Goal: Information Seeking & Learning: Learn about a topic

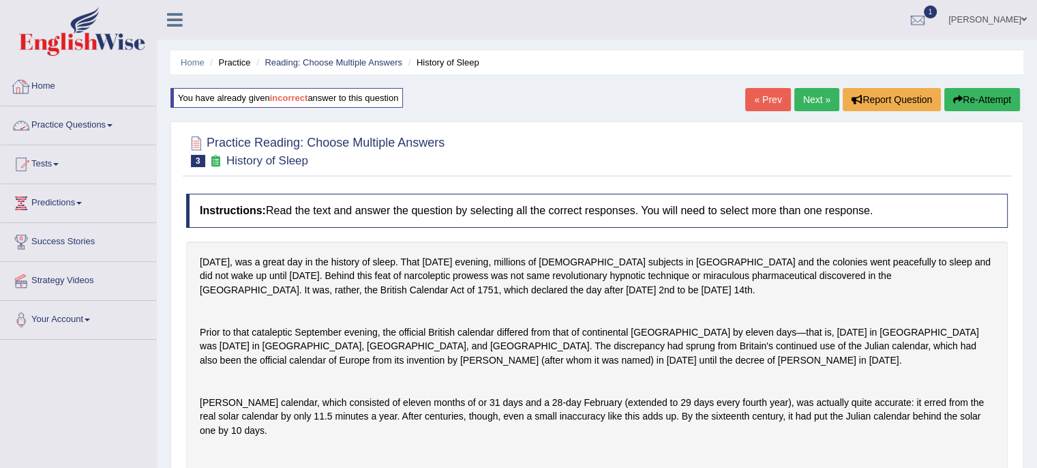
click at [112, 125] on span at bounding box center [109, 125] width 5 height 3
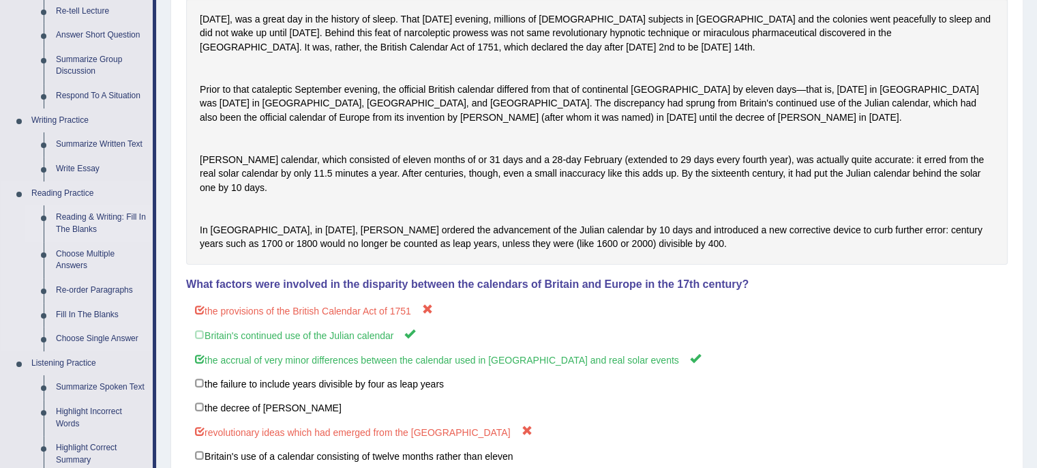
scroll to position [242, 0]
click at [110, 222] on link "Reading & Writing: Fill In The Blanks" at bounding box center [101, 224] width 103 height 36
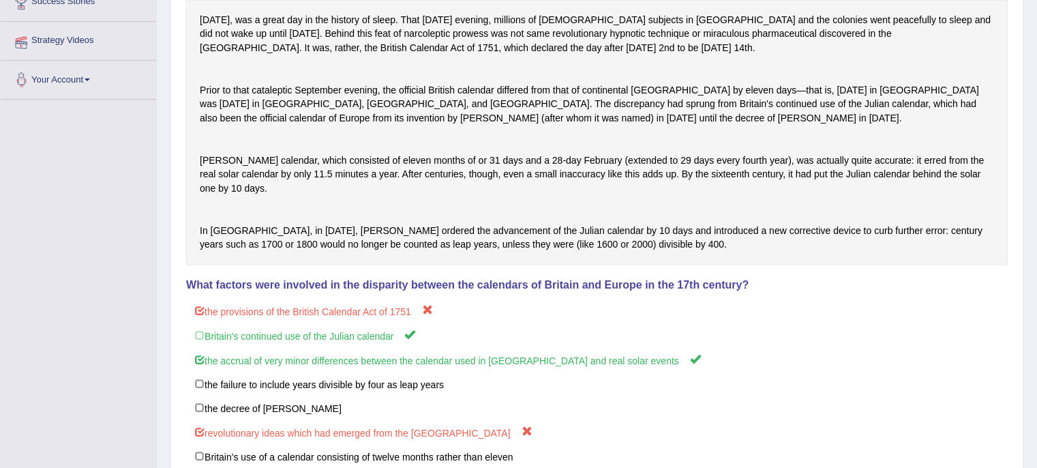
scroll to position [249, 0]
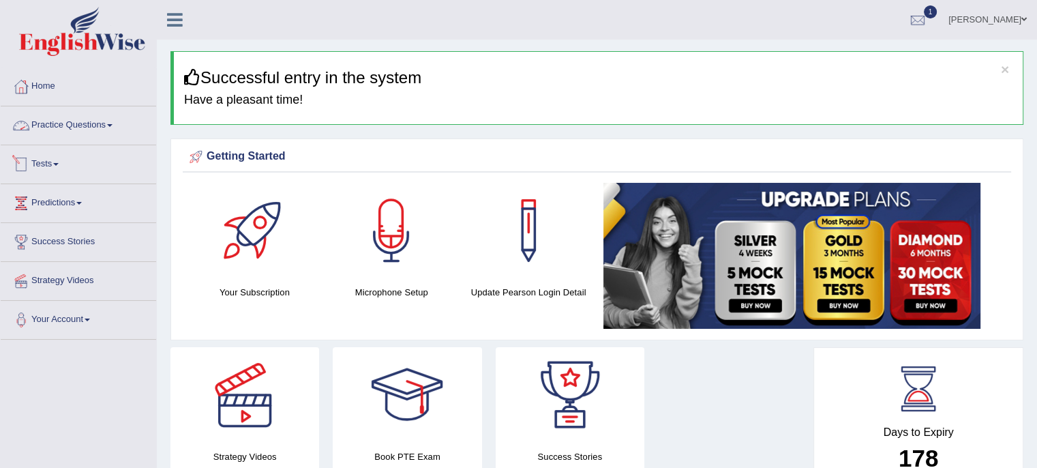
click at [109, 122] on link "Practice Questions" at bounding box center [78, 123] width 155 height 34
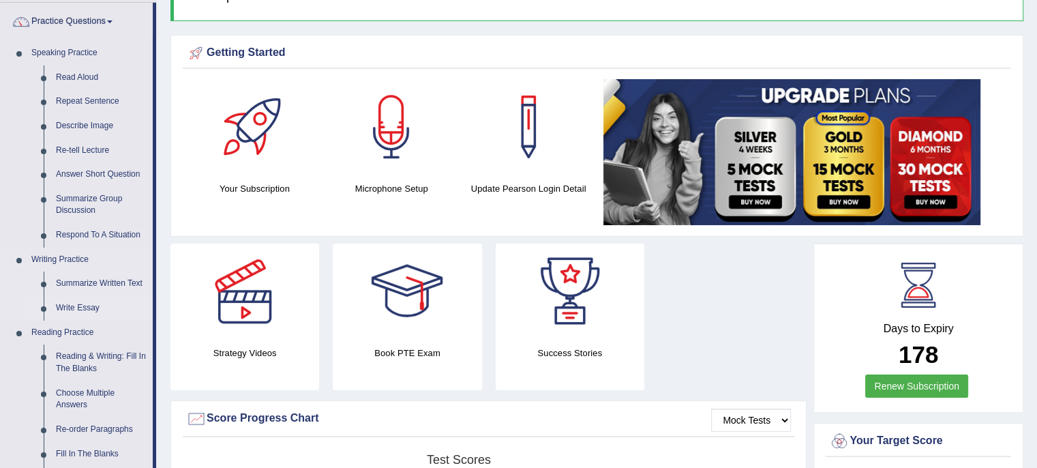
scroll to position [120, 0]
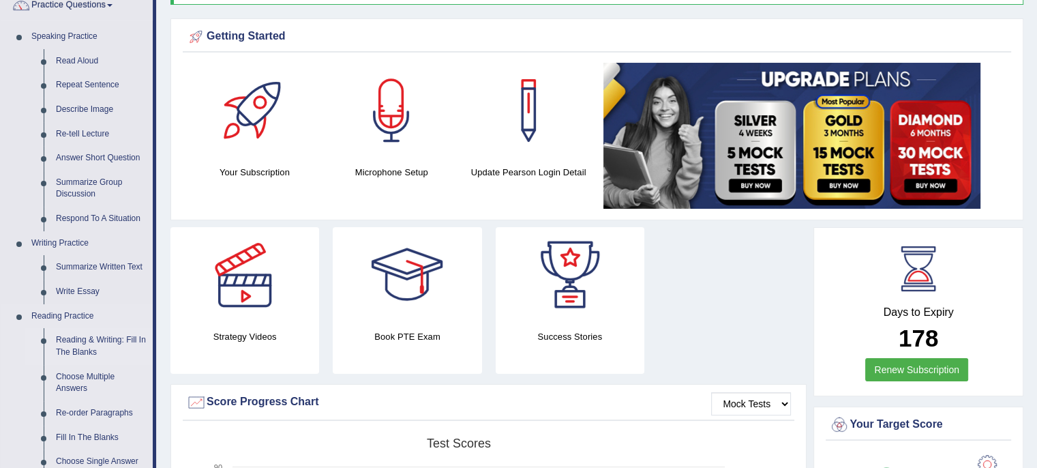
click at [99, 347] on link "Reading & Writing: Fill In The Blanks" at bounding box center [101, 346] width 103 height 36
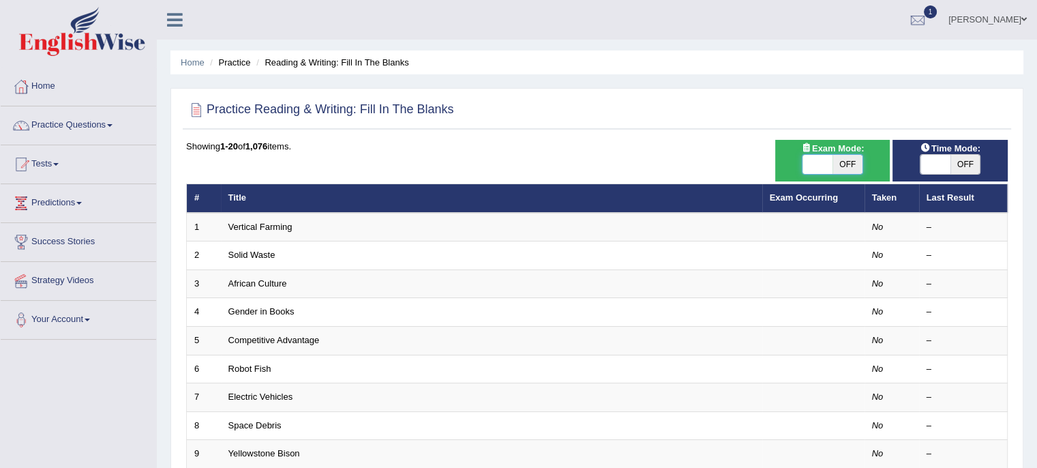
click at [812, 159] on span at bounding box center [817, 164] width 30 height 19
checkbox input "true"
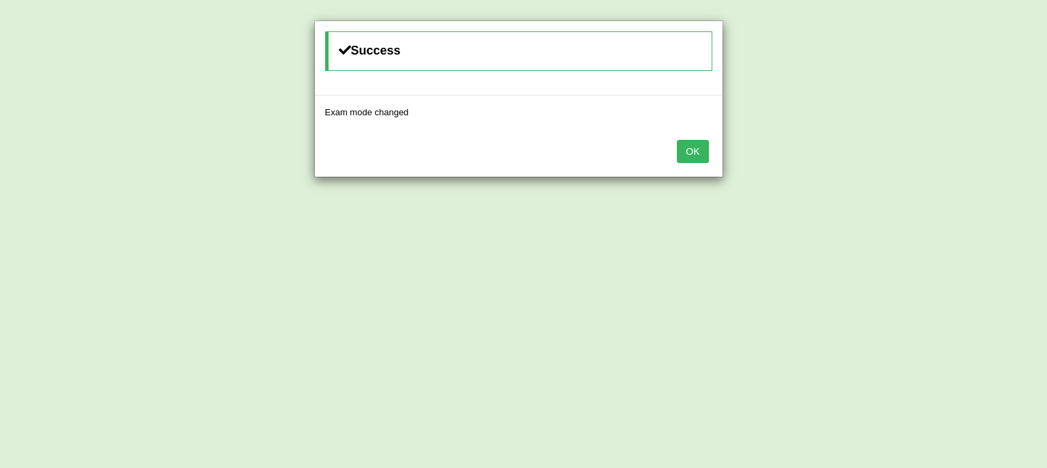
click at [699, 146] on button "OK" at bounding box center [692, 151] width 31 height 23
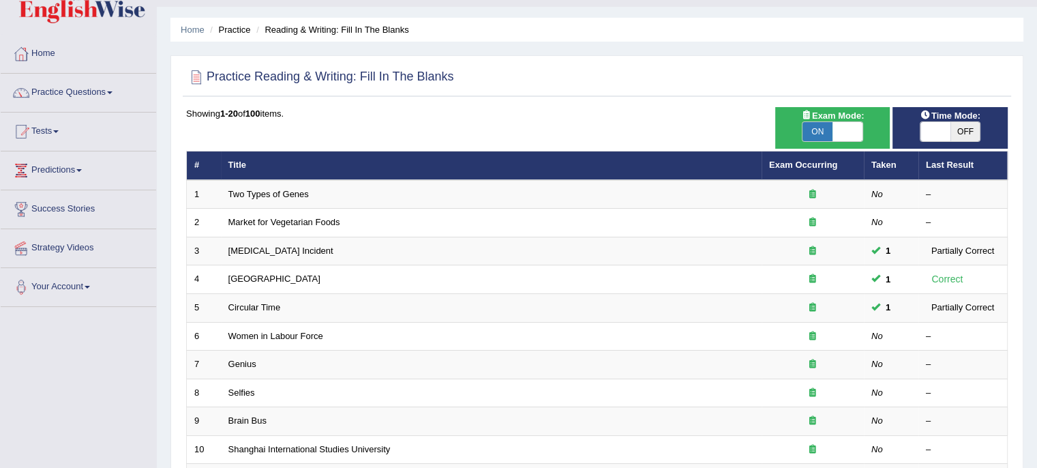
scroll to position [35, 0]
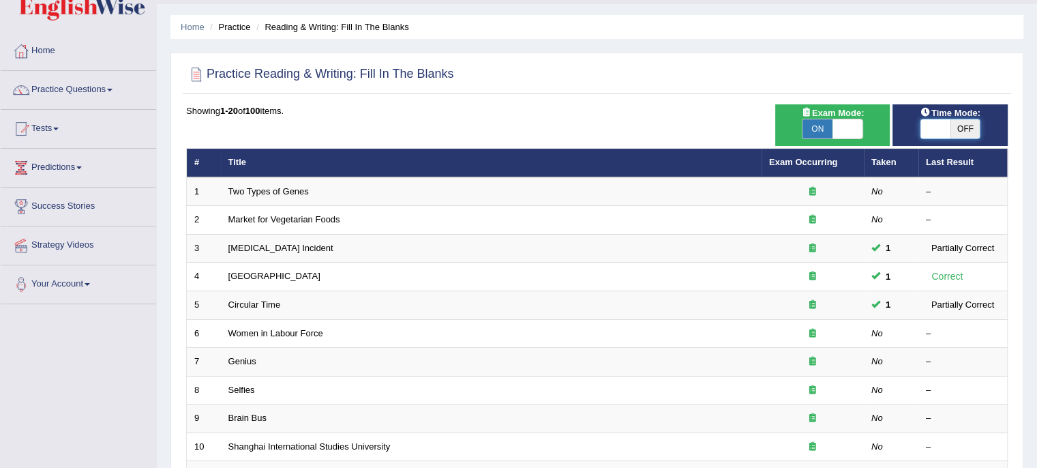
click at [926, 130] on span at bounding box center [935, 128] width 30 height 19
checkbox input "true"
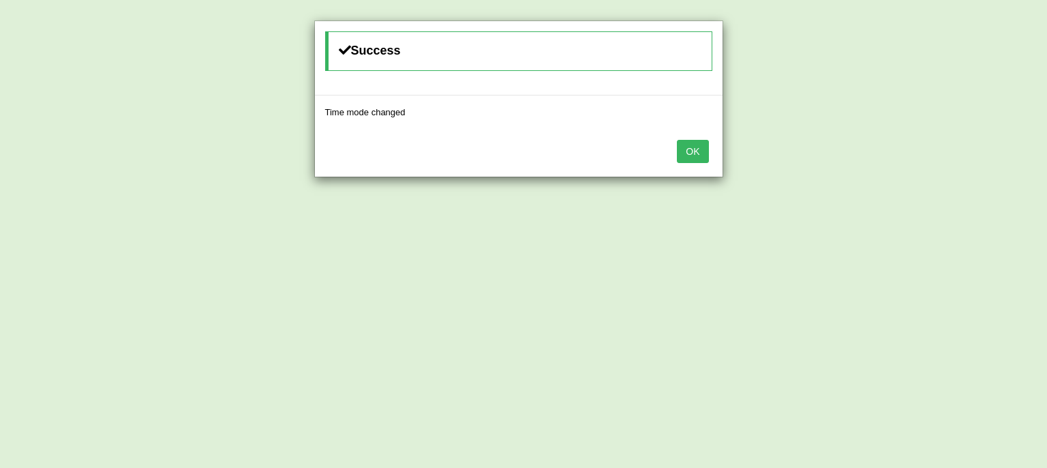
click at [682, 151] on button "OK" at bounding box center [692, 151] width 31 height 23
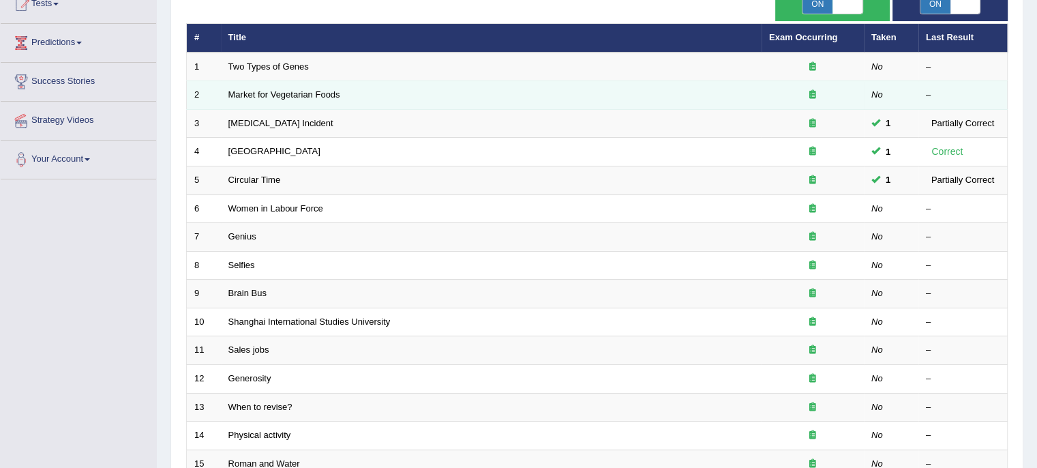
scroll to position [180, 0]
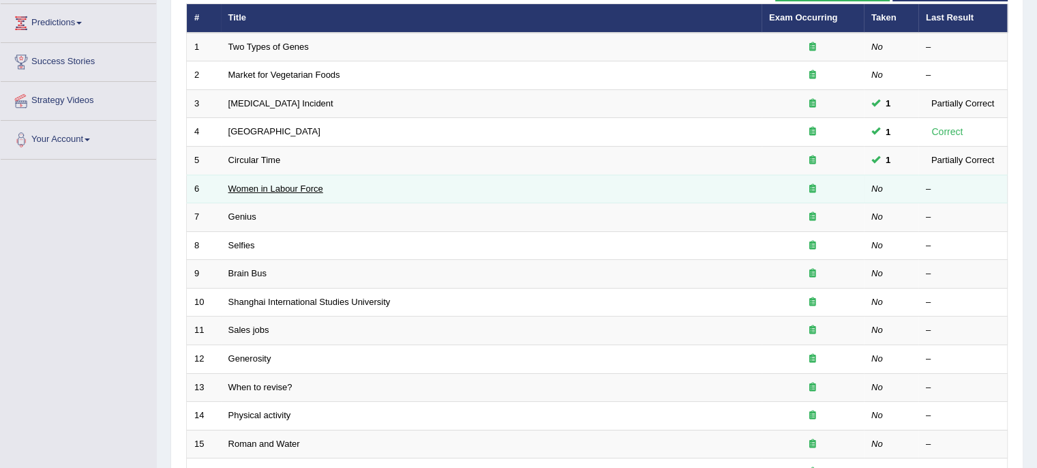
click at [266, 183] on link "Women in Labour Force" at bounding box center [275, 188] width 95 height 10
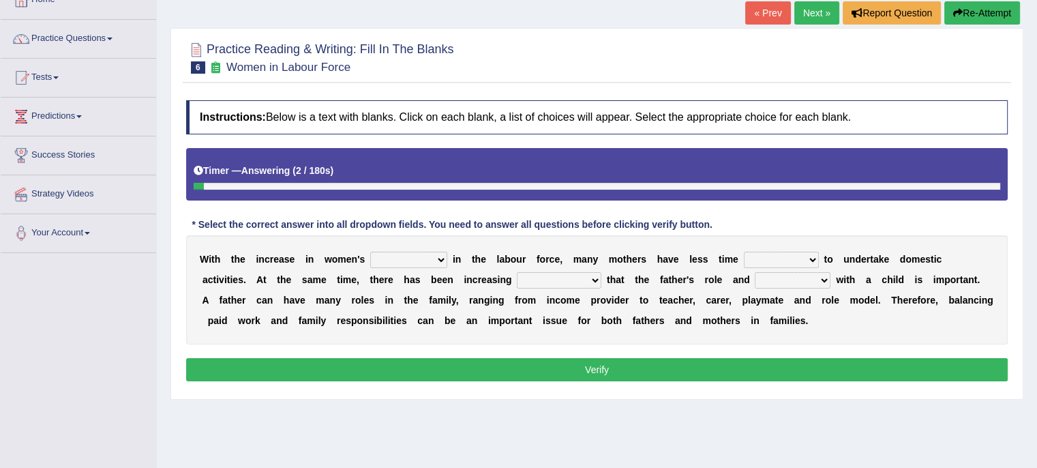
scroll to position [92, 0]
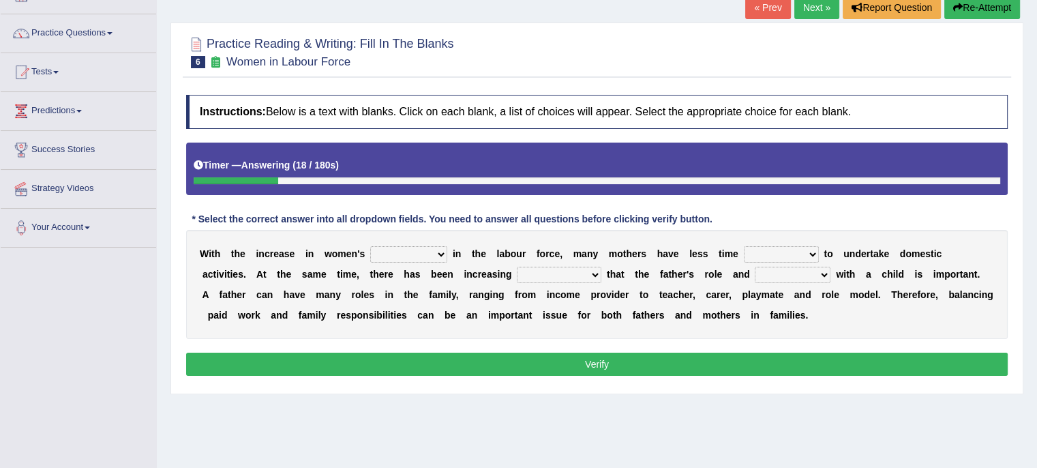
click at [592, 271] on select "recognition discrimination resolution recreation" at bounding box center [559, 274] width 85 height 16
click at [441, 255] on select "attendance substitution participation definition" at bounding box center [408, 254] width 77 height 16
select select "participation"
click at [370, 246] on select "attendance substitution participation definition" at bounding box center [408, 254] width 77 height 16
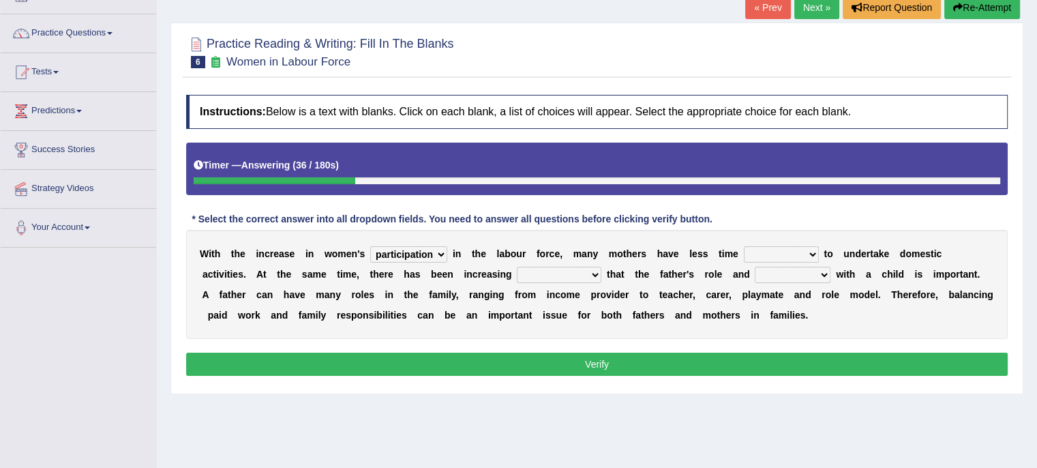
click at [810, 250] on select "available related consumable useful" at bounding box center [781, 254] width 75 height 16
select select "available"
click at [744, 246] on select "available related consumable useful" at bounding box center [781, 254] width 75 height 16
click at [594, 275] on select "recognition discrimination resolution recreation" at bounding box center [559, 274] width 85 height 16
select select "resolution"
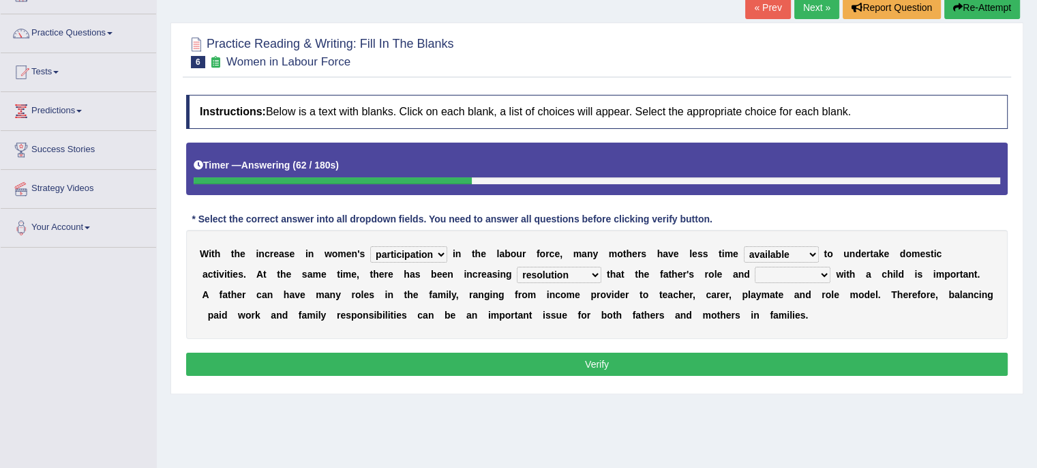
click at [517, 266] on select "recognition discrimination resolution recreation" at bounding box center [559, 274] width 85 height 16
click at [826, 271] on select "scholarship realtionship worship employment" at bounding box center [792, 274] width 76 height 16
select select "realtionship"
click at [754, 266] on select "scholarship realtionship worship employment" at bounding box center [792, 274] width 76 height 16
click at [634, 367] on button "Verify" at bounding box center [596, 363] width 821 height 23
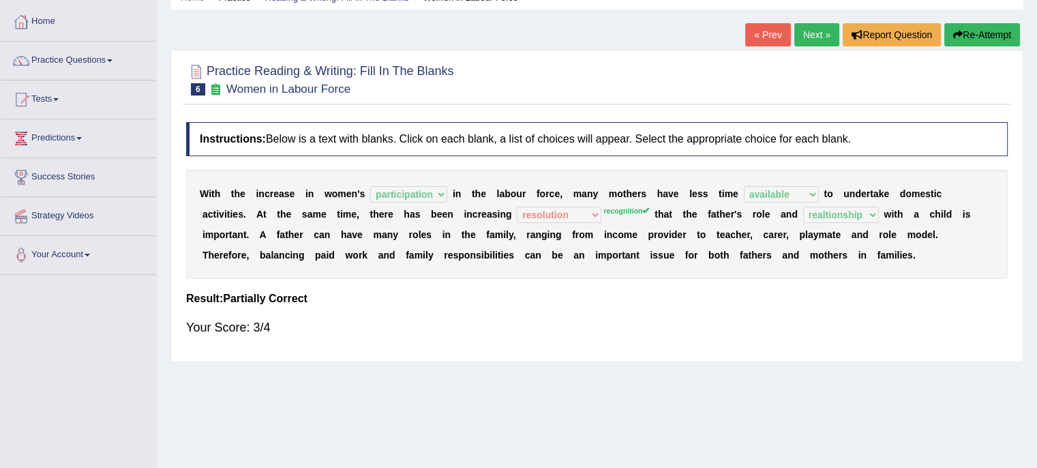
scroll to position [63, 0]
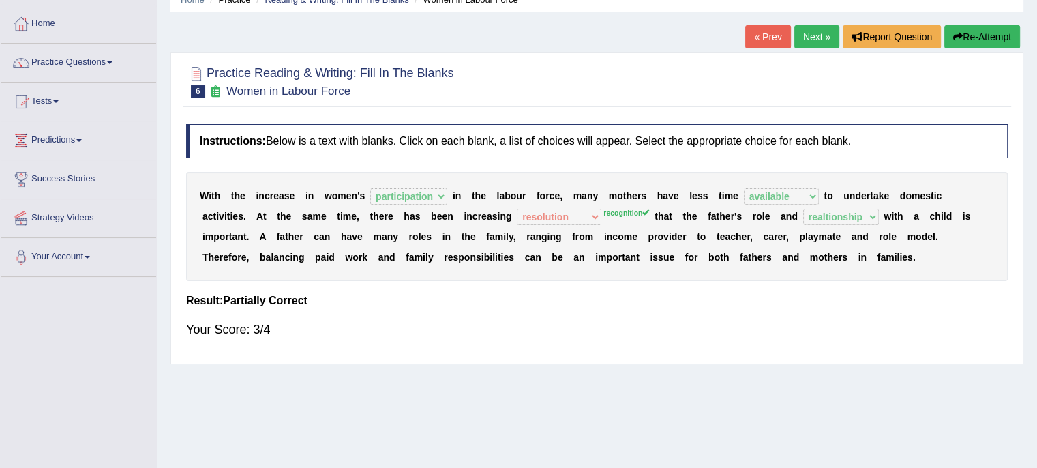
click at [816, 31] on link "Next »" at bounding box center [816, 36] width 45 height 23
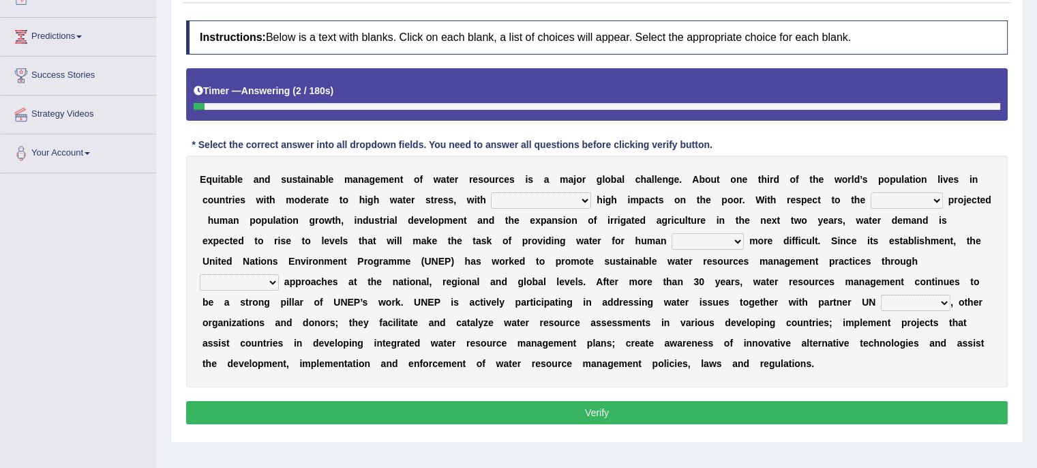
scroll to position [176, 0]
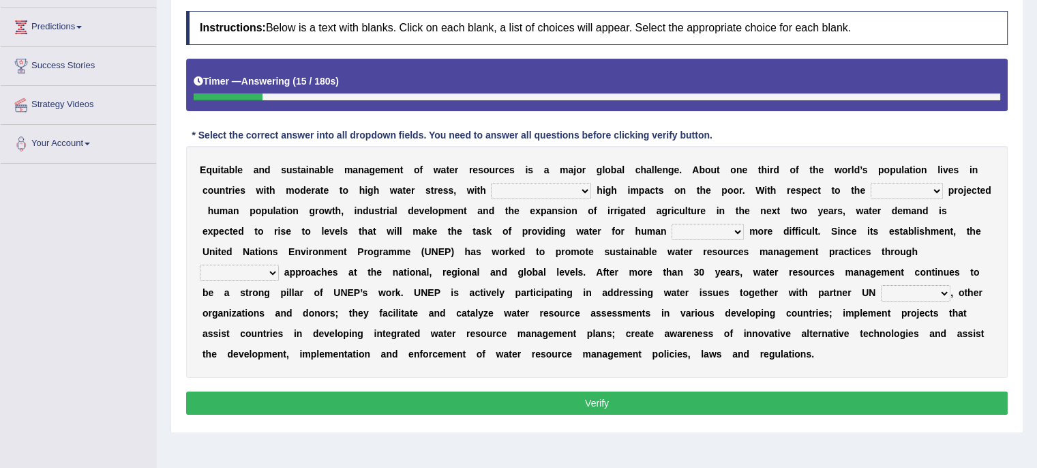
click at [939, 292] on select "sectors agencies factors segements" at bounding box center [916, 293] width 70 height 16
select select "sectors"
click at [881, 285] on select "sectors agencies factors segements" at bounding box center [916, 293] width 70 height 16
click at [273, 271] on select "opration cooperating collaborative collaborating" at bounding box center [239, 272] width 79 height 16
select select "collaborative"
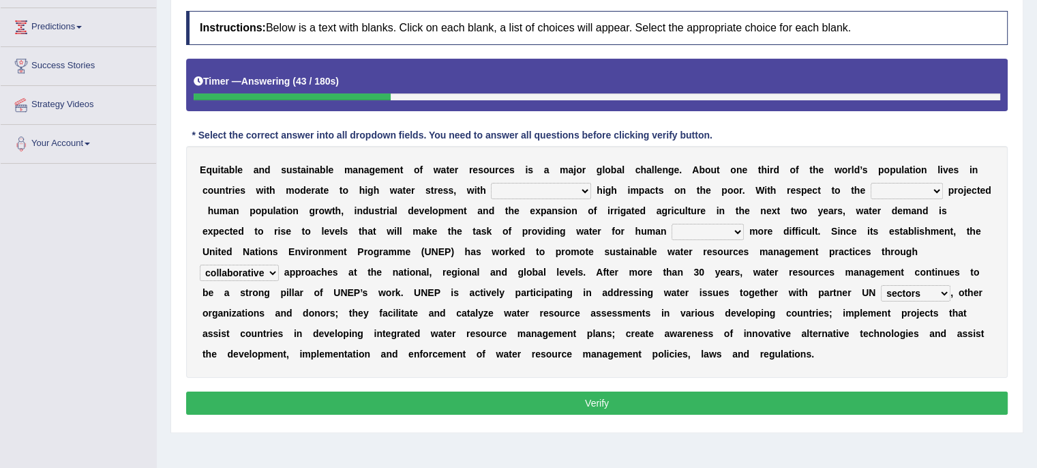
click at [200, 264] on select "opration cooperating collaborative collaborating" at bounding box center [239, 272] width 79 height 16
click at [589, 192] on select "proportionately disproportionaley largely evenly" at bounding box center [541, 191] width 100 height 16
select select "largely"
click at [491, 183] on select "proportionately disproportionaley largely evenly" at bounding box center [541, 191] width 100 height 16
click at [932, 191] on select "substitute reactionary sustenance current" at bounding box center [906, 191] width 72 height 16
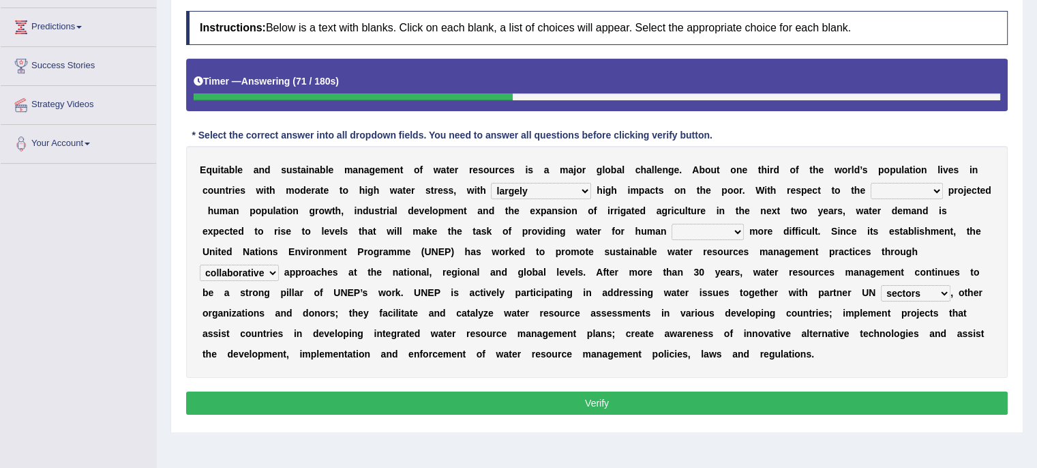
select select "current"
click at [870, 183] on select "substitute reactionary sustenance current" at bounding box center [906, 191] width 72 height 16
click at [733, 227] on select "sustenance substitute substance sustainable" at bounding box center [707, 232] width 72 height 16
select select "sustainable"
click at [671, 224] on select "sustenance substitute substance sustainable" at bounding box center [707, 232] width 72 height 16
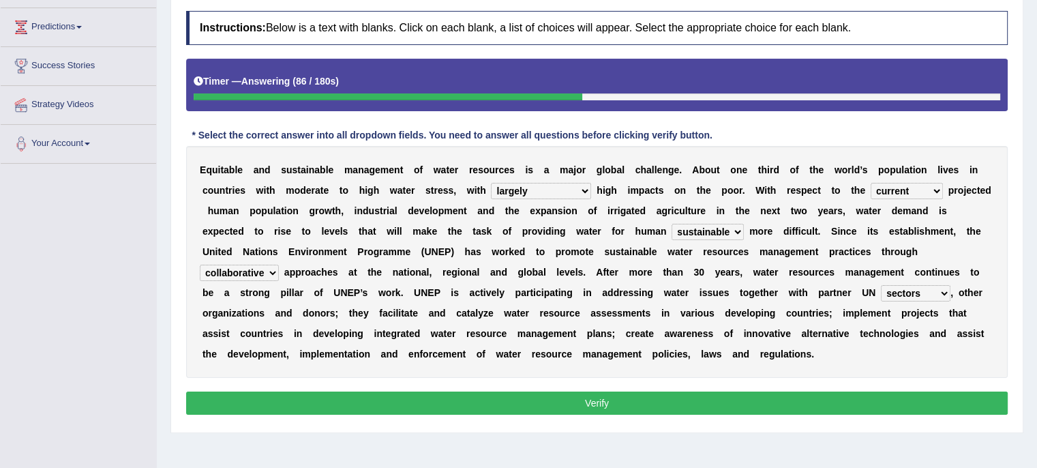
click at [672, 403] on button "Verify" at bounding box center [596, 402] width 821 height 23
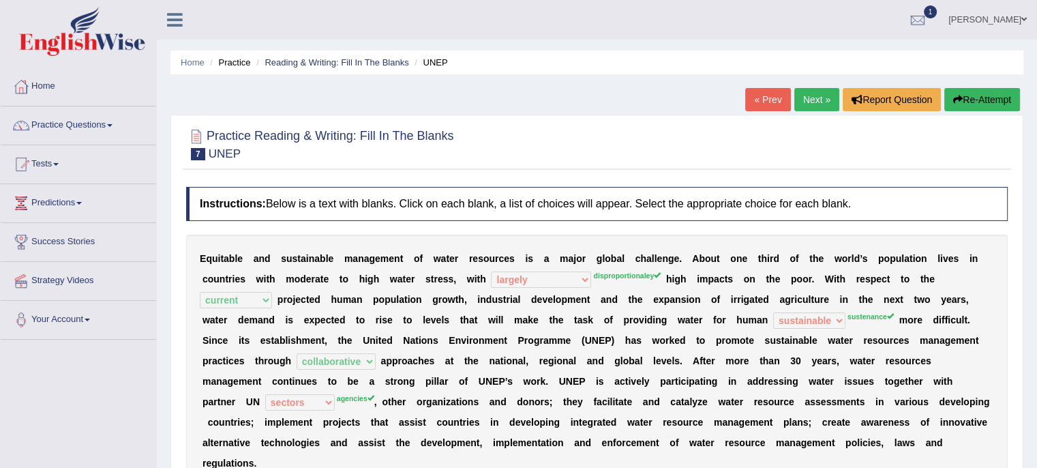
scroll to position [0, 0]
click at [811, 91] on link "Next »" at bounding box center [816, 99] width 45 height 23
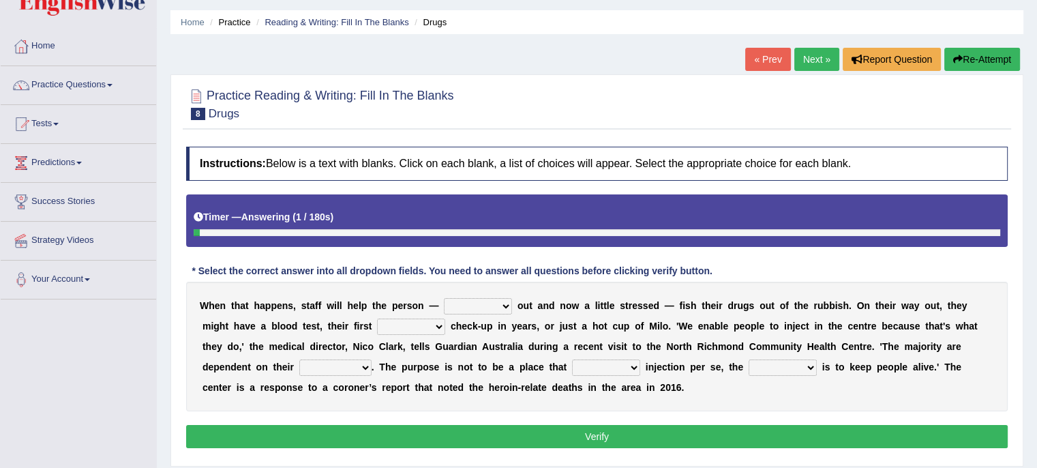
scroll to position [75, 0]
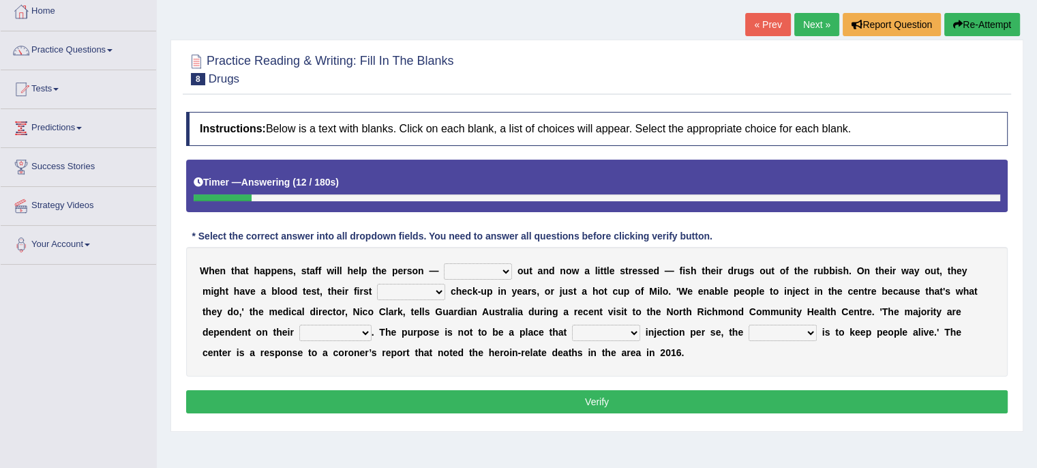
click at [504, 273] on select "stunned strung strong stung" at bounding box center [478, 271] width 68 height 16
click at [444, 263] on select "stunned strung strong stung" at bounding box center [478, 271] width 68 height 16
click at [508, 266] on select "stunned strung strong stung" at bounding box center [478, 271] width 68 height 16
select select "strong"
click at [444, 263] on select "stunned strung strong stung" at bounding box center [478, 271] width 68 height 16
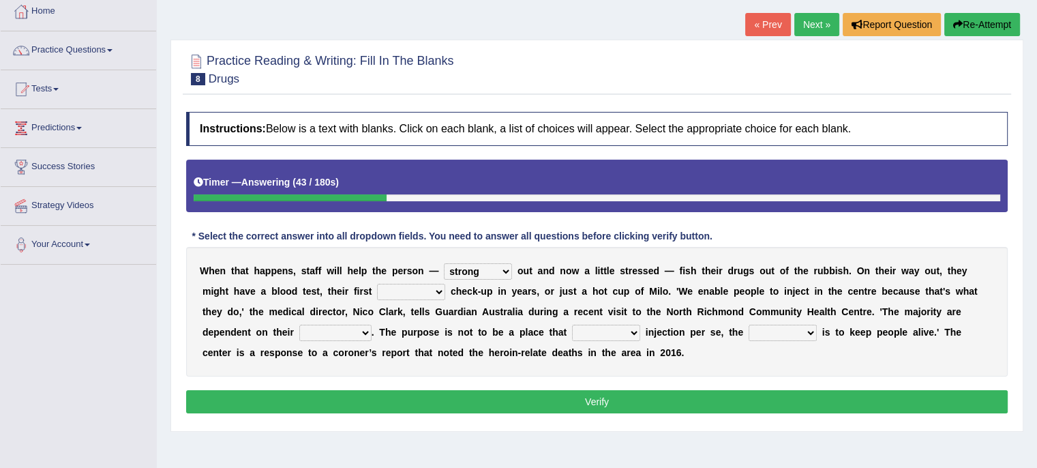
click at [437, 293] on select "academic dental relative indirect" at bounding box center [411, 292] width 68 height 16
select select "relative"
click at [377, 284] on select "academic dental relative indirect" at bounding box center [411, 292] width 68 height 16
click at [361, 333] on select "incomes concerns substances minds" at bounding box center [335, 332] width 72 height 16
select select "incomes"
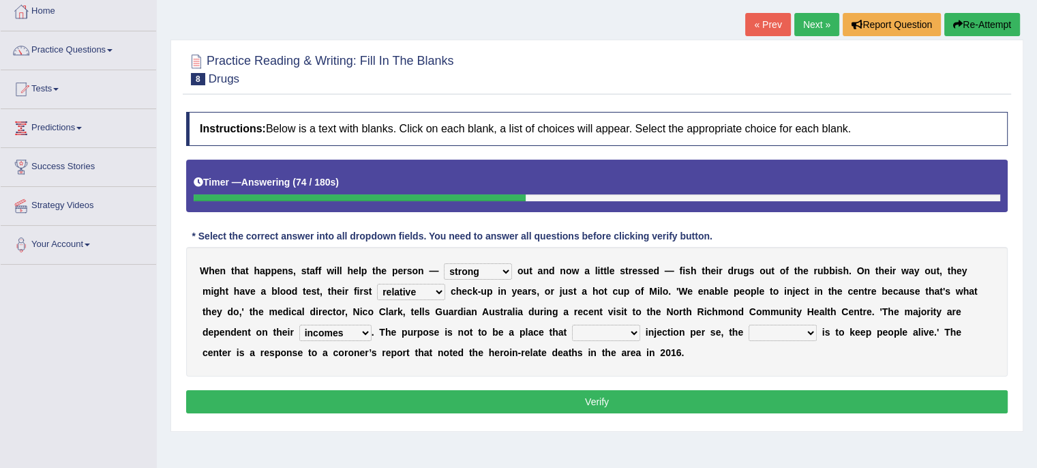
click at [299, 324] on select "incomes concerns substances minds" at bounding box center [335, 332] width 72 height 16
click at [633, 326] on select "patronizes disallows funds facilitates" at bounding box center [606, 332] width 68 height 16
select select "patronizes"
click at [572, 324] on select "patronizes disallows funds facilitates" at bounding box center [606, 332] width 68 height 16
click at [807, 331] on select "reciprocity risk effect purpose" at bounding box center [782, 332] width 68 height 16
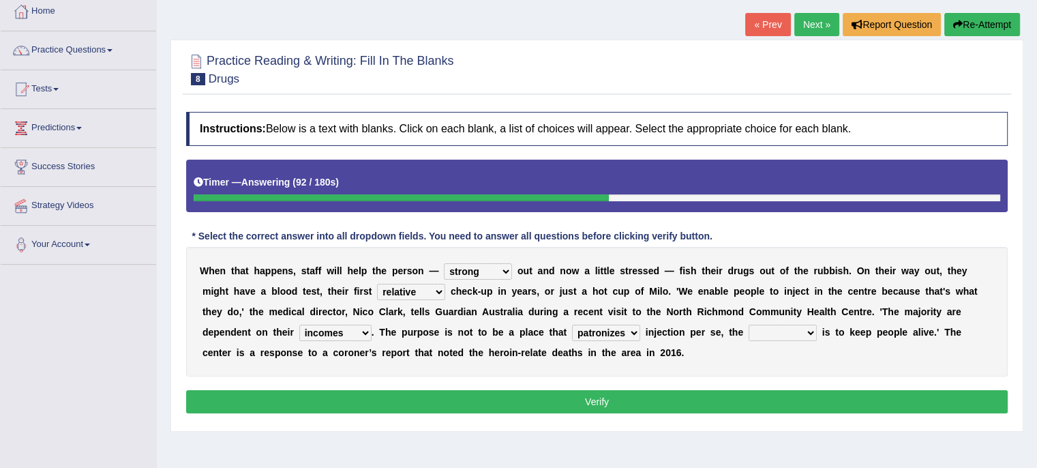
select select "purpose"
click at [748, 324] on select "reciprocity risk effect purpose" at bounding box center [782, 332] width 68 height 16
click at [769, 398] on button "Verify" at bounding box center [596, 401] width 821 height 23
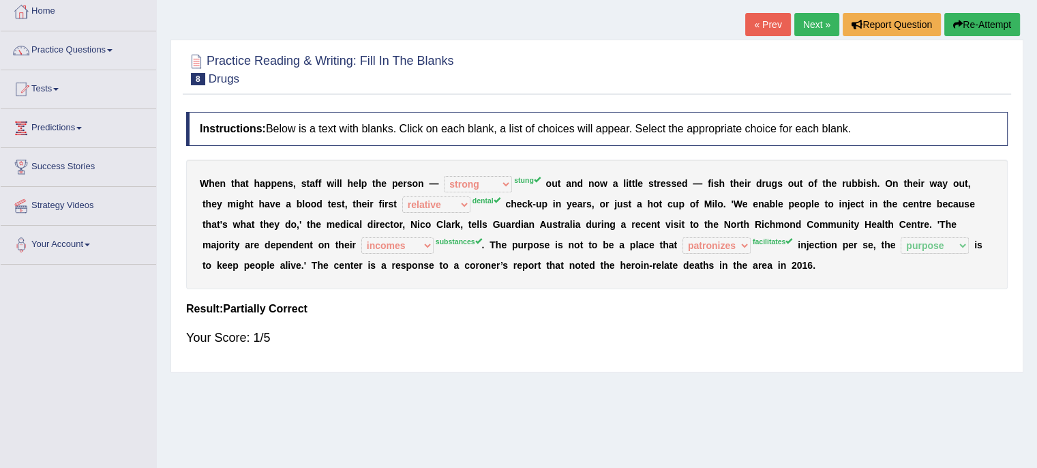
click at [826, 20] on link "Next »" at bounding box center [816, 24] width 45 height 23
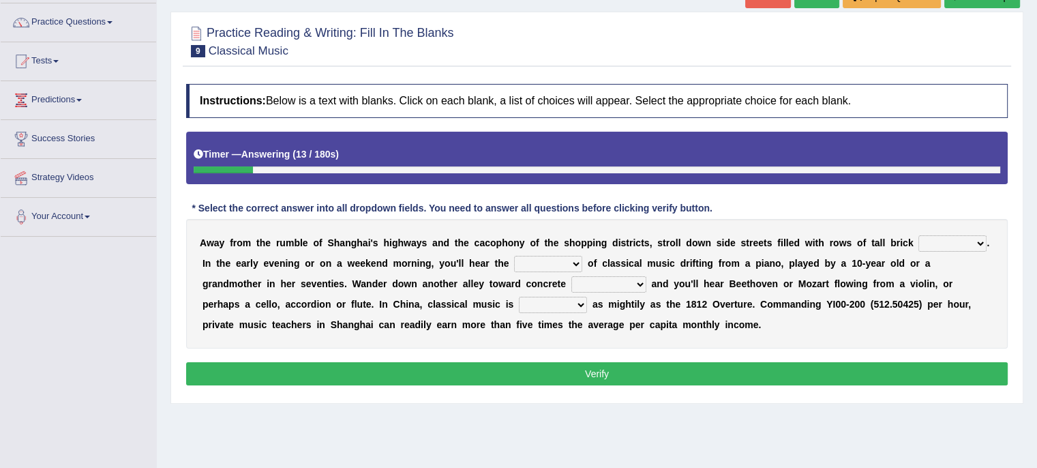
click at [979, 243] on select "rooms piles huts houses" at bounding box center [952, 243] width 68 height 16
select select "houses"
click at [918, 235] on select "rooms piles huts houses" at bounding box center [952, 243] width 68 height 16
click at [575, 262] on select "impact sound effect noise" at bounding box center [548, 264] width 68 height 16
select select "sound"
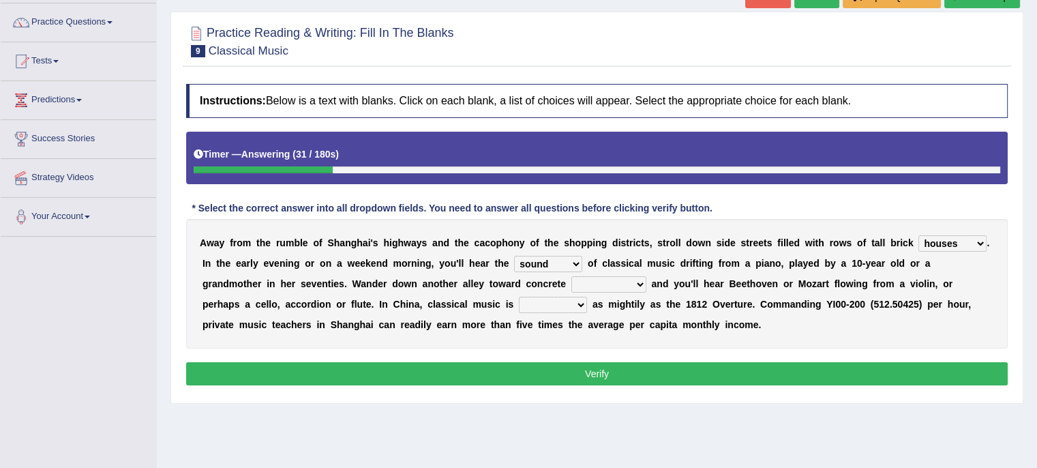
click at [514, 256] on select "impact sound effect noise" at bounding box center [548, 264] width 68 height 16
click at [573, 284] on select "skyscrapers craters museums courts" at bounding box center [608, 284] width 75 height 16
select select "museums"
click at [571, 276] on select "skyscrapers craters museums courts" at bounding box center [608, 284] width 75 height 16
click at [587, 303] on b at bounding box center [589, 304] width 5 height 11
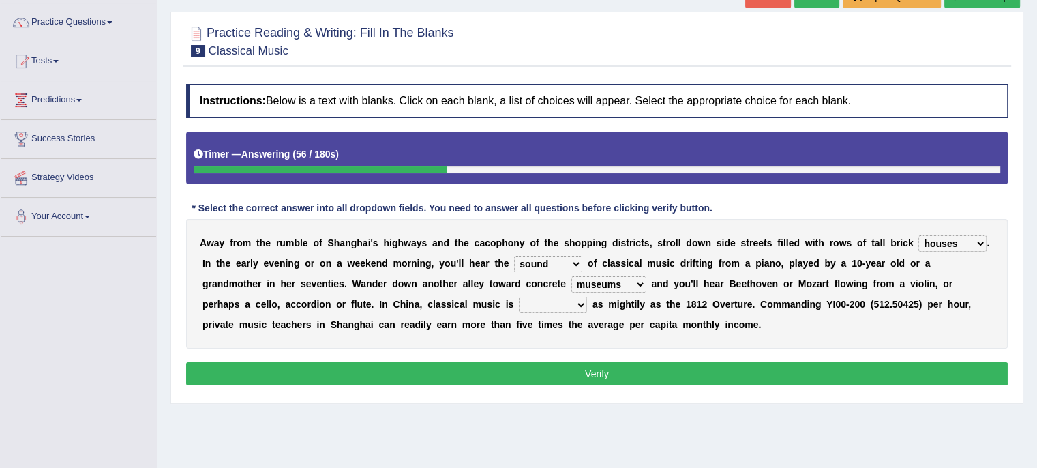
click at [519, 301] on select "looming bluffing changing booming" at bounding box center [553, 304] width 68 height 16
select select "changing"
click at [519, 296] on select "looming bluffing changing booming" at bounding box center [553, 304] width 68 height 16
click at [490, 372] on button "Verify" at bounding box center [596, 373] width 821 height 23
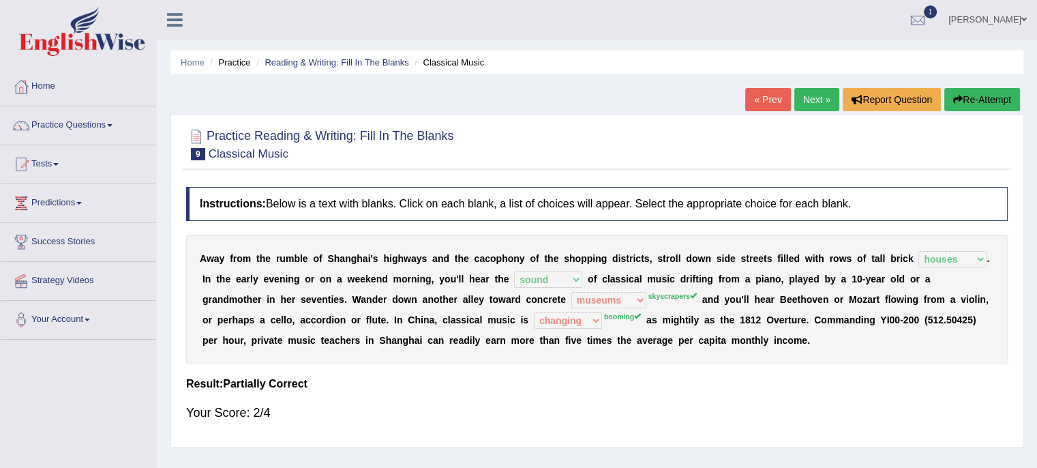
click at [810, 97] on link "Next »" at bounding box center [816, 99] width 45 height 23
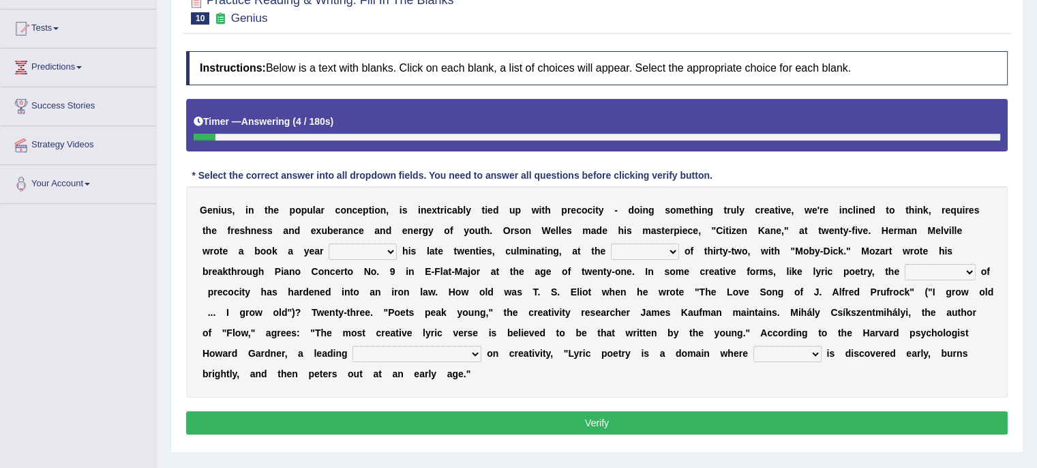
click at [753, 350] on select "fire derk offender talent" at bounding box center [787, 354] width 68 height 16
select select "offender"
click at [753, 346] on select "fire derk offender talent" at bounding box center [787, 354] width 68 height 16
click at [412, 350] on select "master supremacy authority [DEMOGRAPHIC_DATA]" at bounding box center [416, 354] width 129 height 16
select select "authority"
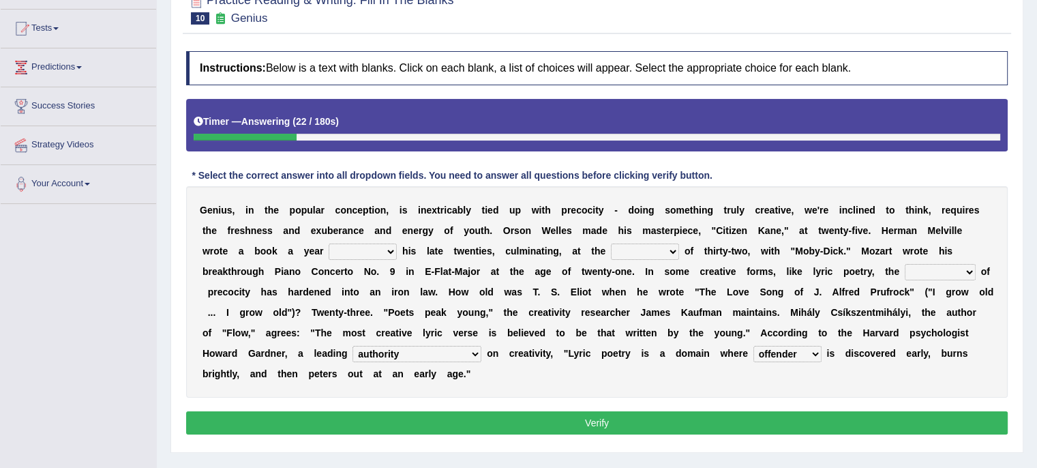
click at [352, 346] on select "master supremacy authority [DEMOGRAPHIC_DATA]" at bounding box center [416, 354] width 129 height 16
click at [960, 269] on select "junction importance structure inferiority" at bounding box center [939, 272] width 71 height 16
select select "importance"
click at [904, 264] on select "junction importance structure inferiority" at bounding box center [939, 272] width 71 height 16
click at [387, 251] on select "on without through over" at bounding box center [363, 251] width 68 height 16
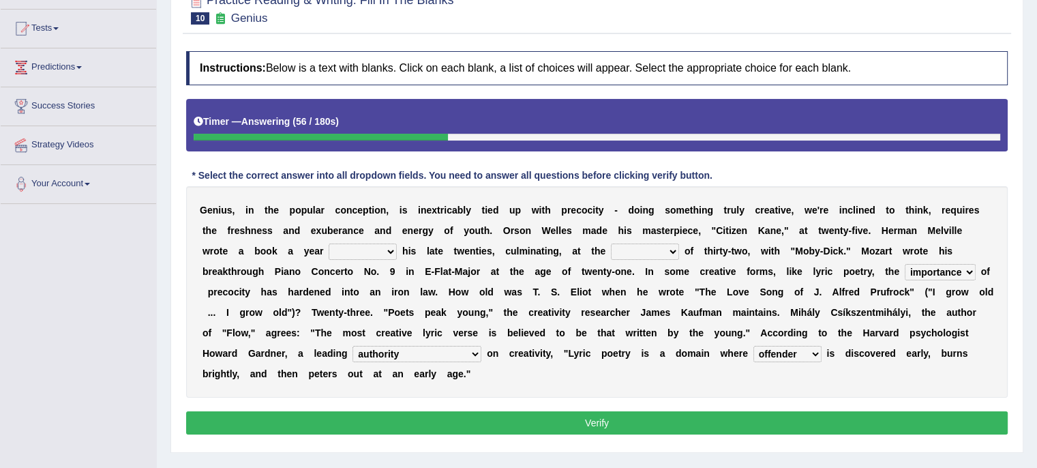
select select "on"
click at [329, 243] on select "on without through over" at bounding box center [363, 251] width 68 height 16
click at [664, 247] on select "proportion rate age cost" at bounding box center [645, 251] width 68 height 16
select select "age"
click at [611, 243] on select "proportion rate age cost" at bounding box center [645, 251] width 68 height 16
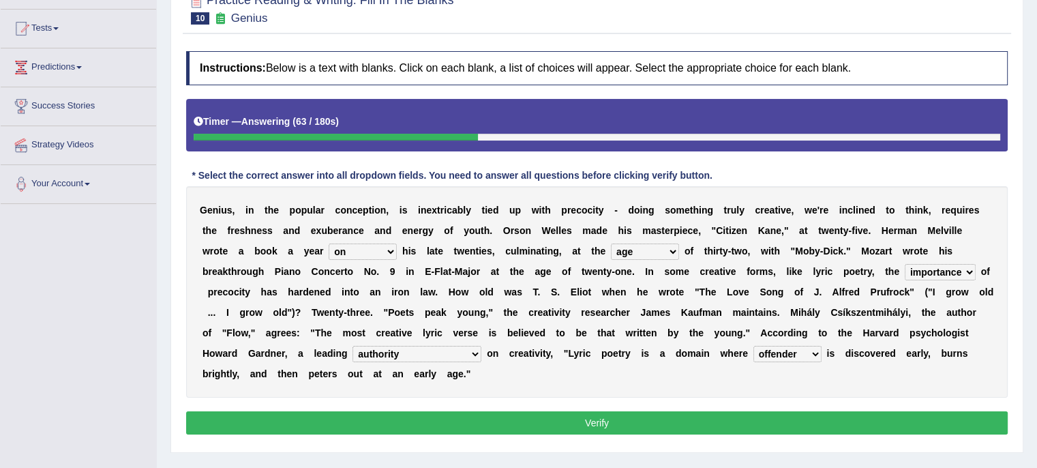
click at [628, 423] on button "Verify" at bounding box center [596, 422] width 821 height 23
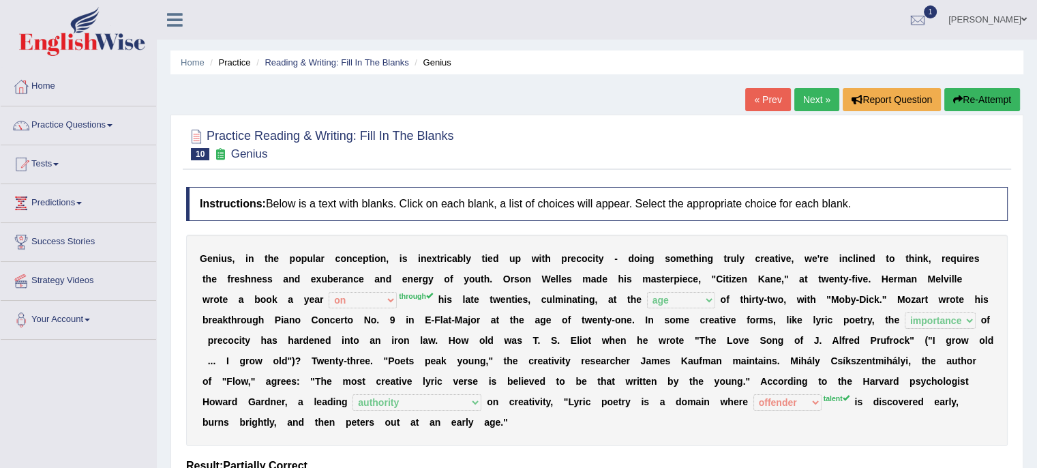
click at [806, 88] on link "Next »" at bounding box center [816, 99] width 45 height 23
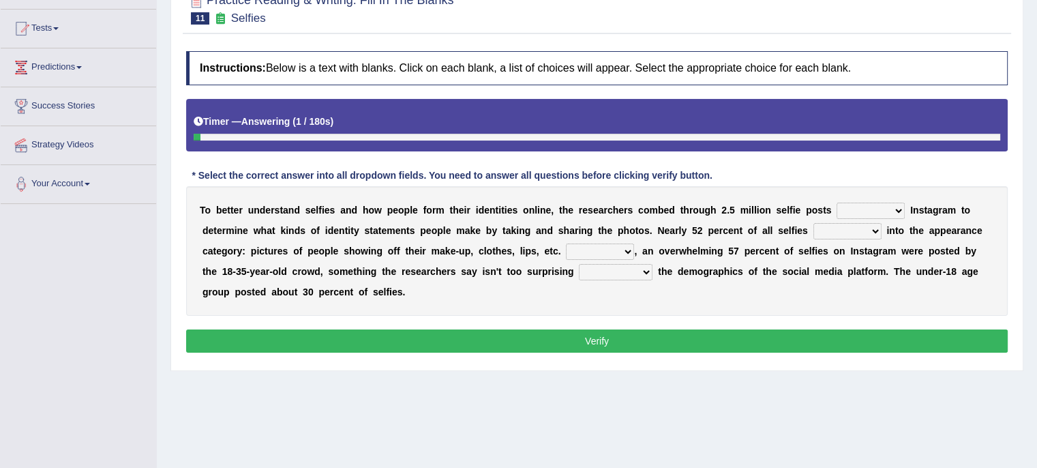
scroll to position [138, 0]
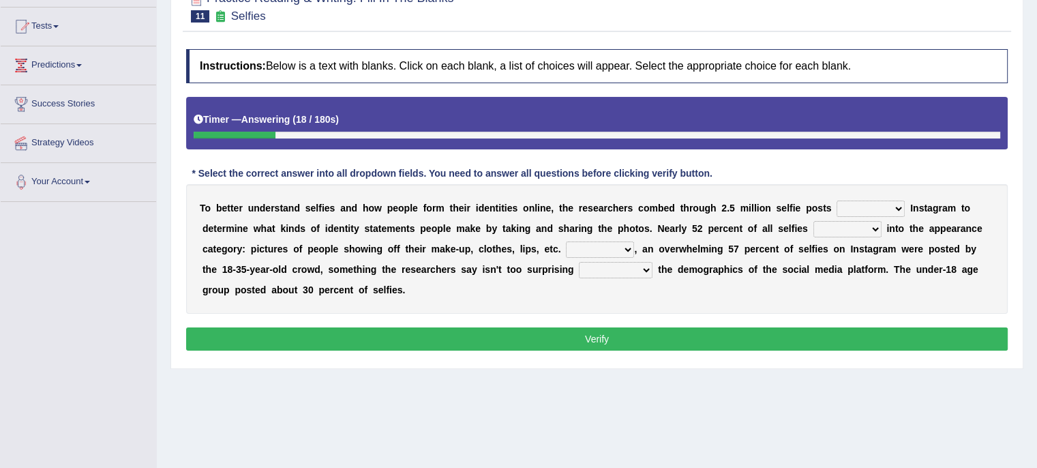
click at [901, 200] on select "of in above on" at bounding box center [870, 208] width 68 height 16
select select "on"
click at [836, 200] on select "of in above on" at bounding box center [870, 208] width 68 height 16
click at [869, 228] on select "fall fallen fell falls" at bounding box center [847, 229] width 68 height 16
select select "falls"
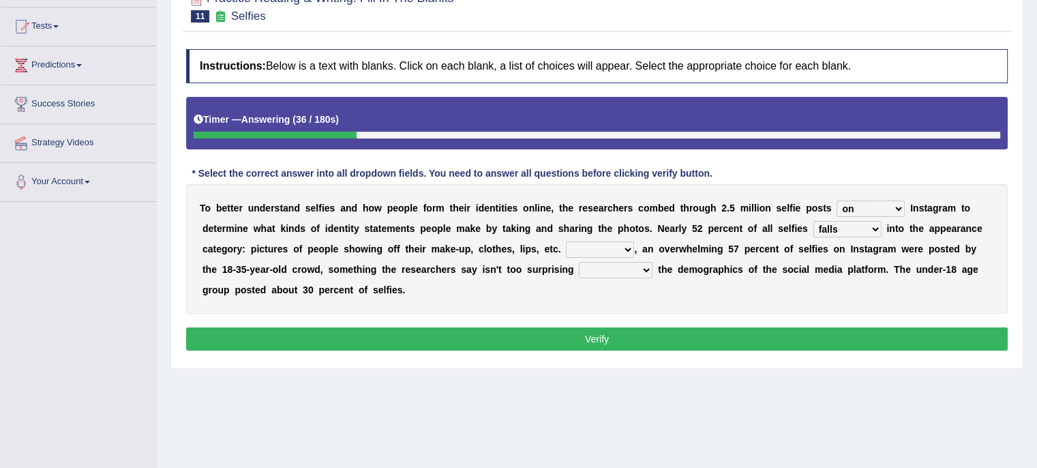
click at [813, 221] on select "fall fallen fell falls" at bounding box center [847, 229] width 68 height 16
click at [627, 249] on select "Along with Although Overall However" at bounding box center [600, 249] width 68 height 16
select select "Along with"
click at [566, 241] on select "Along with Although Overall However" at bounding box center [600, 249] width 68 height 16
click at [639, 264] on select "consider considered considering to consider" at bounding box center [616, 270] width 74 height 16
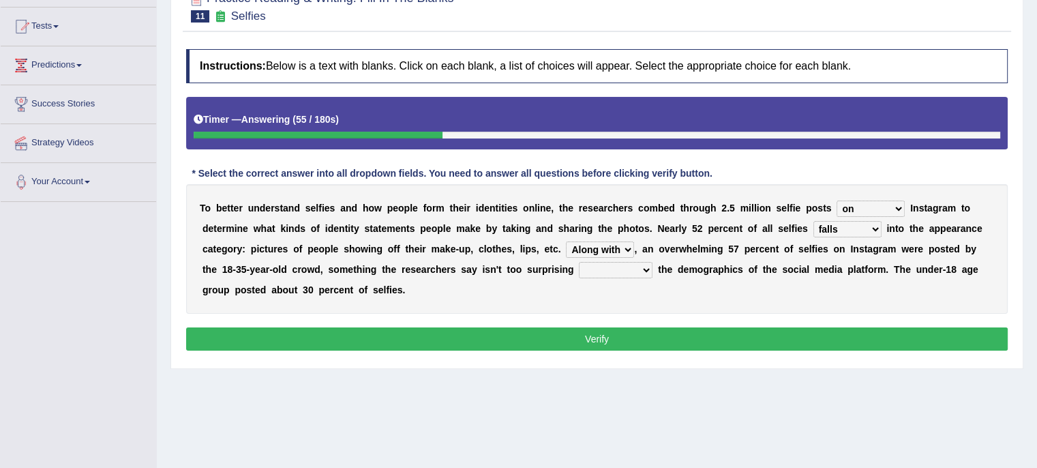
select select "considering"
click at [579, 262] on select "consider considered considering to consider" at bounding box center [616, 270] width 74 height 16
click at [630, 333] on button "Verify" at bounding box center [596, 338] width 821 height 23
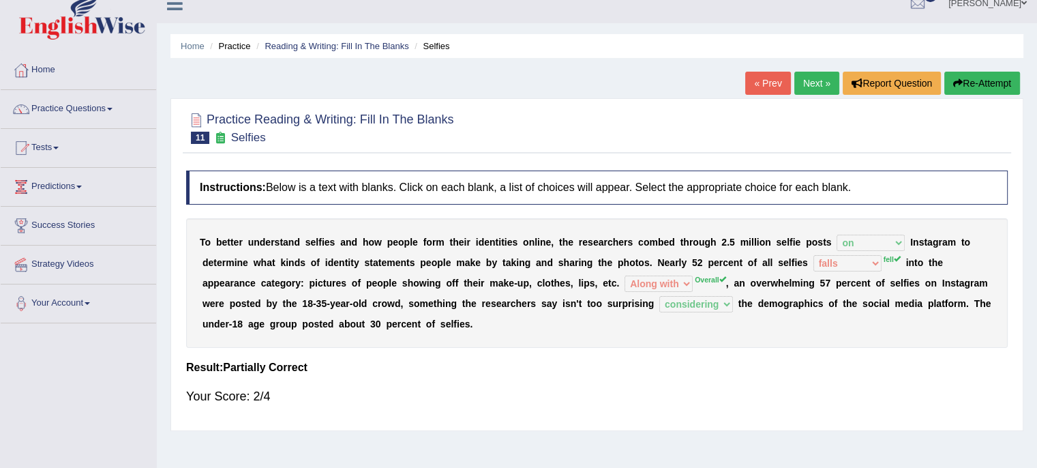
scroll to position [16, 0]
click at [821, 93] on link "Next »" at bounding box center [816, 83] width 45 height 23
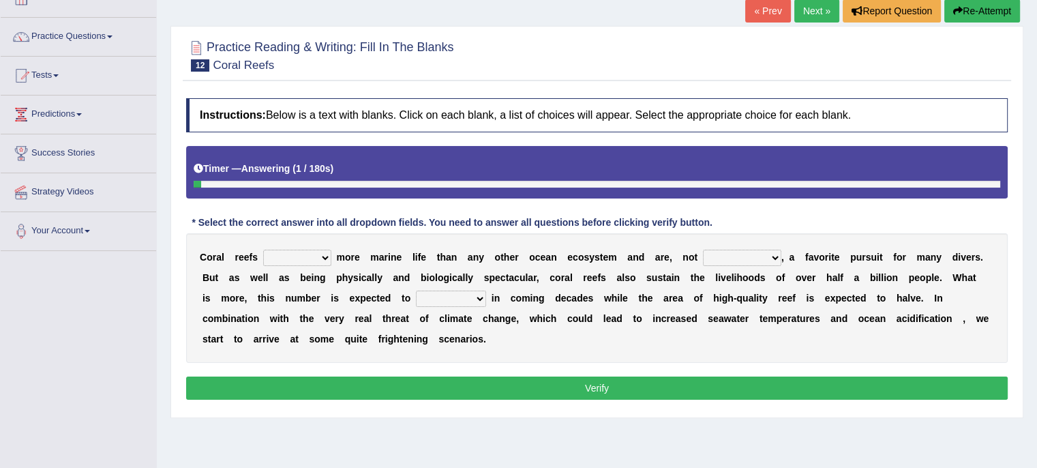
scroll to position [90, 0]
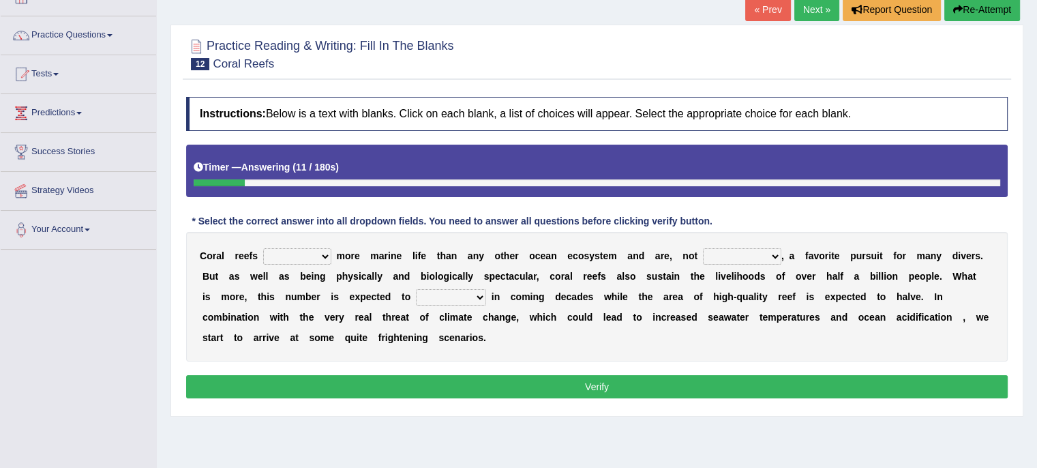
click at [474, 297] on select "appear double countdown unravel" at bounding box center [451, 297] width 70 height 16
select select "double"
click at [416, 289] on select "appear double countdown unravel" at bounding box center [451, 297] width 70 height 16
click at [329, 254] on select "curb harvest support cultivate" at bounding box center [297, 256] width 68 height 16
select select "support"
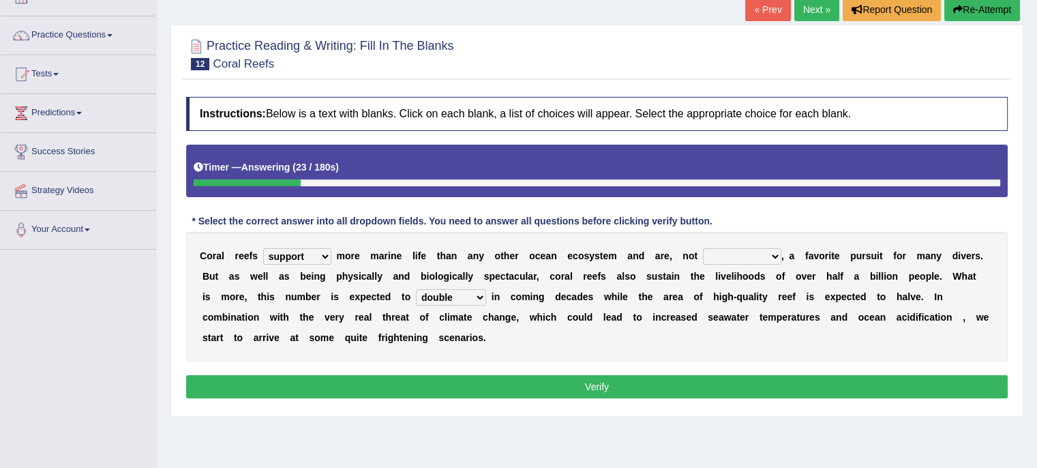
click at [263, 248] on select "curb harvest support cultivate" at bounding box center [297, 256] width 68 height 16
click at [789, 256] on b "a" at bounding box center [791, 255] width 5 height 11
click at [767, 253] on select "seemingly specifically demandingly surprisingly" at bounding box center [742, 256] width 78 height 16
select select "seemingly"
click at [703, 248] on select "seemingly specifically demandingly surprisingly" at bounding box center [742, 256] width 78 height 16
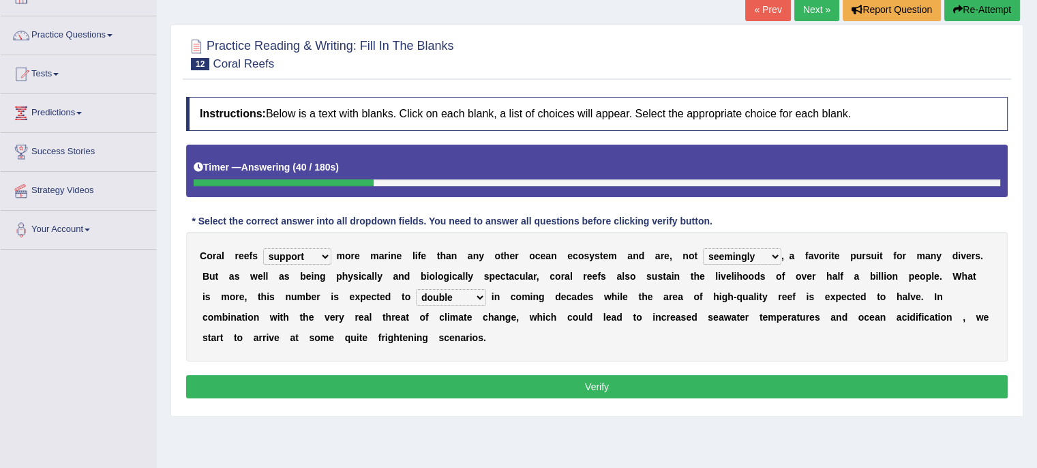
click at [769, 380] on button "Verify" at bounding box center [596, 386] width 821 height 23
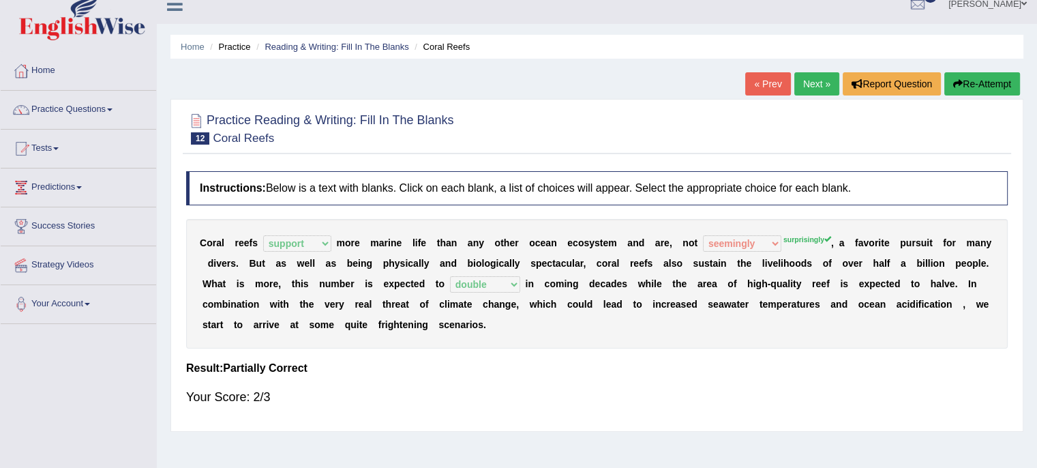
scroll to position [11, 0]
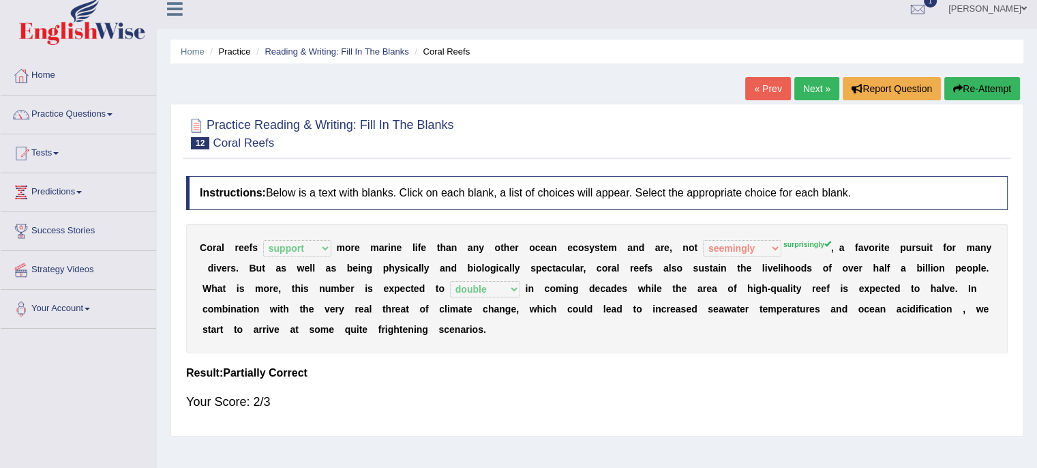
click at [808, 96] on link "Next »" at bounding box center [816, 88] width 45 height 23
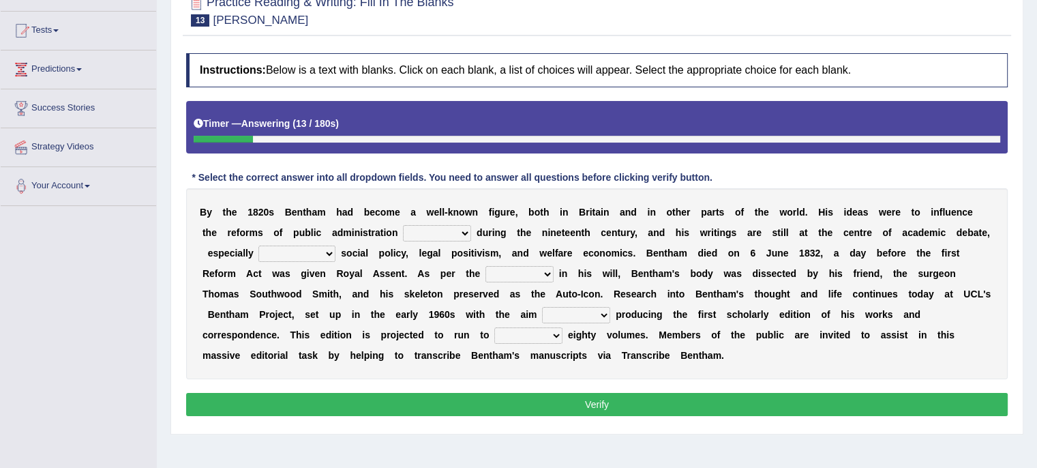
click at [458, 226] on select "made caused taken happened" at bounding box center [437, 233] width 68 height 16
click at [403, 225] on select "made caused taken happened" at bounding box center [437, 233] width 68 height 16
click at [469, 227] on select "made caused taken happened" at bounding box center [437, 233] width 68 height 16
select select "happened"
click at [403, 225] on select "made caused taken happened" at bounding box center [437, 233] width 68 height 16
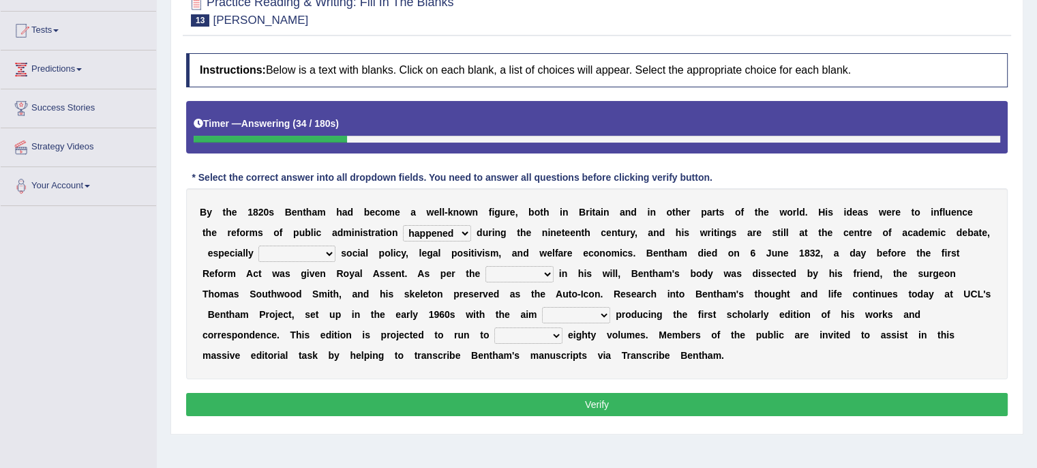
click at [328, 247] on select "as regards compared to as long as in case of" at bounding box center [296, 253] width 77 height 16
select select "in case of"
click at [258, 245] on select "as regards compared to as long as in case of" at bounding box center [296, 253] width 77 height 16
click at [536, 269] on select "directions parts categories levels" at bounding box center [519, 274] width 68 height 16
select select "directions"
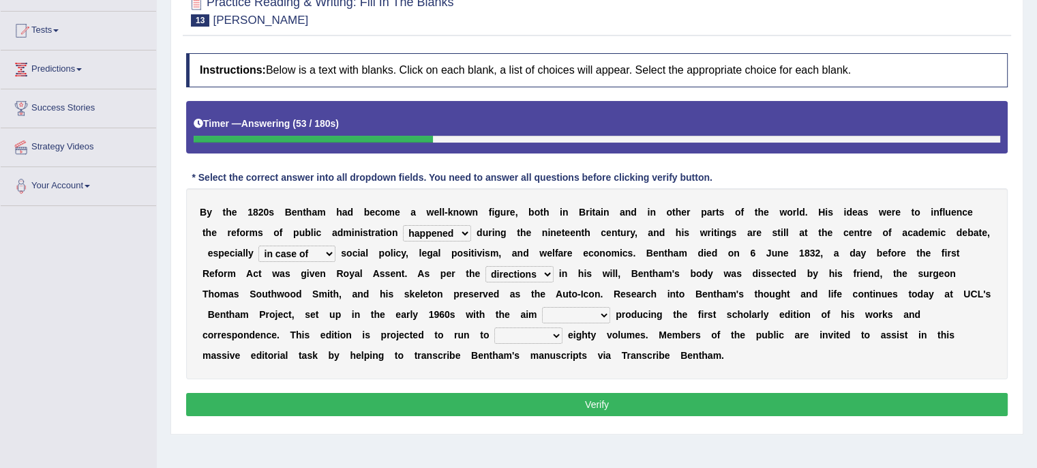
click at [485, 266] on select "directions parts categories levels" at bounding box center [519, 274] width 68 height 16
click at [598, 312] on select "for about as of" at bounding box center [576, 315] width 68 height 16
select select "of"
click at [542, 307] on select "for about as of" at bounding box center [576, 315] width 68 height 16
click at [558, 339] on select "mostly almost just some" at bounding box center [528, 335] width 68 height 16
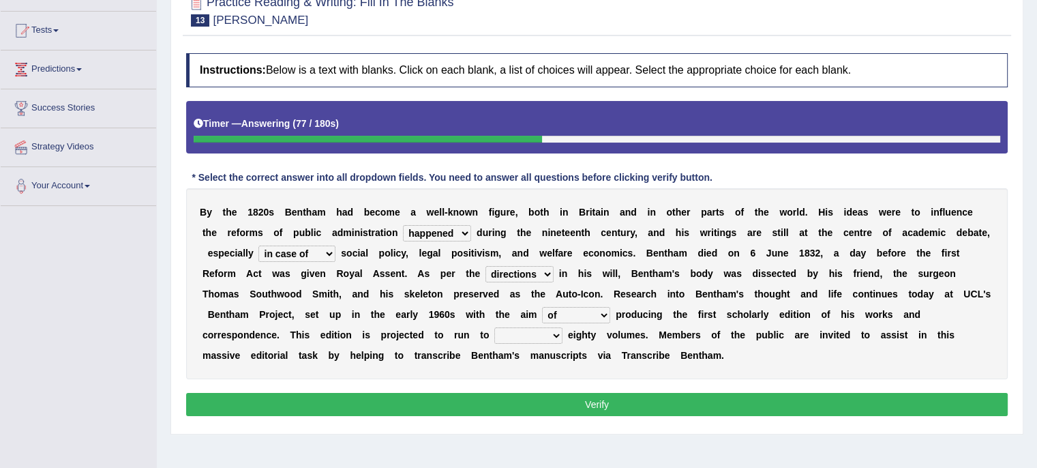
select select "almost"
click at [494, 327] on select "mostly almost just some" at bounding box center [528, 335] width 68 height 16
click at [556, 337] on select "mostly almost just some" at bounding box center [528, 335] width 68 height 16
click at [560, 327] on select "mostly almost just some" at bounding box center [528, 335] width 68 height 16
click at [553, 401] on button "Verify" at bounding box center [596, 404] width 821 height 23
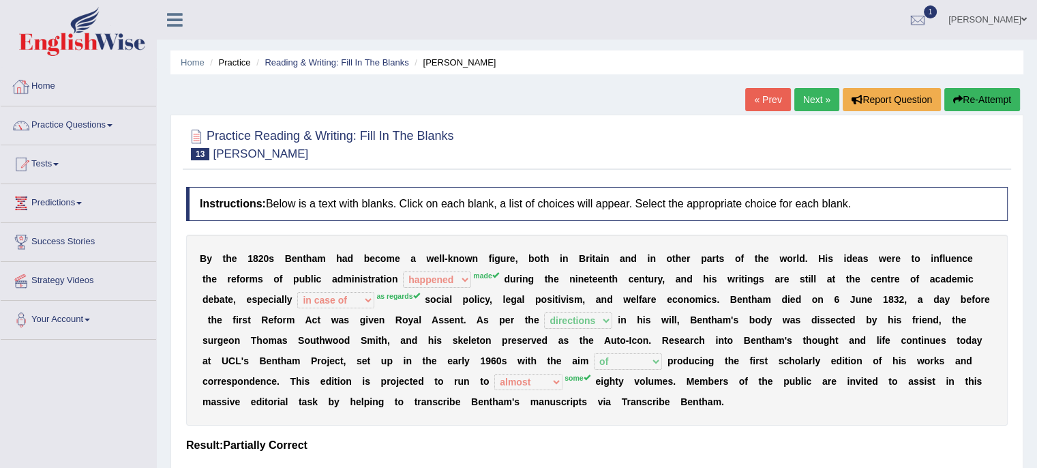
click at [113, 127] on link "Practice Questions" at bounding box center [78, 123] width 155 height 34
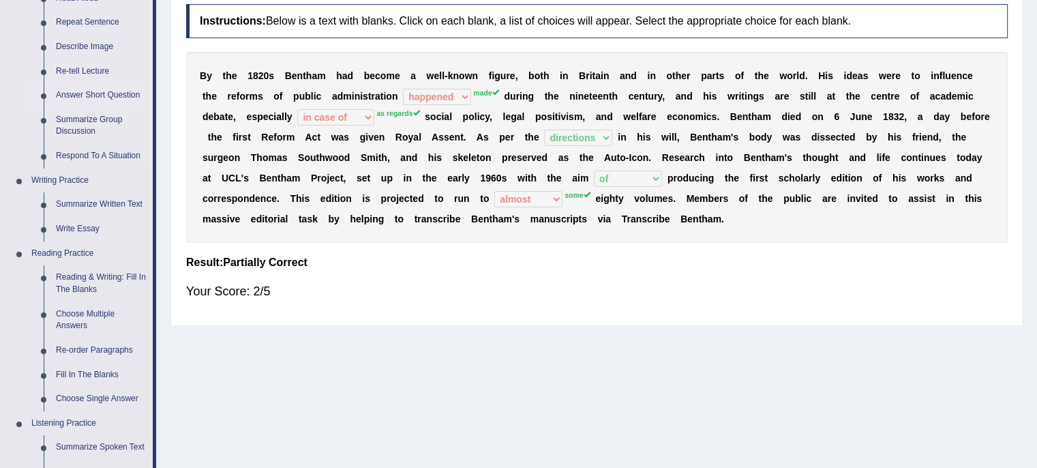
scroll to position [192, 0]
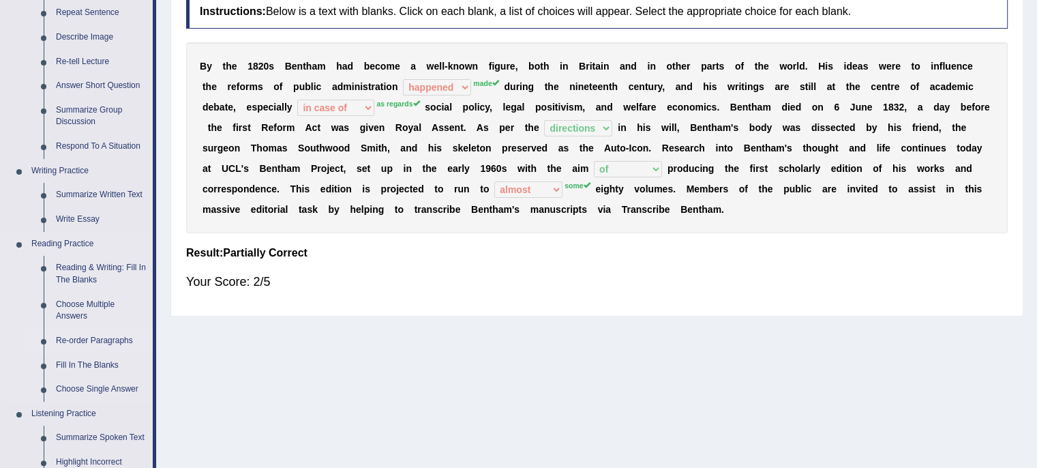
click at [86, 331] on link "Re-order Paragraphs" at bounding box center [101, 341] width 103 height 25
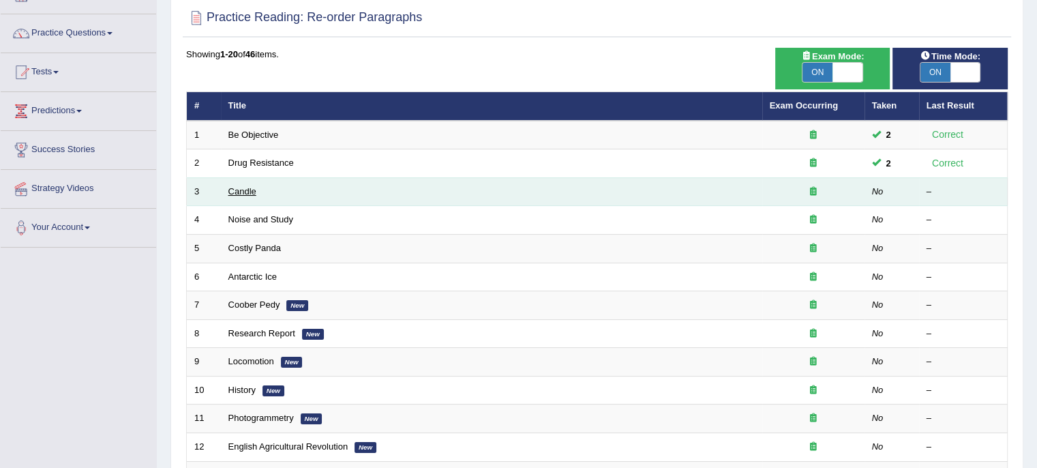
click at [237, 191] on link "Candle" at bounding box center [242, 191] width 28 height 10
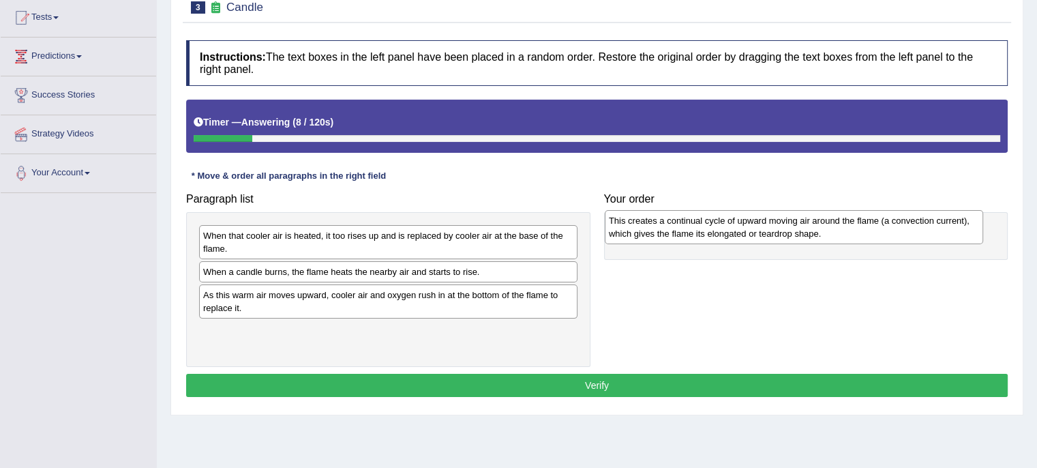
drag, startPoint x: 325, startPoint y: 303, endPoint x: 730, endPoint y: 230, distance: 411.4
click at [730, 230] on div "This creates a continual cycle of upward moving air around the flame (a convect…" at bounding box center [794, 227] width 378 height 34
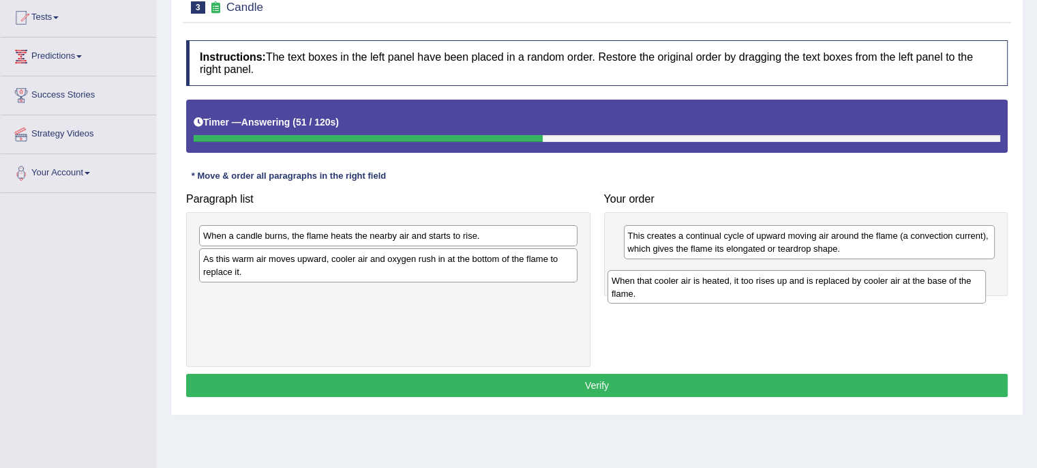
drag, startPoint x: 431, startPoint y: 243, endPoint x: 841, endPoint y: 287, distance: 411.9
click at [841, 287] on div "When that cooler air is heated, it too rises up and is replaced by cooler air a…" at bounding box center [796, 287] width 378 height 34
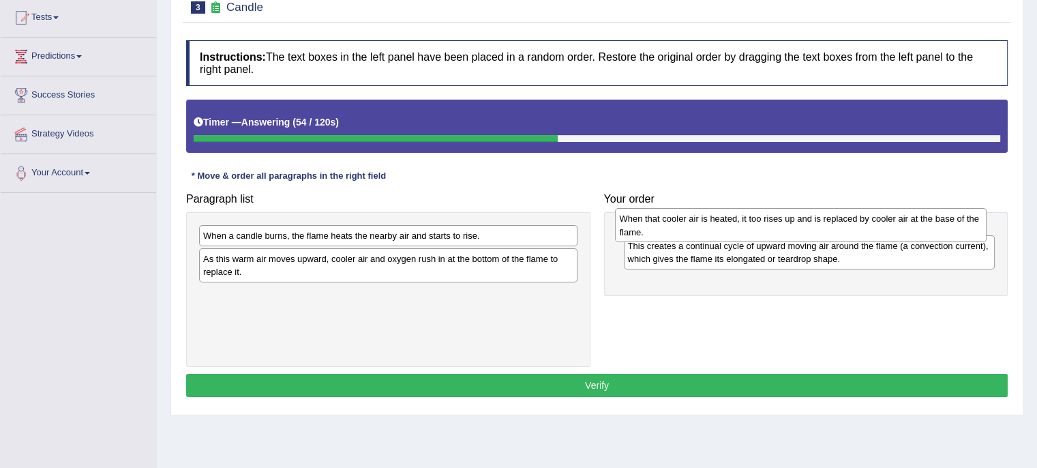
drag, startPoint x: 806, startPoint y: 274, endPoint x: 798, endPoint y: 222, distance: 52.3
click at [798, 222] on div "When that cooler air is heated, it too rises up and is replaced by cooler air a…" at bounding box center [800, 225] width 371 height 34
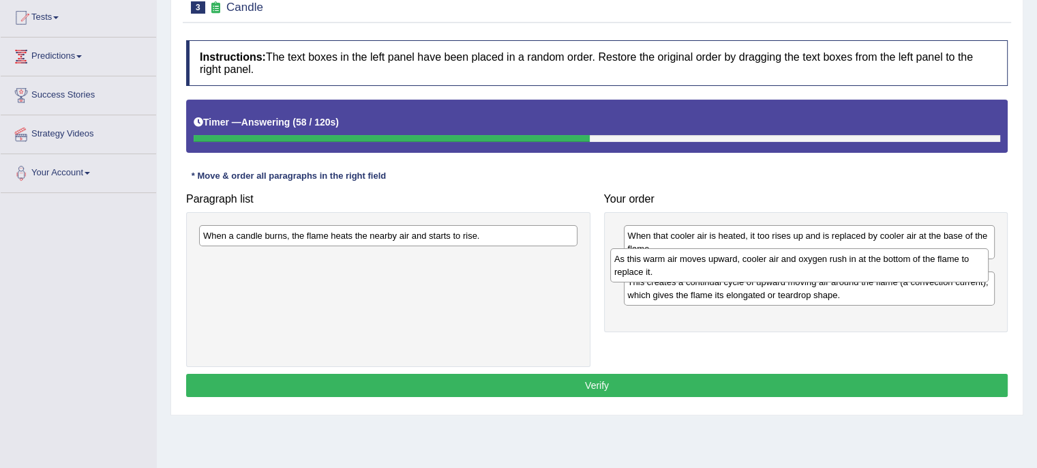
drag, startPoint x: 344, startPoint y: 262, endPoint x: 756, endPoint y: 262, distance: 411.7
click at [756, 262] on div "As this warm air moves upward, cooler air and oxygen rush in at the bottom of t…" at bounding box center [799, 265] width 378 height 34
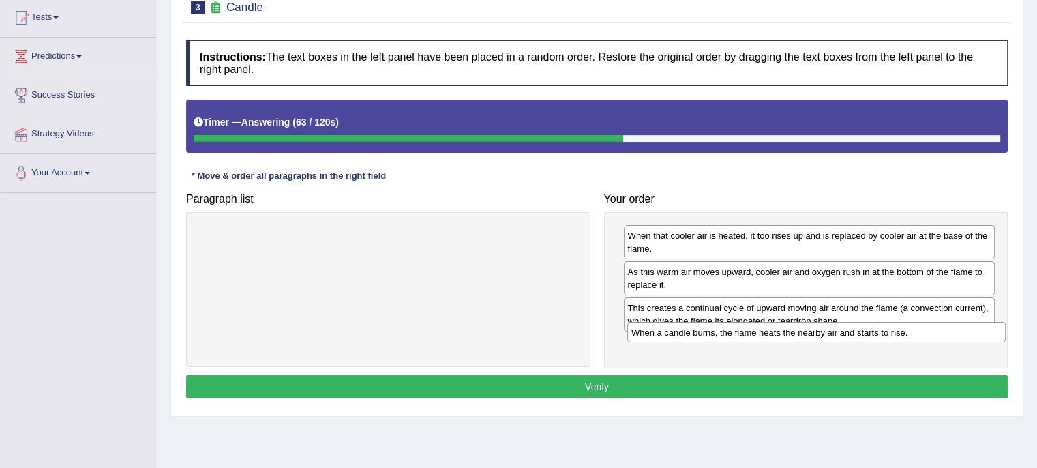
drag, startPoint x: 298, startPoint y: 237, endPoint x: 726, endPoint y: 333, distance: 438.8
click at [726, 333] on div "When a candle burns, the flame heats the nearby air and starts to rise." at bounding box center [816, 332] width 378 height 21
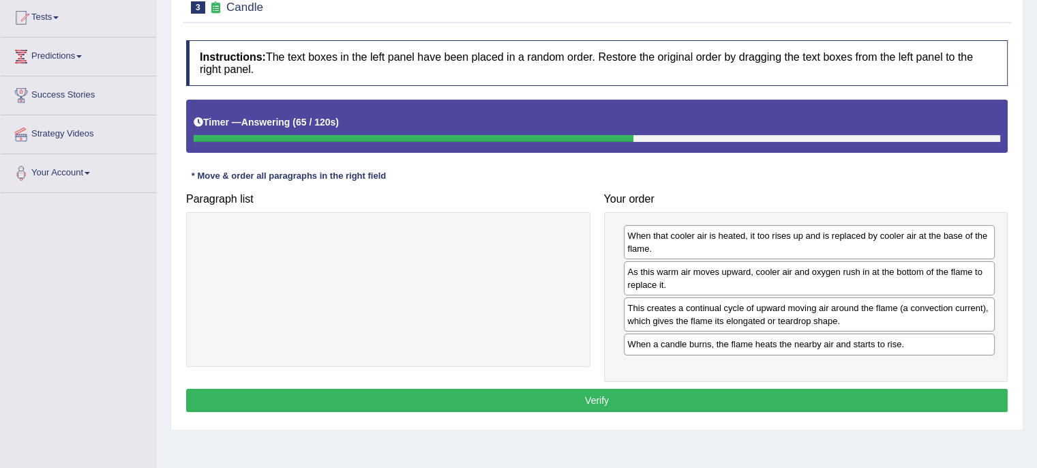
click at [692, 393] on button "Verify" at bounding box center [596, 399] width 821 height 23
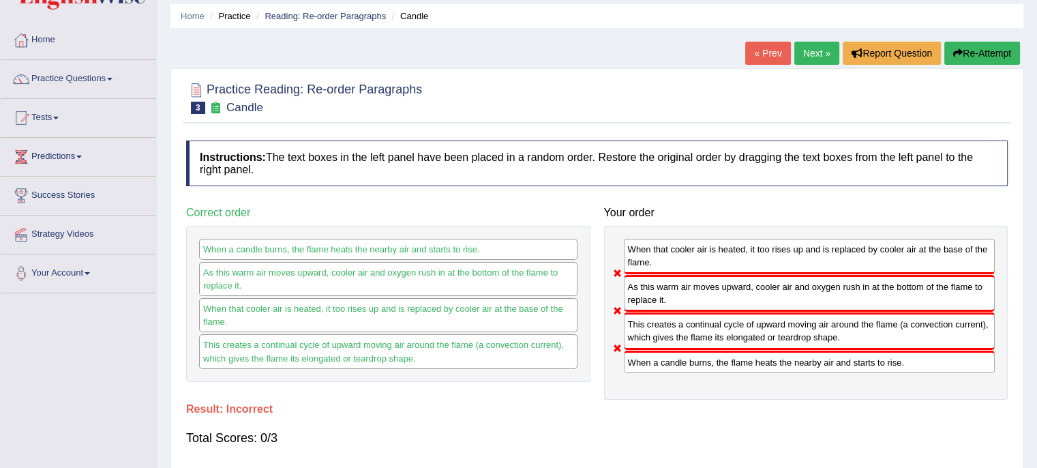
scroll to position [45, 0]
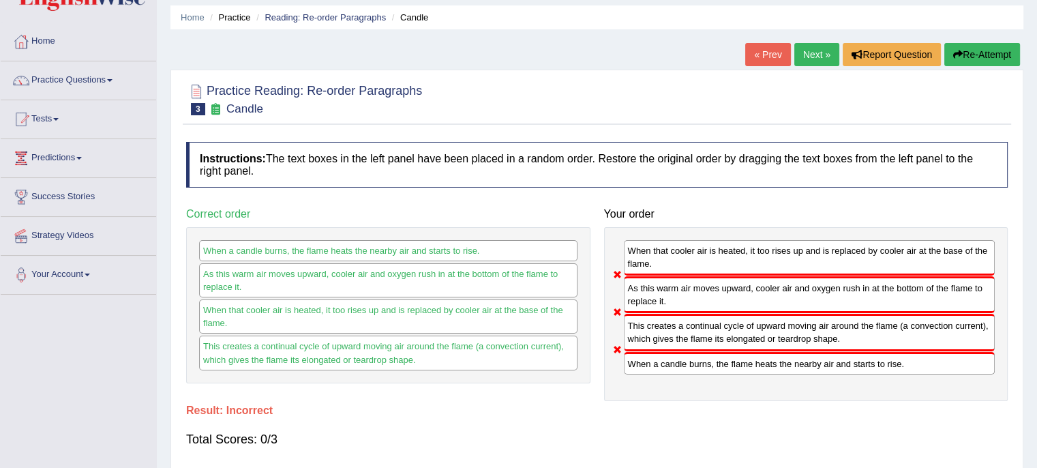
click at [798, 41] on div "Home Practice Reading: Re-order Paragraphs Candle « Prev Next » Report Question…" at bounding box center [597, 296] width 880 height 682
click at [815, 56] on link "Next »" at bounding box center [816, 54] width 45 height 23
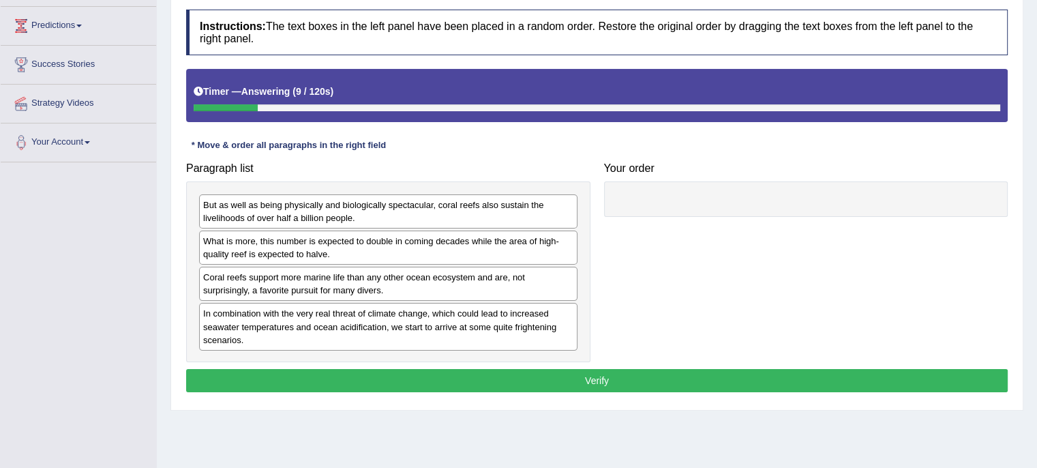
scroll to position [177, 0]
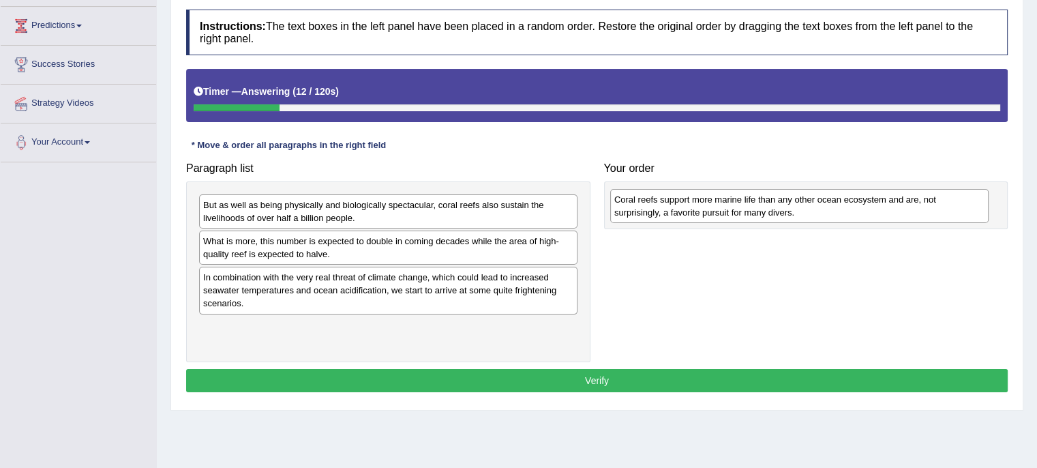
drag, startPoint x: 355, startPoint y: 278, endPoint x: 766, endPoint y: 198, distance: 418.8
click at [766, 198] on div "Coral reefs support more marine life than any other ocean ecosystem and are, no…" at bounding box center [799, 206] width 378 height 34
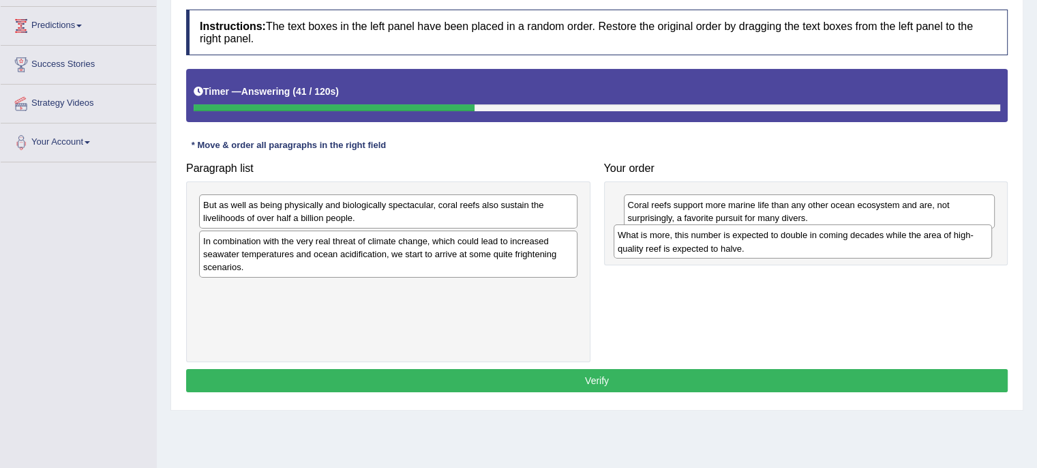
drag, startPoint x: 362, startPoint y: 249, endPoint x: 777, endPoint y: 240, distance: 415.2
click at [777, 240] on div "What is more, this number is expected to double in coming decades while the are…" at bounding box center [802, 241] width 378 height 34
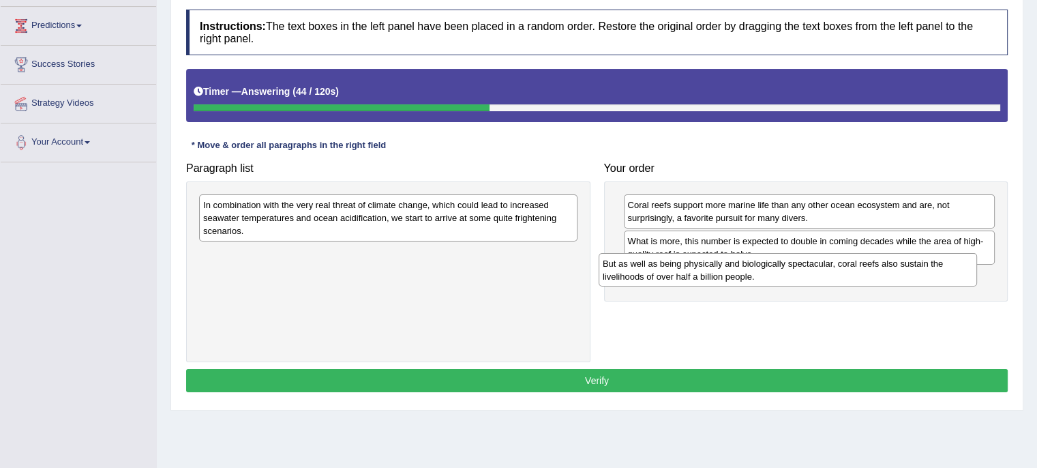
drag, startPoint x: 537, startPoint y: 213, endPoint x: 939, endPoint y: 271, distance: 406.4
click at [939, 271] on div "But as well as being physically and biologically spectacular, coral reefs also …" at bounding box center [787, 270] width 378 height 34
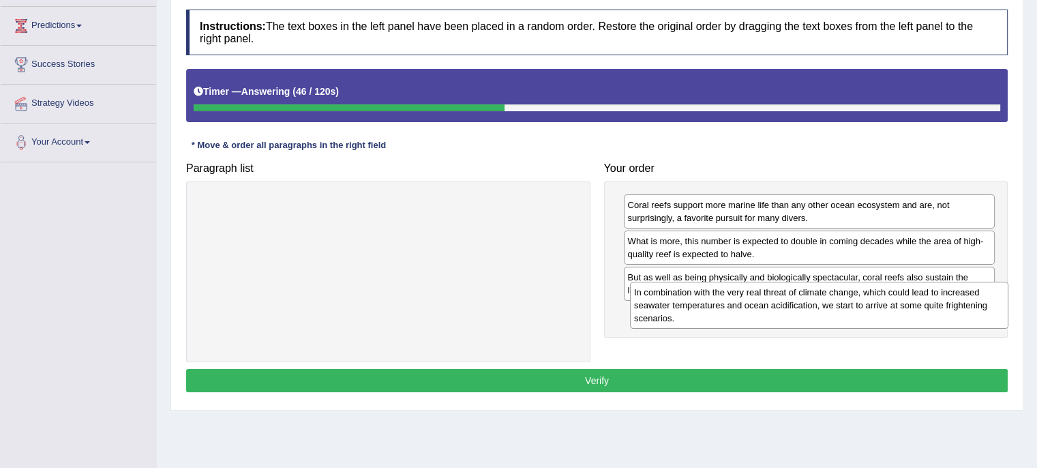
drag, startPoint x: 519, startPoint y: 212, endPoint x: 949, endPoint y: 297, distance: 439.1
click at [949, 297] on div "In combination with the very real threat of climate change, which could lead to…" at bounding box center [819, 304] width 378 height 47
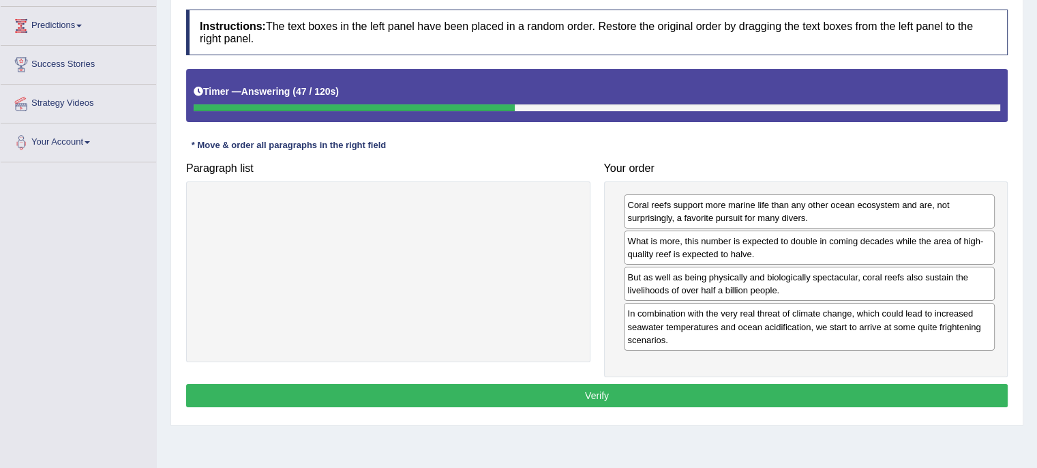
click at [763, 393] on button "Verify" at bounding box center [596, 395] width 821 height 23
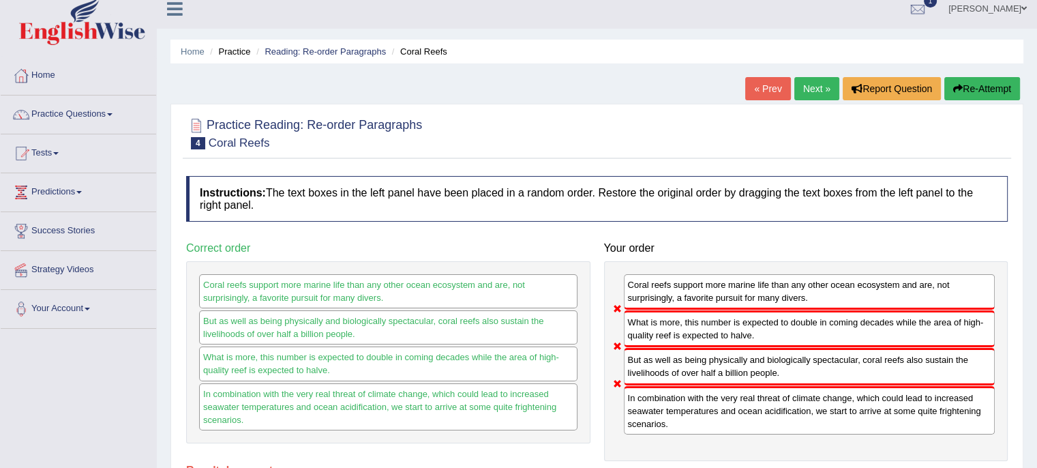
scroll to position [8, 0]
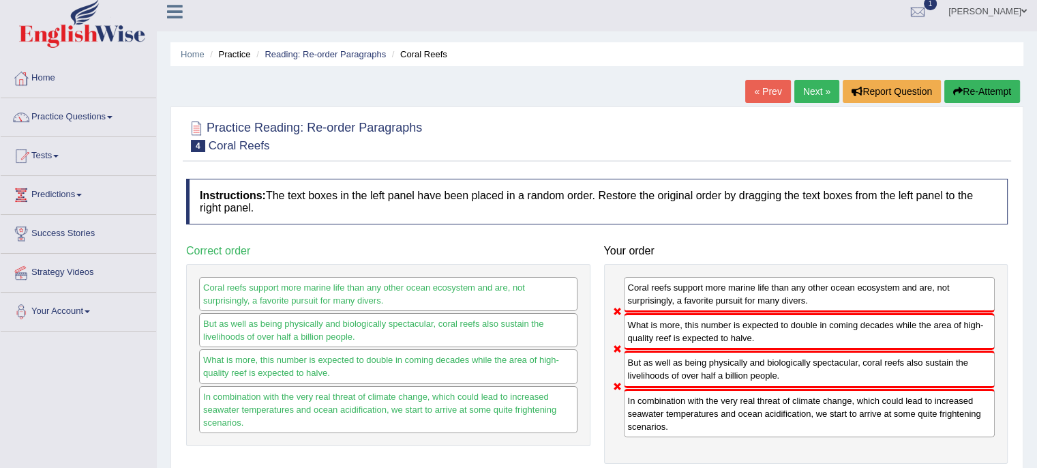
click at [808, 91] on link "Next »" at bounding box center [816, 91] width 45 height 23
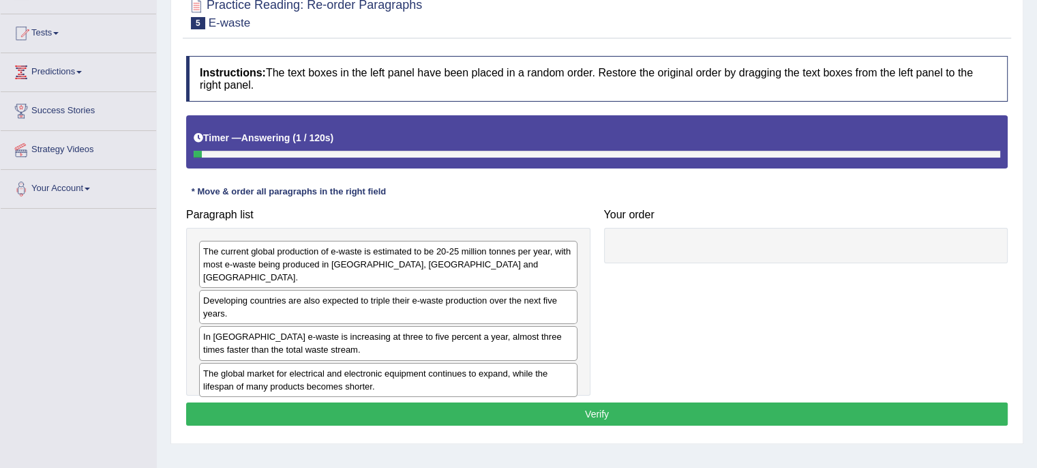
scroll to position [134, 0]
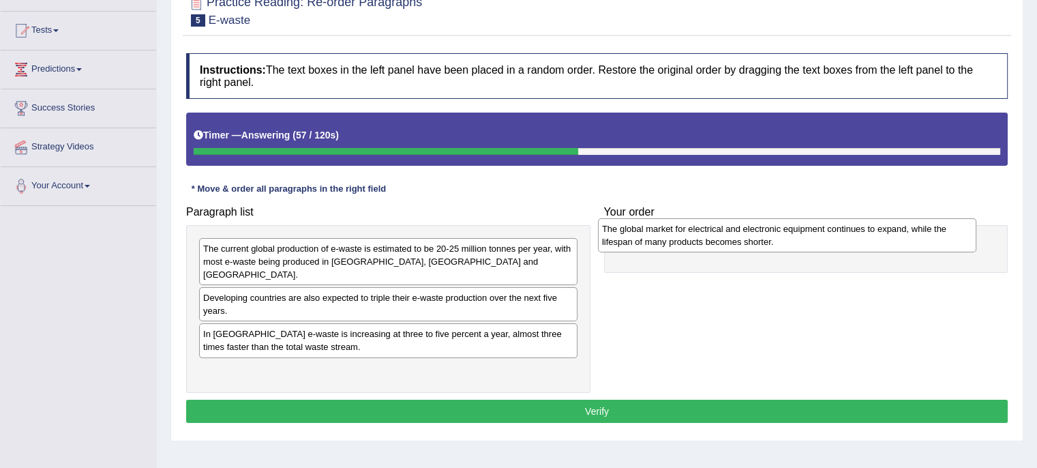
drag, startPoint x: 307, startPoint y: 356, endPoint x: 703, endPoint y: 225, distance: 416.6
click at [703, 225] on div "The global market for electrical and electronic equipment continues to expand, …" at bounding box center [787, 235] width 378 height 34
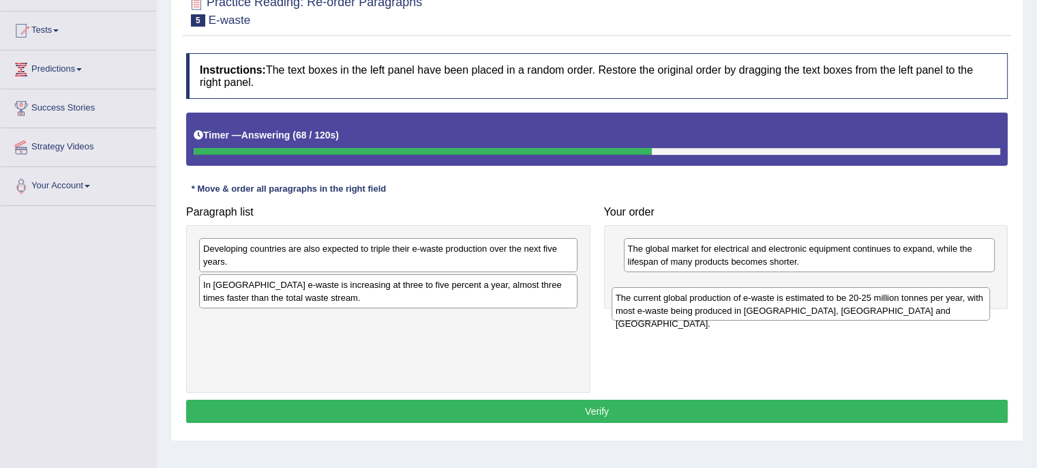
drag, startPoint x: 472, startPoint y: 259, endPoint x: 889, endPoint y: 295, distance: 419.4
click at [889, 295] on div "The current global production of e-waste is estimated to be 20-25 million tonne…" at bounding box center [800, 304] width 378 height 34
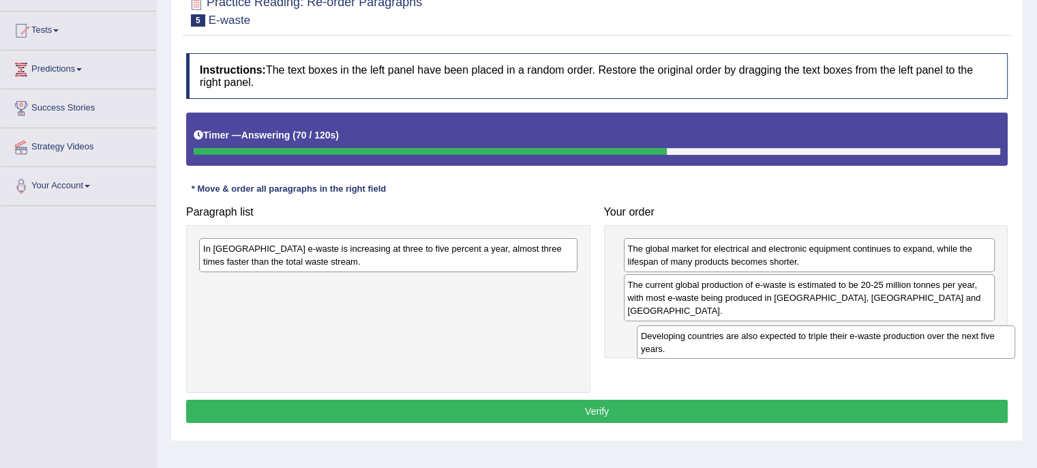
drag, startPoint x: 465, startPoint y: 250, endPoint x: 905, endPoint y: 334, distance: 448.2
click at [905, 334] on div "Developing countries are also expected to triple their e-waste production over …" at bounding box center [826, 342] width 378 height 34
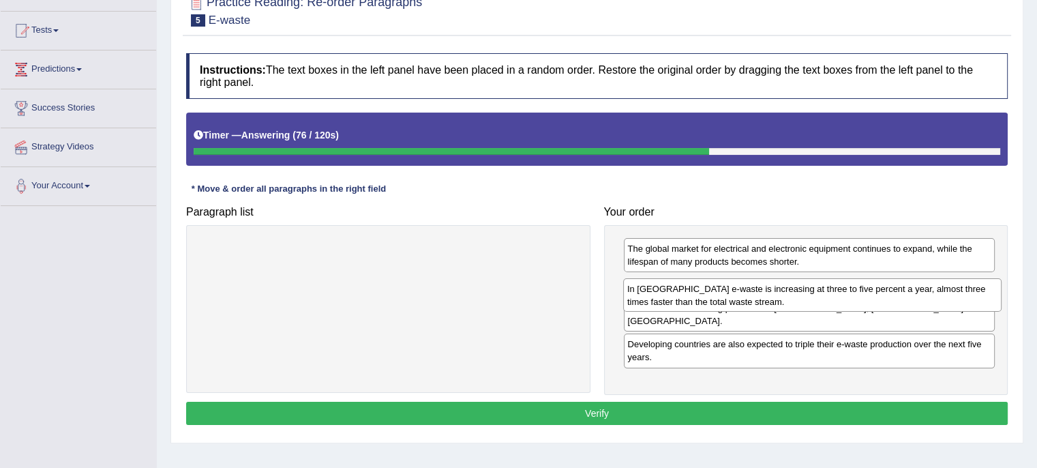
drag, startPoint x: 480, startPoint y: 251, endPoint x: 904, endPoint y: 290, distance: 425.8
click at [904, 290] on div "In [GEOGRAPHIC_DATA] e-waste is increasing at three to five percent a year, alm…" at bounding box center [812, 295] width 378 height 34
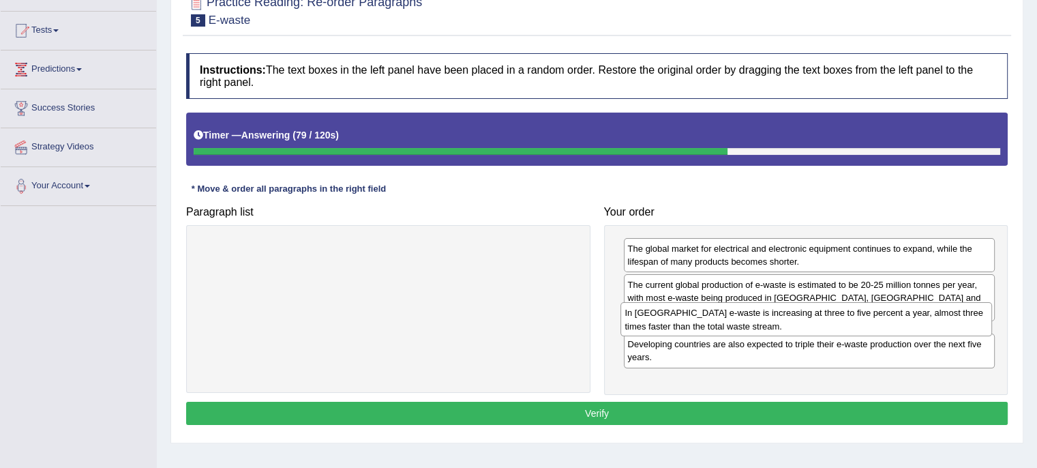
drag, startPoint x: 782, startPoint y: 288, endPoint x: 782, endPoint y: 311, distance: 23.2
click at [782, 311] on div "In [GEOGRAPHIC_DATA] e-waste is increasing at three to five percent a year, alm…" at bounding box center [805, 319] width 371 height 34
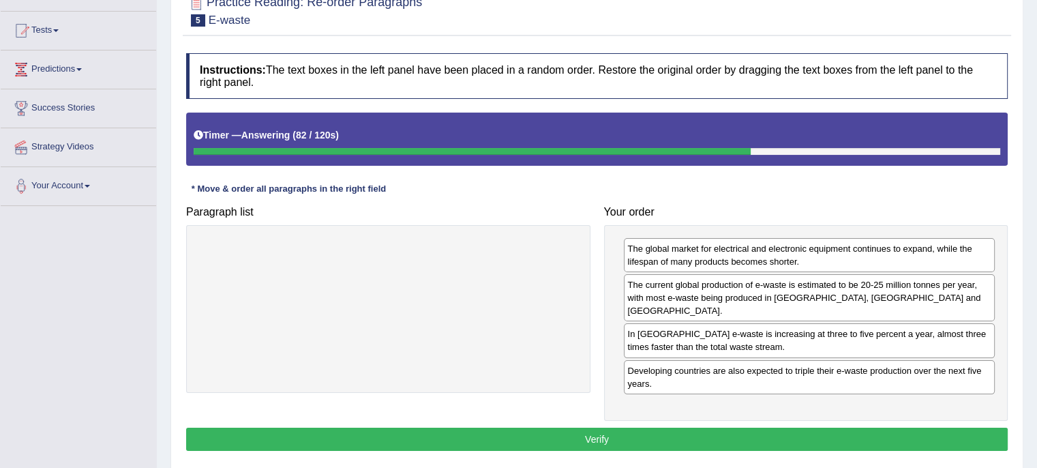
click at [668, 427] on button "Verify" at bounding box center [596, 438] width 821 height 23
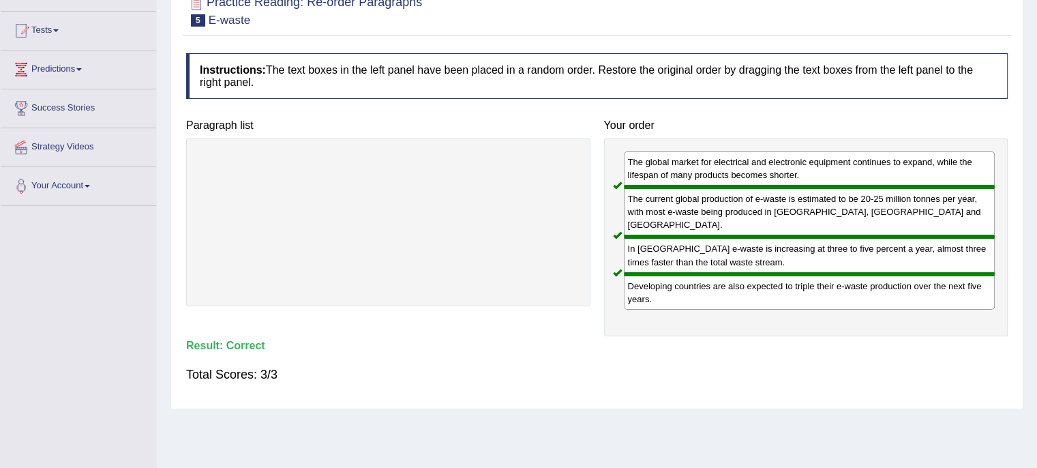
scroll to position [0, 0]
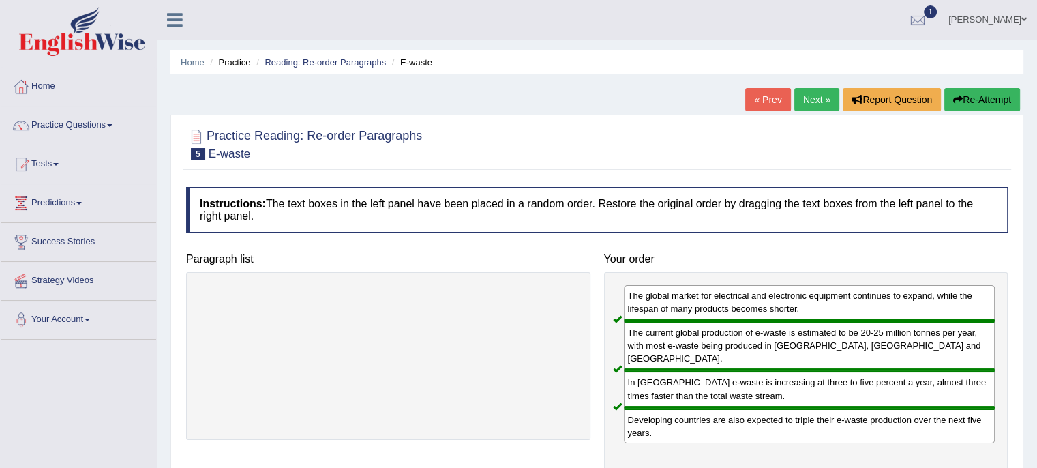
click at [815, 99] on link "Next »" at bounding box center [816, 99] width 45 height 23
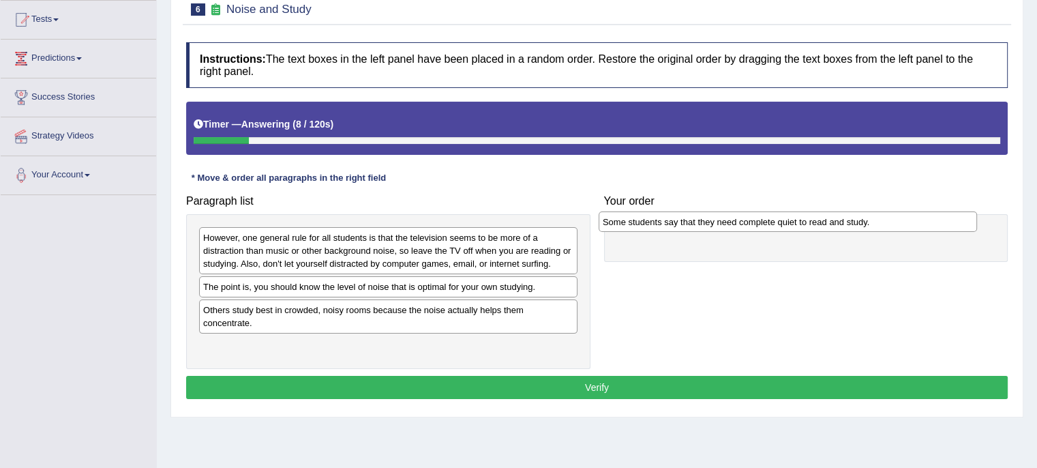
drag, startPoint x: 468, startPoint y: 286, endPoint x: 870, endPoint y: 222, distance: 407.3
click at [870, 222] on div "Some students say that they need complete quiet to read and study." at bounding box center [787, 221] width 378 height 21
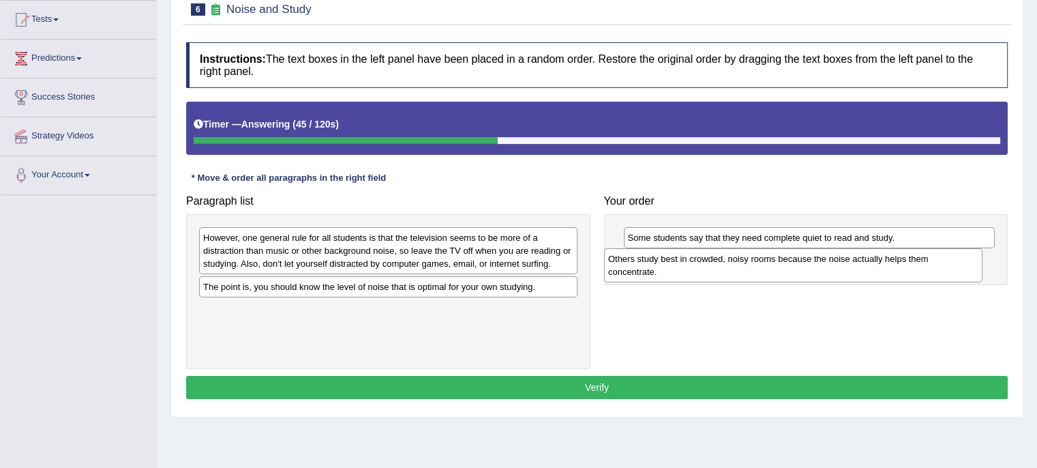
drag, startPoint x: 453, startPoint y: 314, endPoint x: 867, endPoint y: 260, distance: 417.2
click at [867, 260] on div "Others study best in crowded, noisy rooms because the noise actually helps them…" at bounding box center [793, 265] width 378 height 34
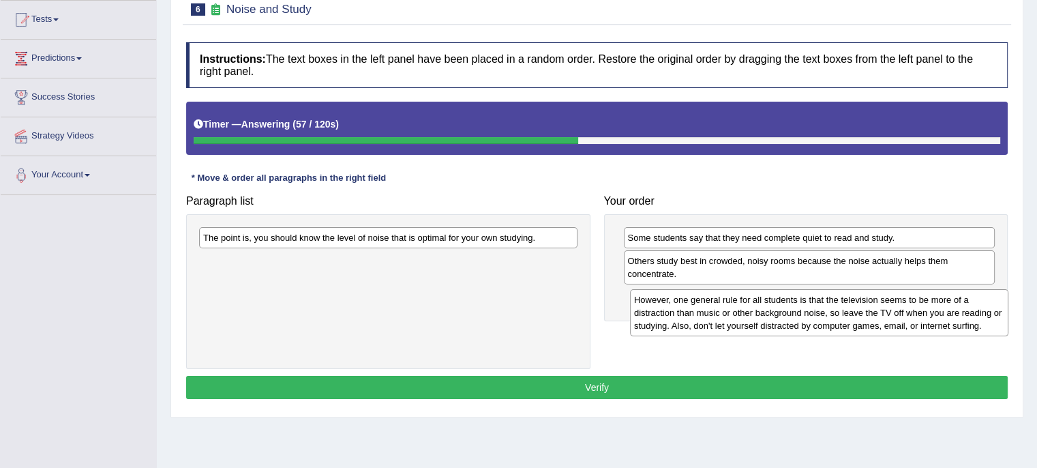
drag, startPoint x: 494, startPoint y: 248, endPoint x: 917, endPoint y: 304, distance: 426.3
click at [917, 304] on div "However, one general rule for all students is that the television seems to be m…" at bounding box center [819, 312] width 378 height 47
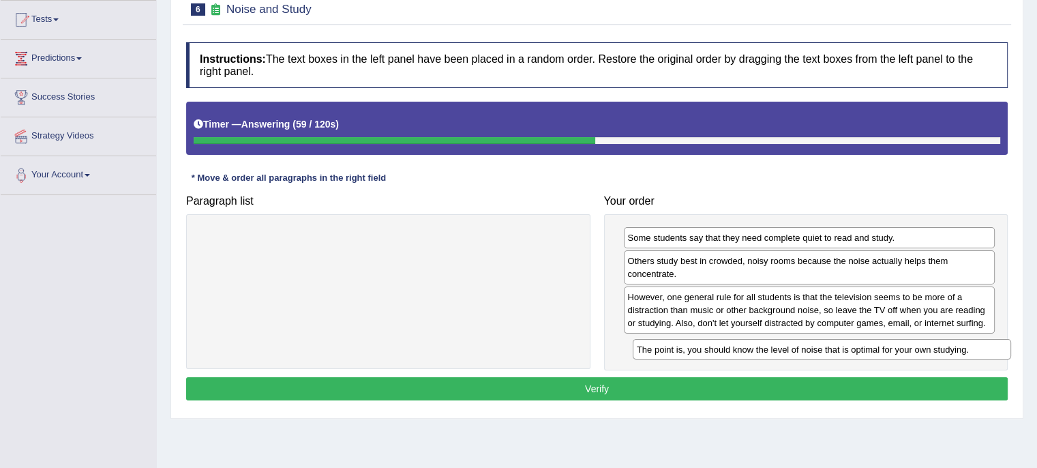
drag, startPoint x: 518, startPoint y: 241, endPoint x: 949, endPoint y: 350, distance: 445.2
click at [949, 350] on div "The point is, you should know the level of noise that is optimal for your own s…" at bounding box center [821, 349] width 378 height 21
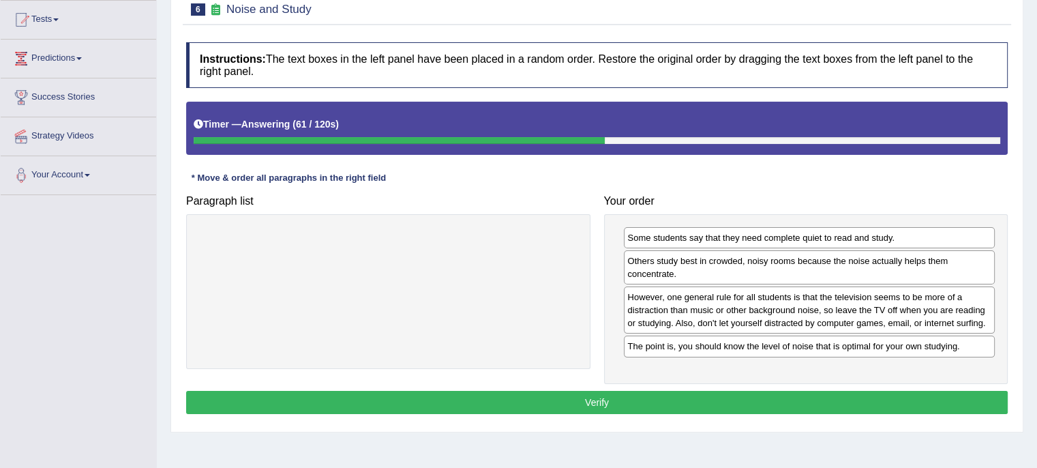
click at [902, 391] on button "Verify" at bounding box center [596, 402] width 821 height 23
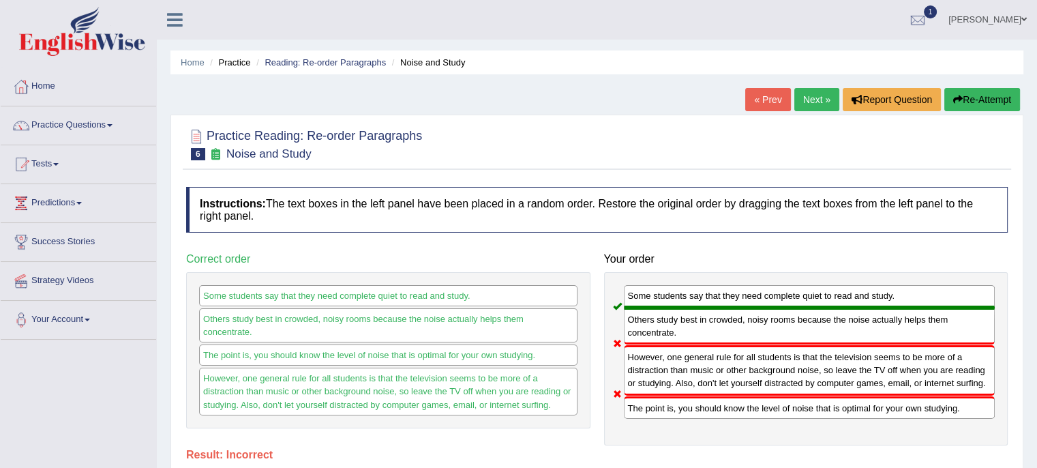
click at [814, 98] on link "Next »" at bounding box center [816, 99] width 45 height 23
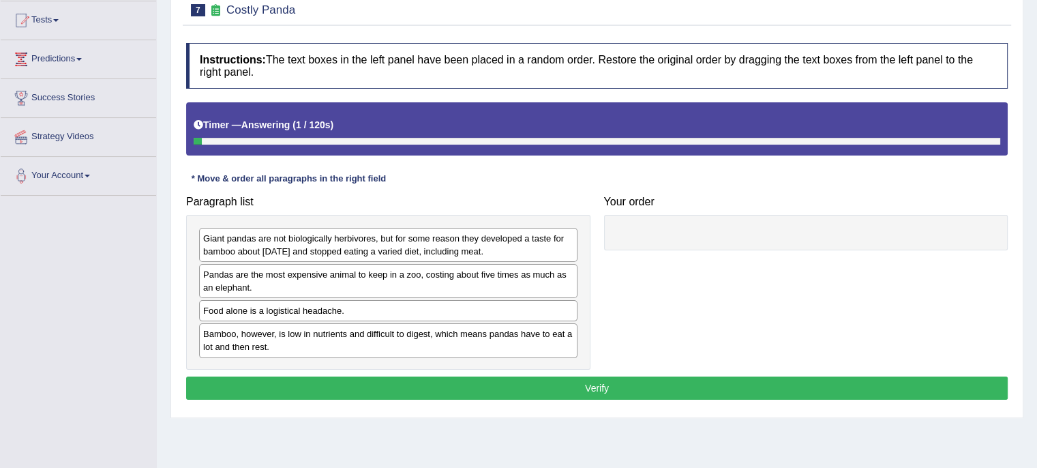
scroll to position [144, 0]
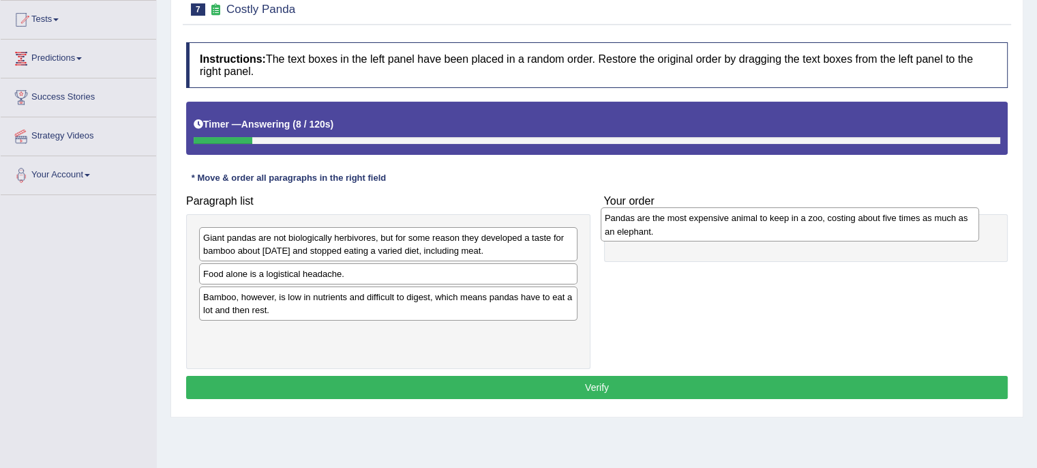
drag, startPoint x: 346, startPoint y: 274, endPoint x: 748, endPoint y: 219, distance: 405.9
click at [748, 219] on div "Pandas are the most expensive animal to keep in a zoo, costing about five times…" at bounding box center [789, 224] width 378 height 34
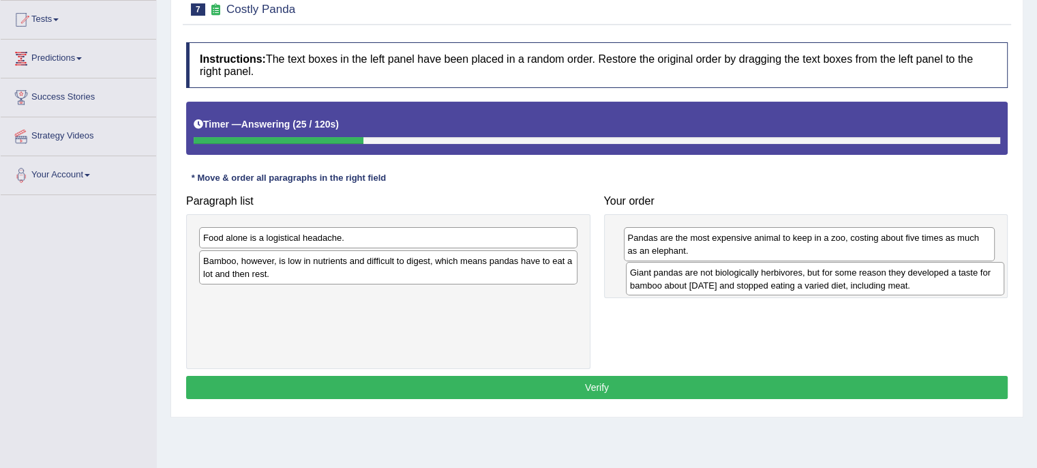
drag, startPoint x: 534, startPoint y: 246, endPoint x: 962, endPoint y: 279, distance: 429.3
click at [962, 279] on div "Giant pandas are not biologically herbivores, but for some reason they develope…" at bounding box center [815, 279] width 378 height 34
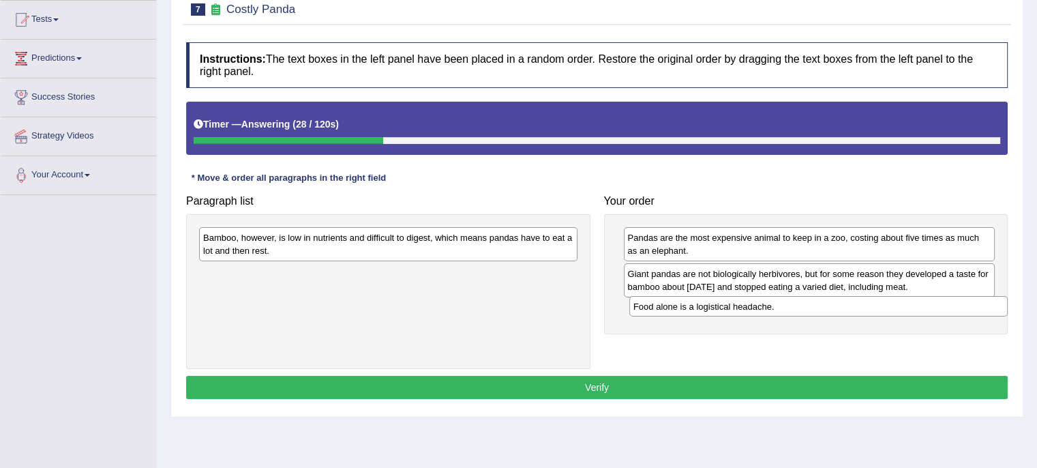
drag, startPoint x: 534, startPoint y: 233, endPoint x: 964, endPoint y: 308, distance: 435.9
click at [964, 308] on div "Food alone is a logistical headache." at bounding box center [818, 306] width 378 height 21
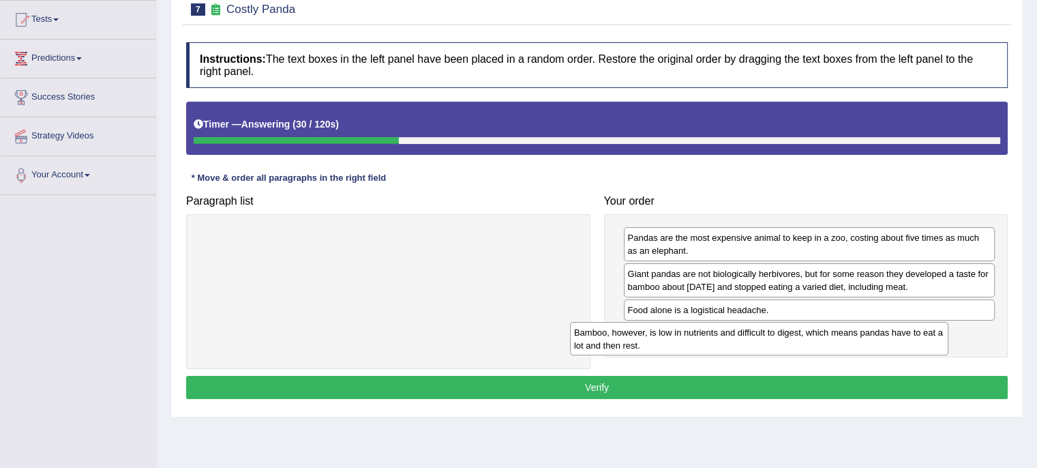
drag, startPoint x: 469, startPoint y: 246, endPoint x: 867, endPoint y: 338, distance: 408.5
click at [867, 338] on div "Bamboo, however, is low in nutrients and difficult to digest, which means panda…" at bounding box center [759, 339] width 378 height 34
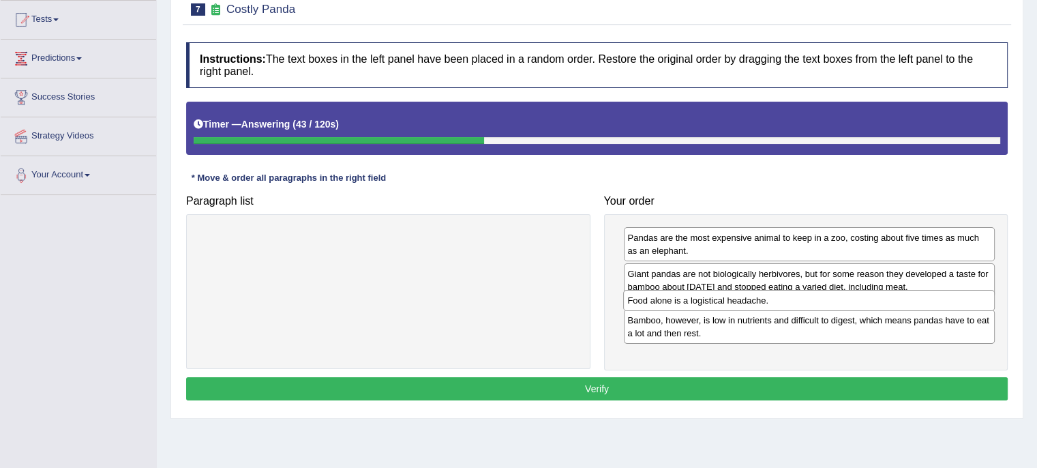
drag, startPoint x: 867, startPoint y: 309, endPoint x: 867, endPoint y: 301, distance: 8.9
click at [867, 301] on div "Food alone is a logistical headache." at bounding box center [808, 300] width 371 height 21
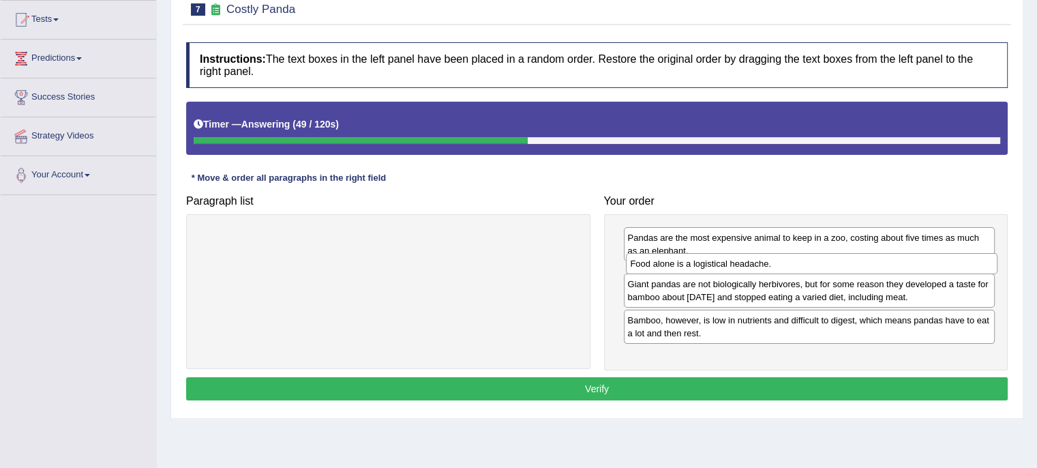
drag, startPoint x: 856, startPoint y: 308, endPoint x: 859, endPoint y: 262, distance: 46.4
click at [859, 262] on div "Food alone is a logistical headache." at bounding box center [811, 263] width 371 height 21
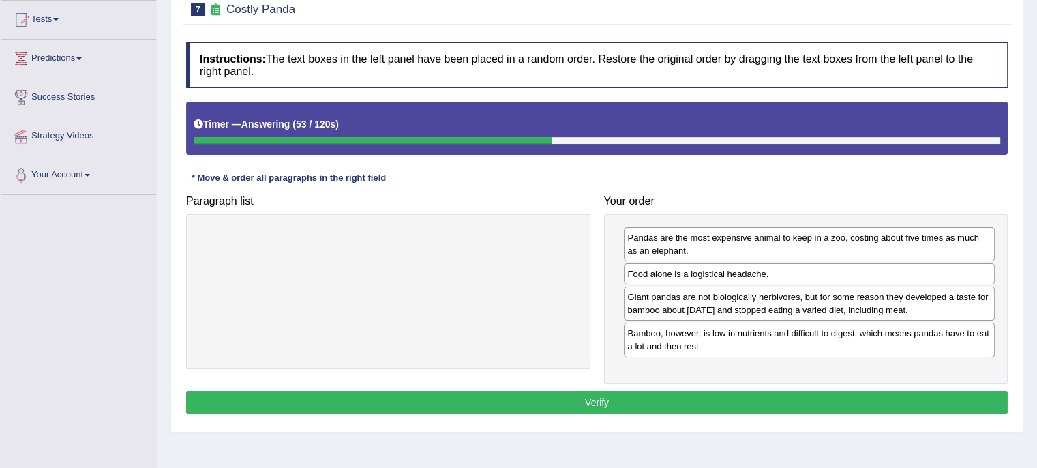
click at [673, 401] on button "Verify" at bounding box center [596, 402] width 821 height 23
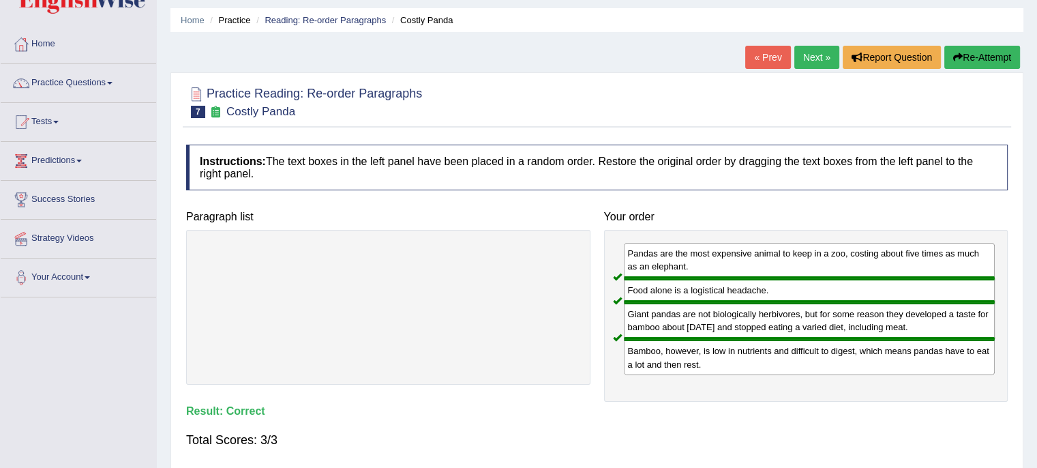
scroll to position [0, 0]
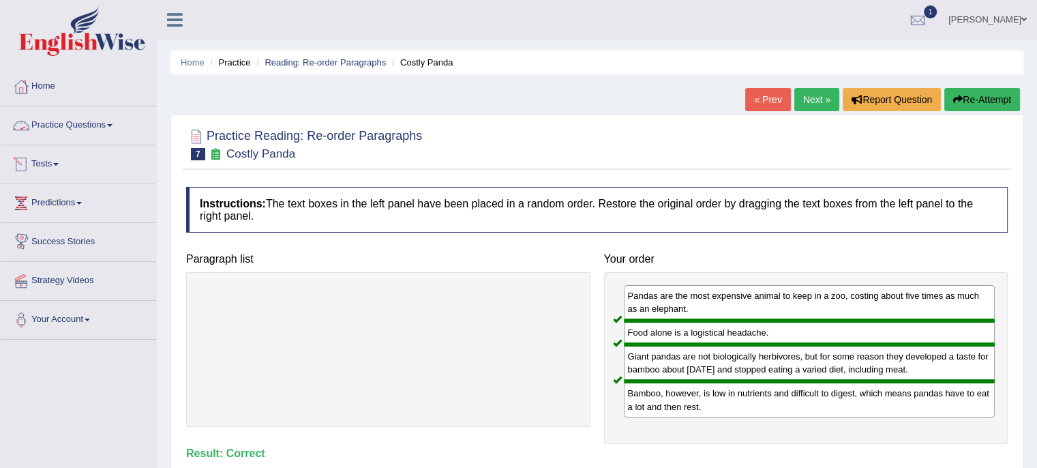
click at [109, 117] on link "Practice Questions" at bounding box center [78, 123] width 155 height 34
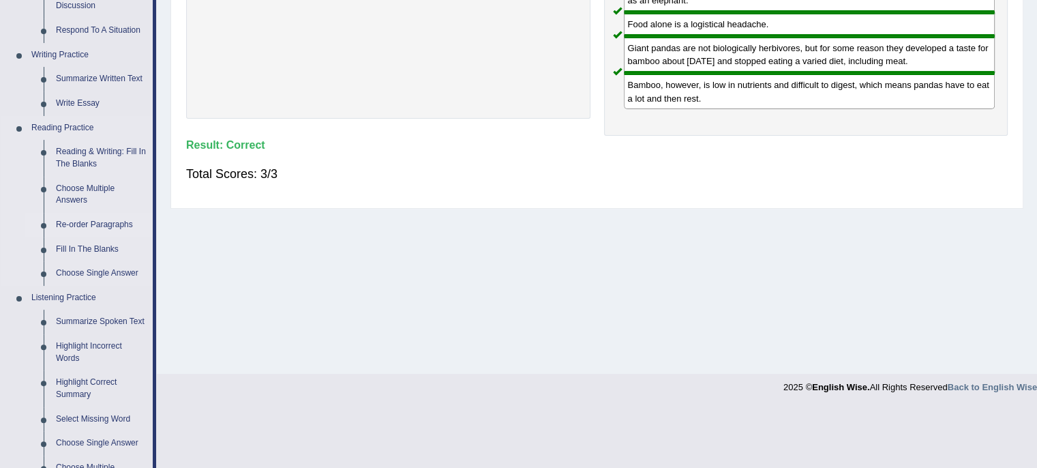
scroll to position [308, 0]
click at [86, 250] on link "Fill In The Blanks" at bounding box center [101, 249] width 103 height 25
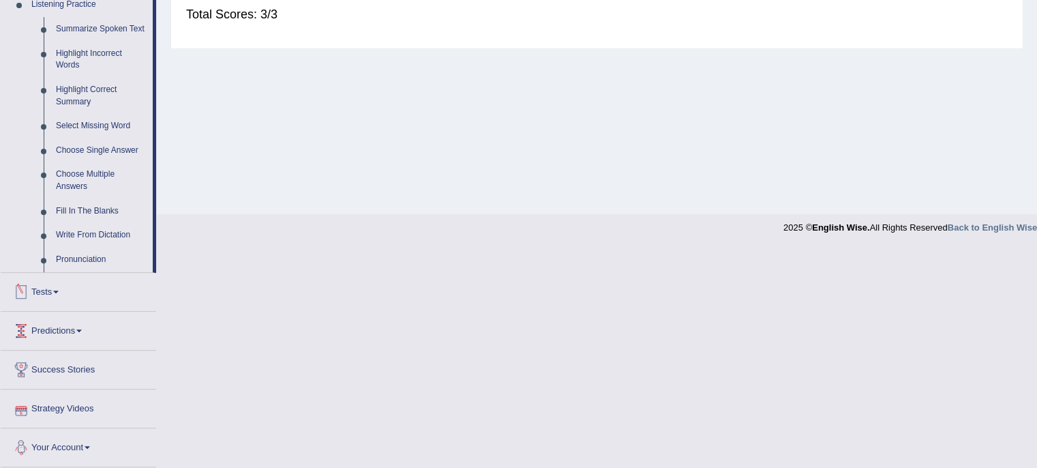
scroll to position [455, 0]
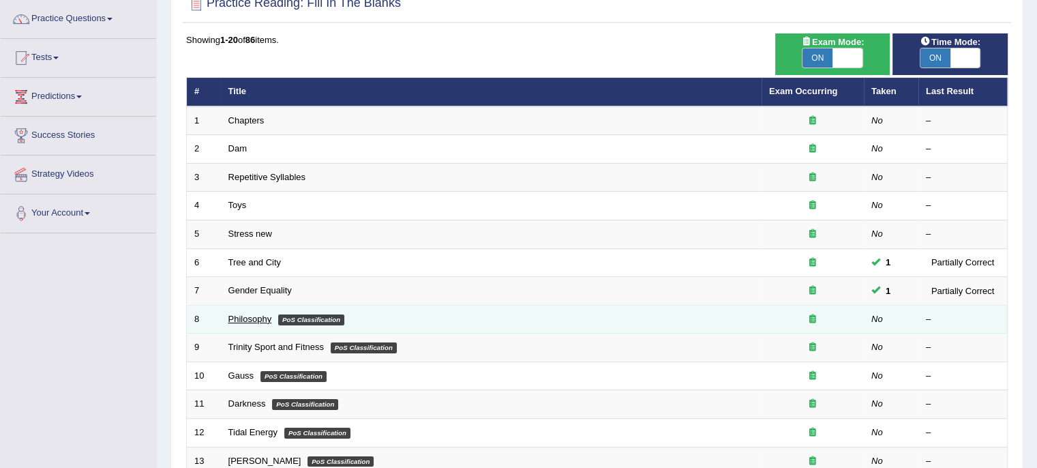
click at [249, 318] on link "Philosophy" at bounding box center [250, 319] width 44 height 10
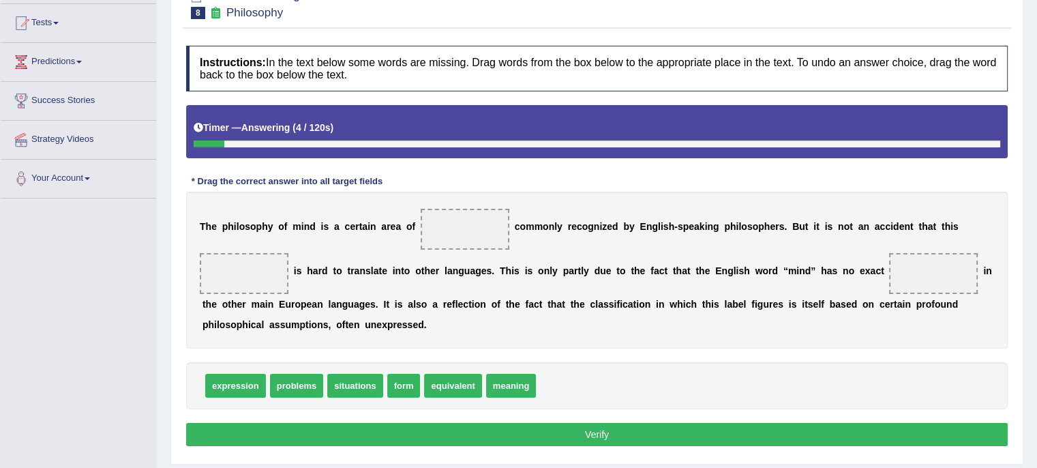
scroll to position [144, 0]
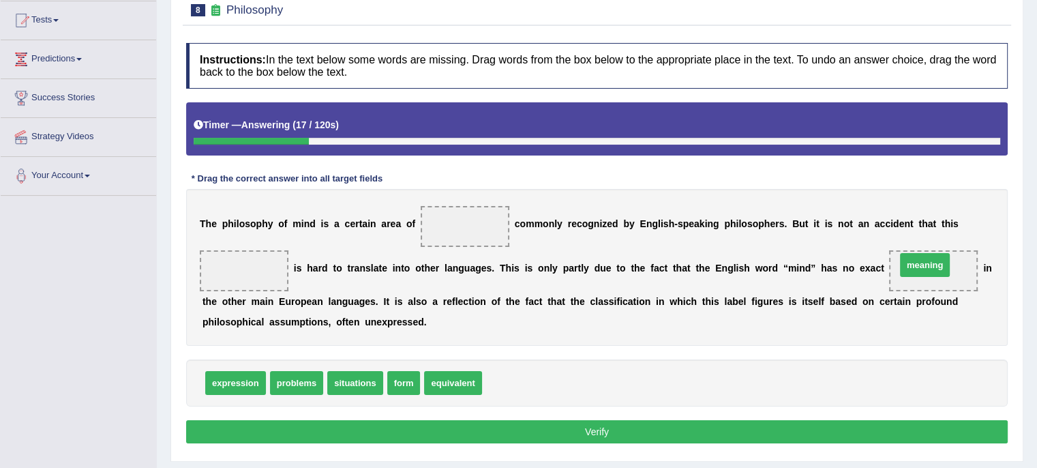
drag, startPoint x: 515, startPoint y: 380, endPoint x: 930, endPoint y: 262, distance: 431.5
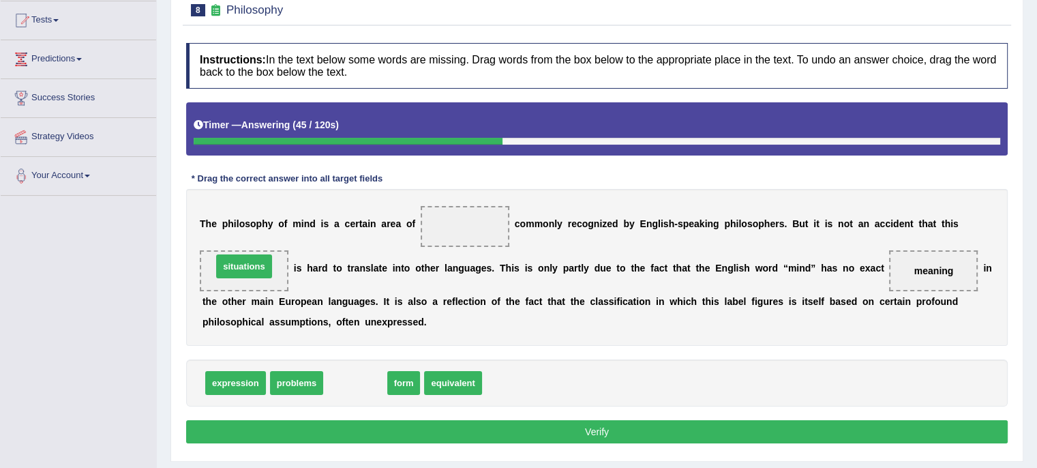
drag, startPoint x: 359, startPoint y: 380, endPoint x: 247, endPoint y: 264, distance: 160.0
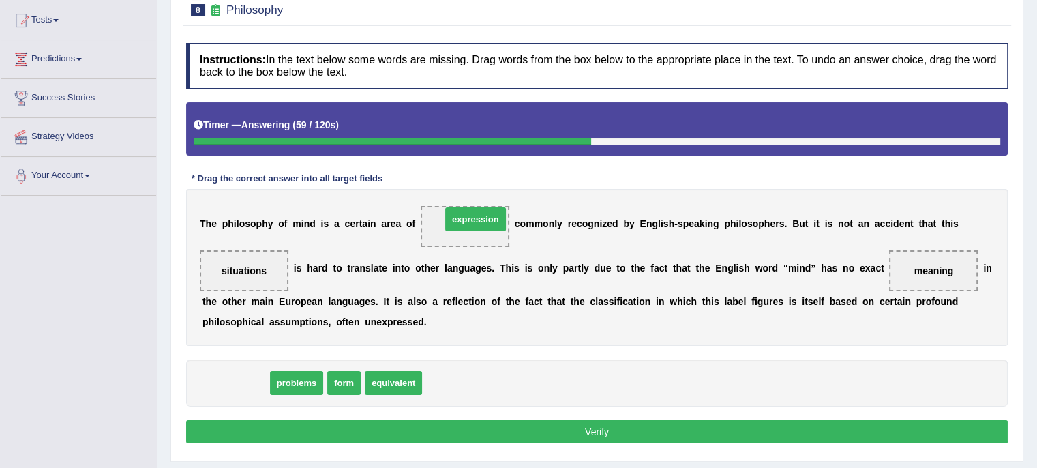
drag, startPoint x: 237, startPoint y: 379, endPoint x: 477, endPoint y: 215, distance: 290.4
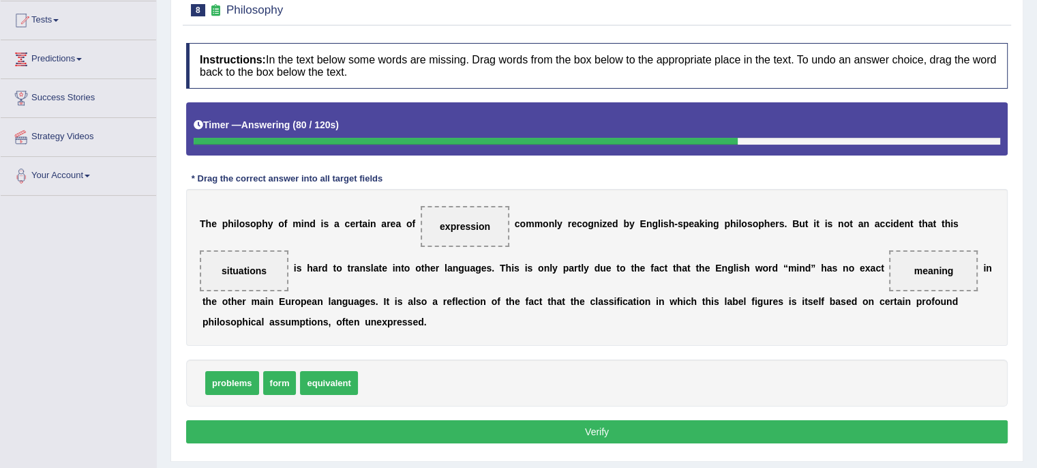
click at [741, 427] on button "Verify" at bounding box center [596, 431] width 821 height 23
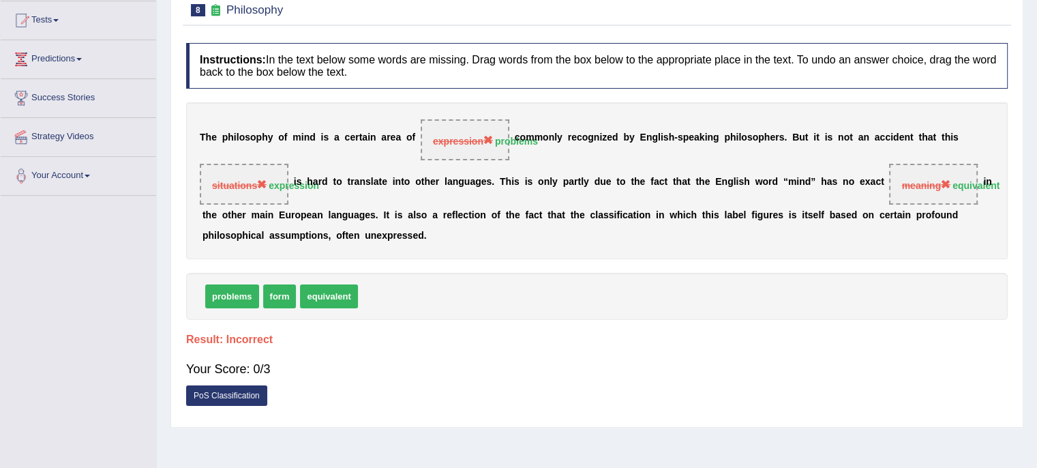
scroll to position [0, 0]
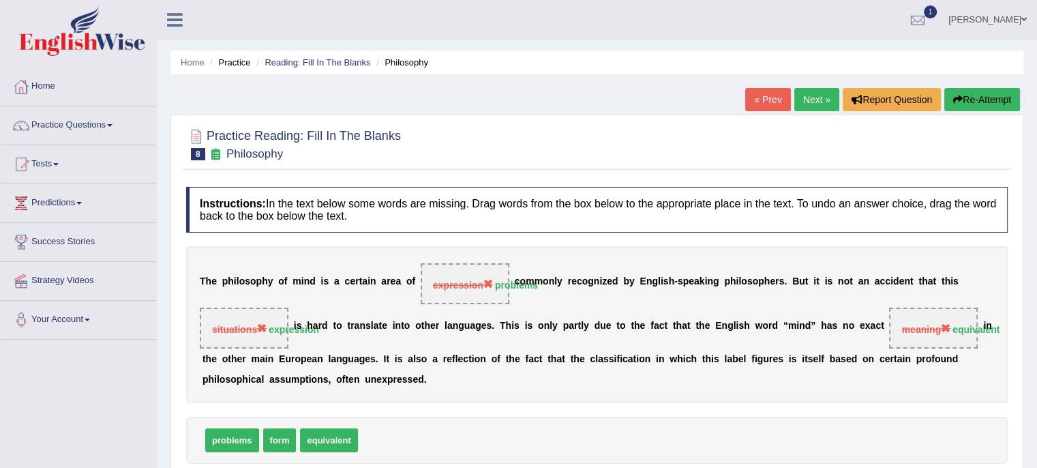
click at [809, 92] on link "Next »" at bounding box center [816, 99] width 45 height 23
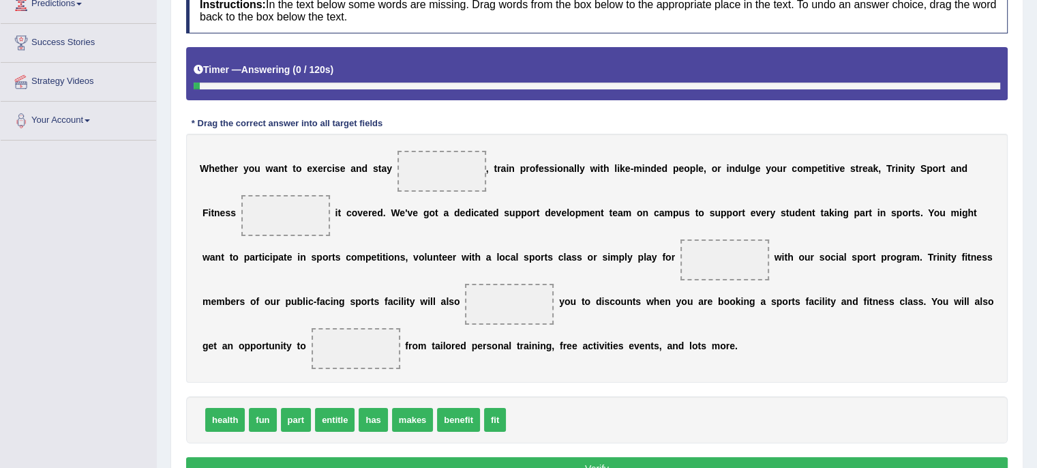
scroll to position [209, 0]
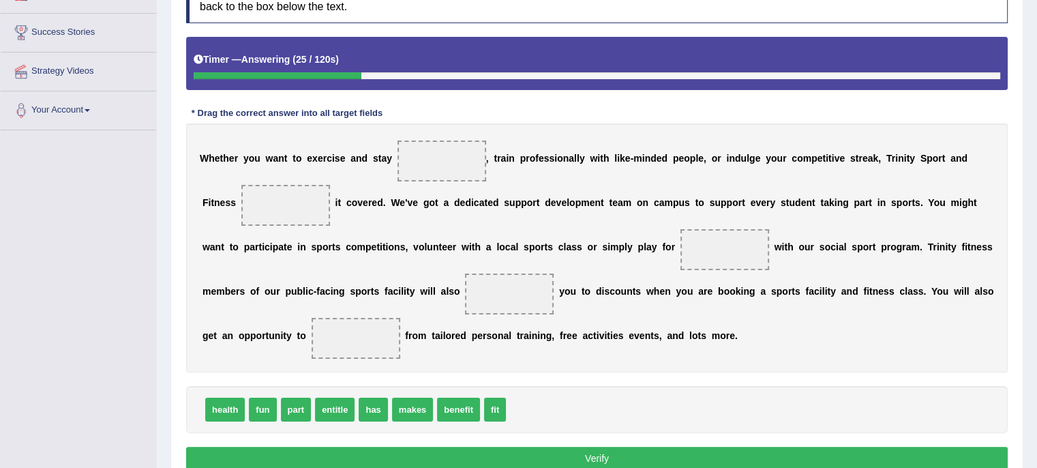
click at [335, 404] on span "entitle" at bounding box center [335, 409] width 40 height 24
drag, startPoint x: 335, startPoint y: 405, endPoint x: 517, endPoint y: 281, distance: 219.7
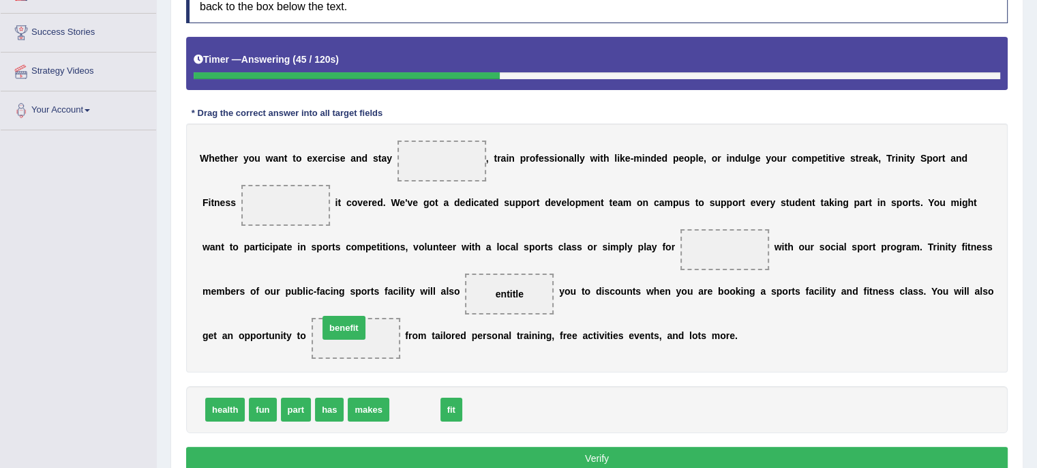
drag, startPoint x: 419, startPoint y: 407, endPoint x: 349, endPoint y: 326, distance: 107.3
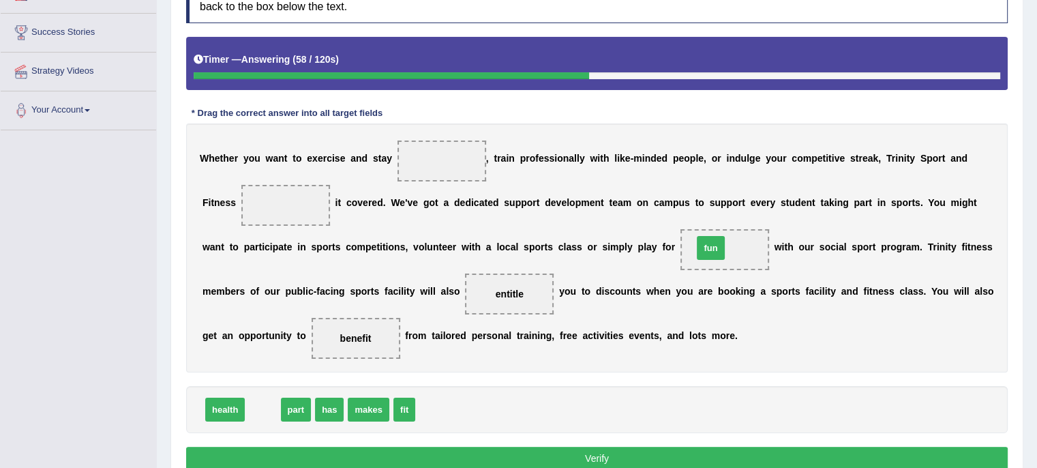
drag, startPoint x: 262, startPoint y: 406, endPoint x: 717, endPoint y: 248, distance: 481.7
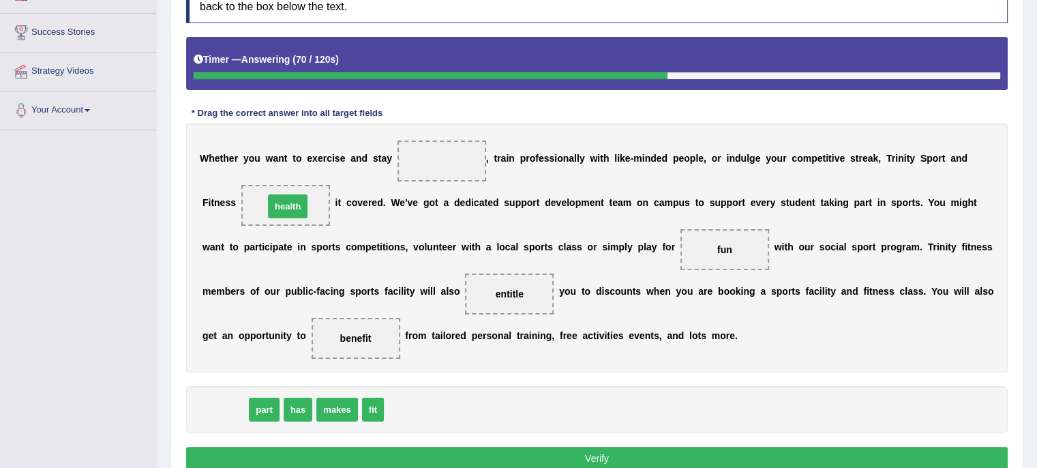
drag, startPoint x: 226, startPoint y: 409, endPoint x: 289, endPoint y: 205, distance: 213.2
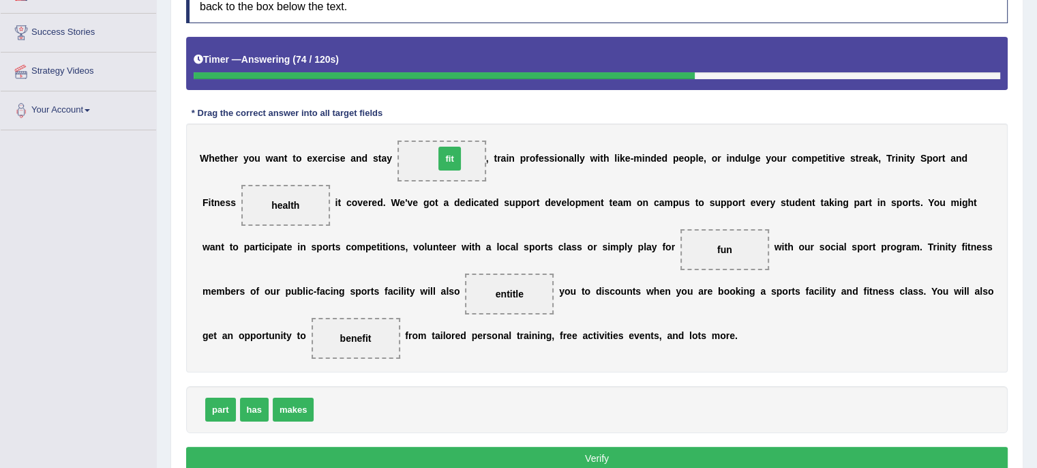
drag, startPoint x: 324, startPoint y: 403, endPoint x: 444, endPoint y: 152, distance: 278.0
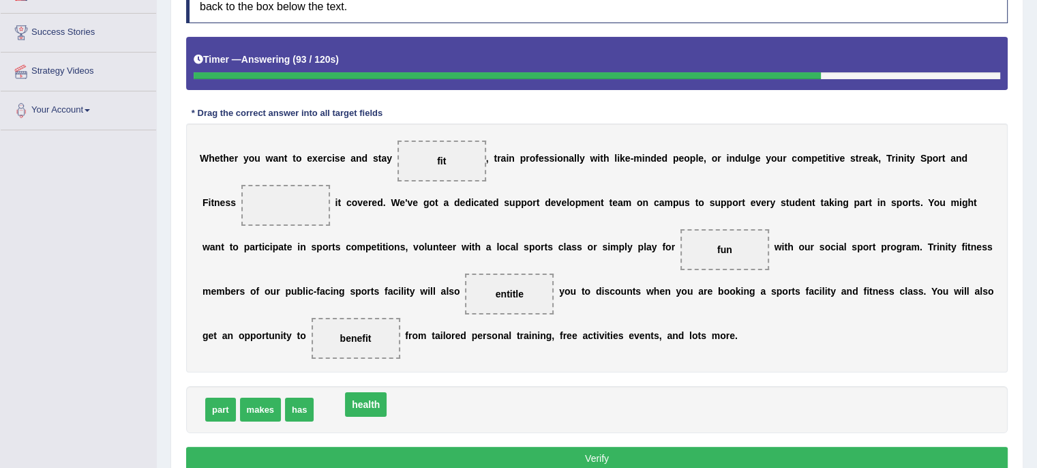
drag, startPoint x: 283, startPoint y: 200, endPoint x: 367, endPoint y: 413, distance: 228.8
drag, startPoint x: 299, startPoint y: 408, endPoint x: 293, endPoint y: 207, distance: 201.8
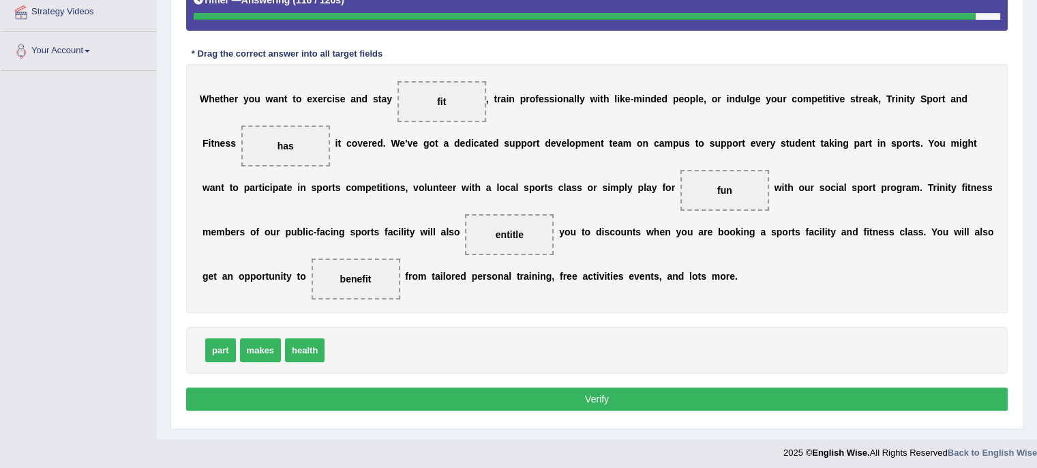
scroll to position [273, 0]
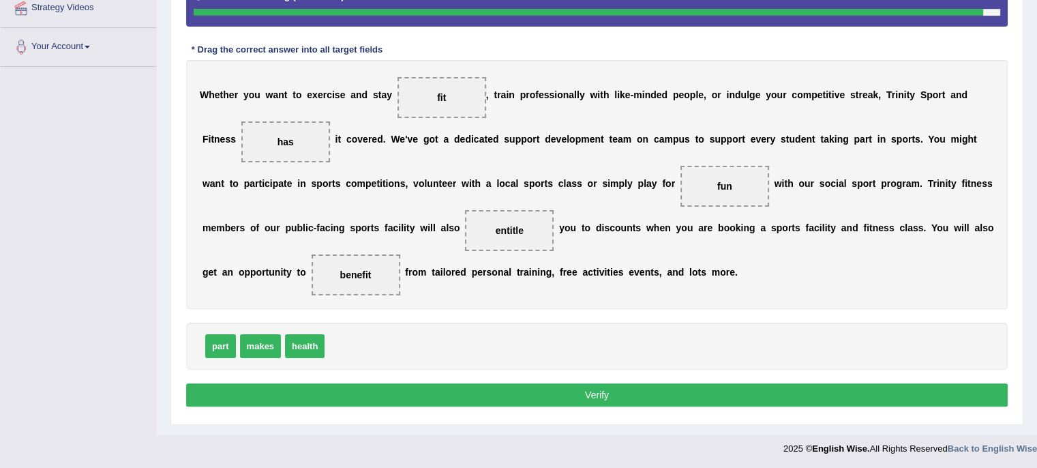
click at [373, 386] on button "Verify" at bounding box center [596, 394] width 821 height 23
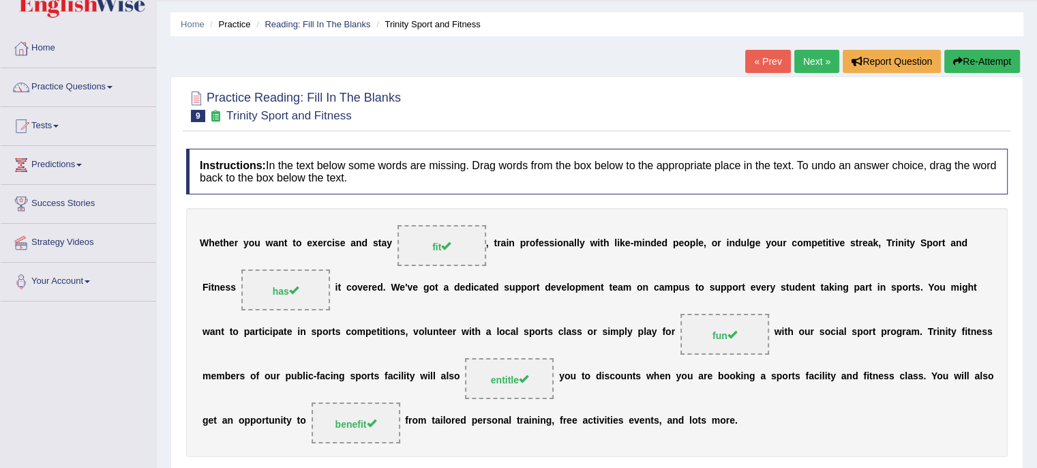
scroll to position [0, 0]
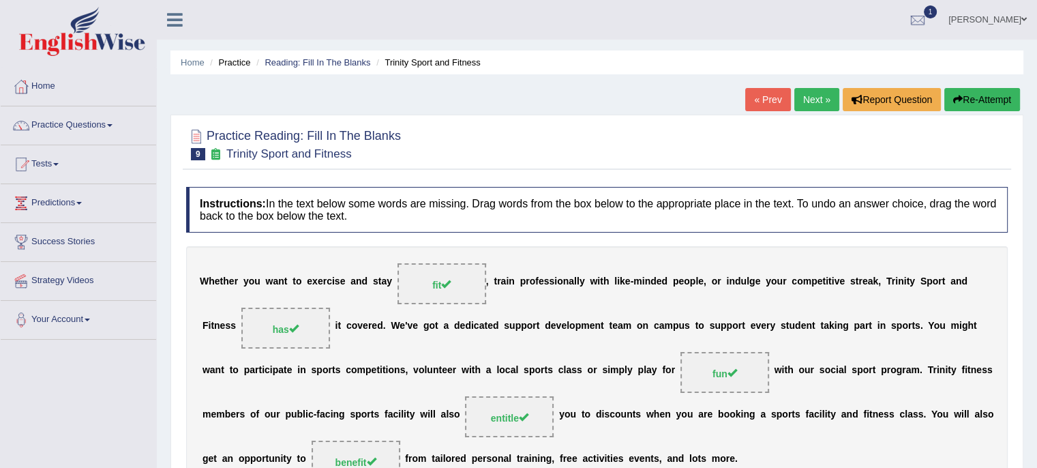
click at [815, 92] on link "Next »" at bounding box center [816, 99] width 45 height 23
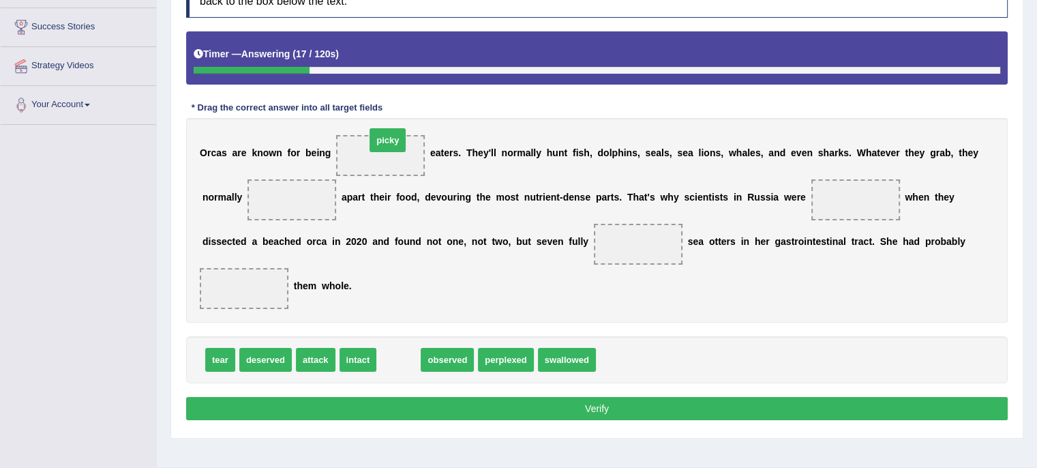
drag, startPoint x: 401, startPoint y: 352, endPoint x: 390, endPoint y: 134, distance: 218.4
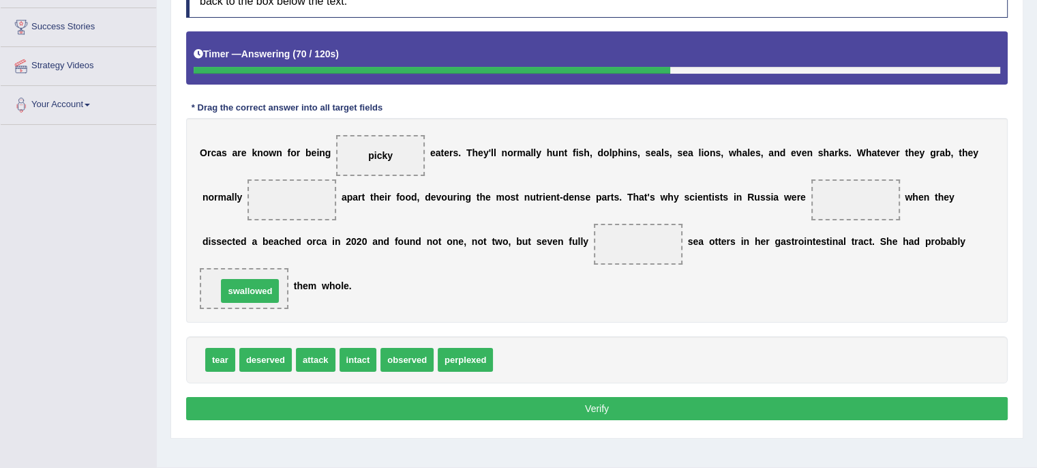
drag, startPoint x: 540, startPoint y: 357, endPoint x: 264, endPoint y: 290, distance: 283.5
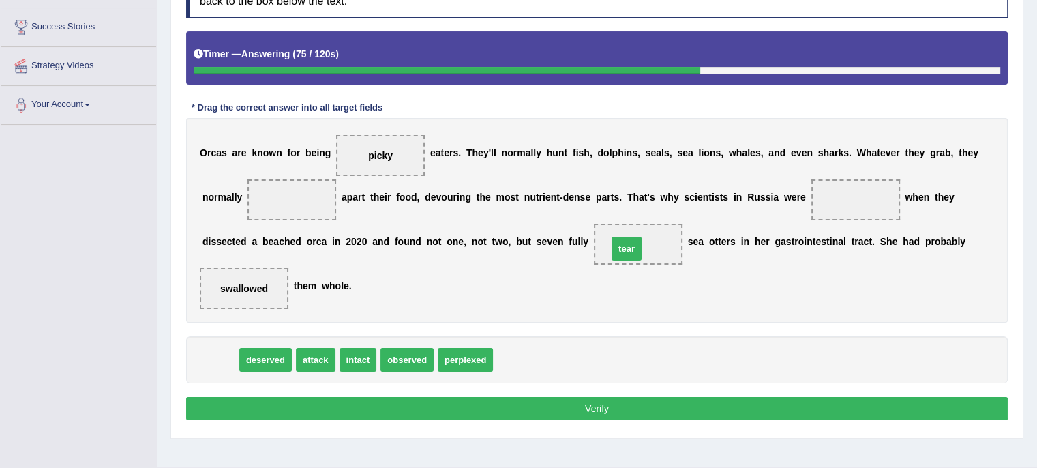
drag, startPoint x: 224, startPoint y: 365, endPoint x: 630, endPoint y: 254, distance: 421.1
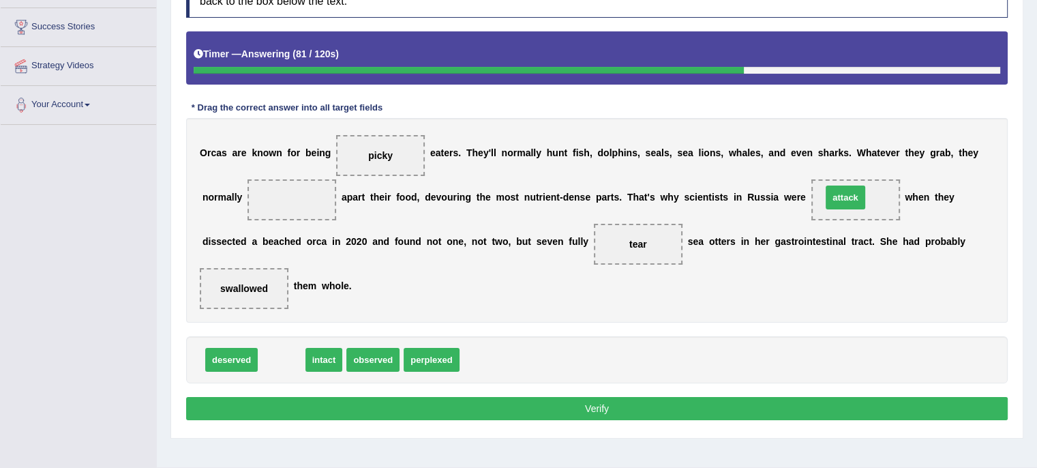
drag, startPoint x: 279, startPoint y: 355, endPoint x: 842, endPoint y: 194, distance: 586.3
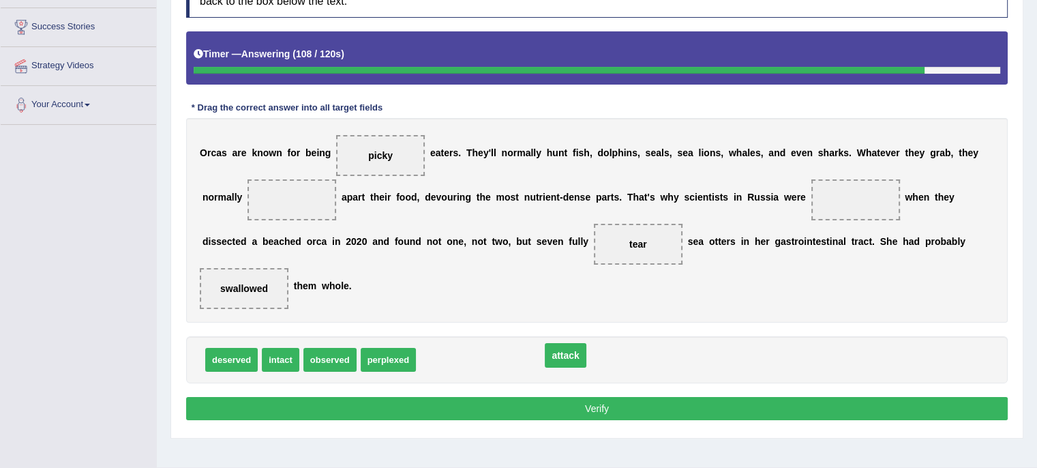
drag, startPoint x: 851, startPoint y: 198, endPoint x: 562, endPoint y: 354, distance: 328.4
drag, startPoint x: 432, startPoint y: 360, endPoint x: 287, endPoint y: 200, distance: 216.2
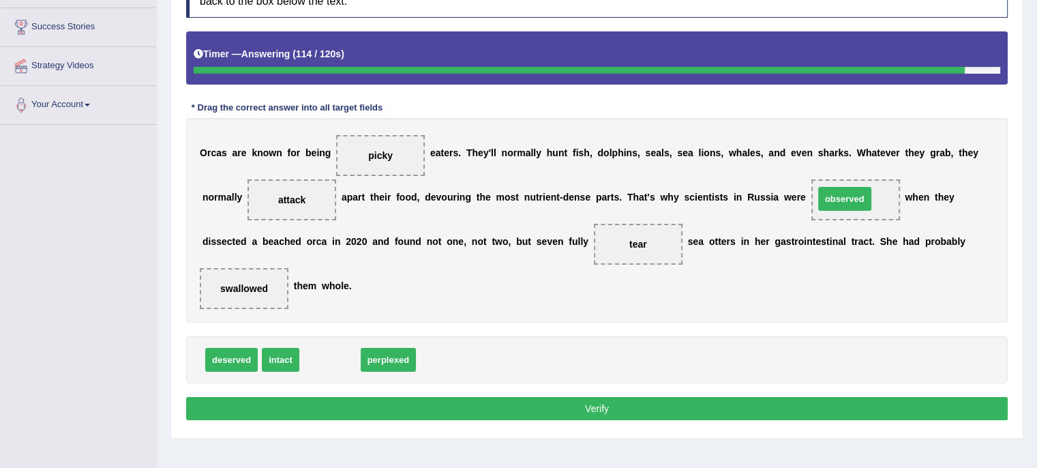
drag, startPoint x: 328, startPoint y: 350, endPoint x: 844, endPoint y: 189, distance: 541.3
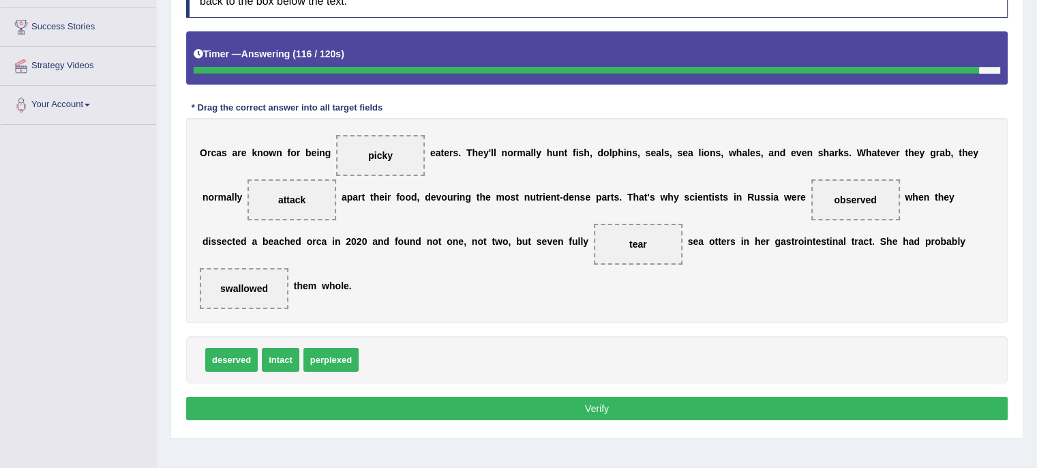
click at [636, 403] on button "Verify" at bounding box center [596, 408] width 821 height 23
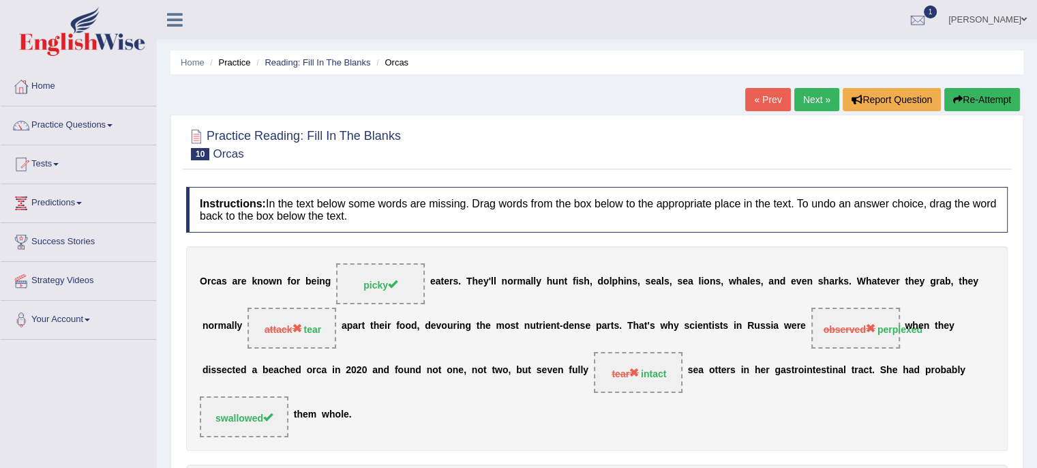
click at [815, 96] on link "Next »" at bounding box center [816, 99] width 45 height 23
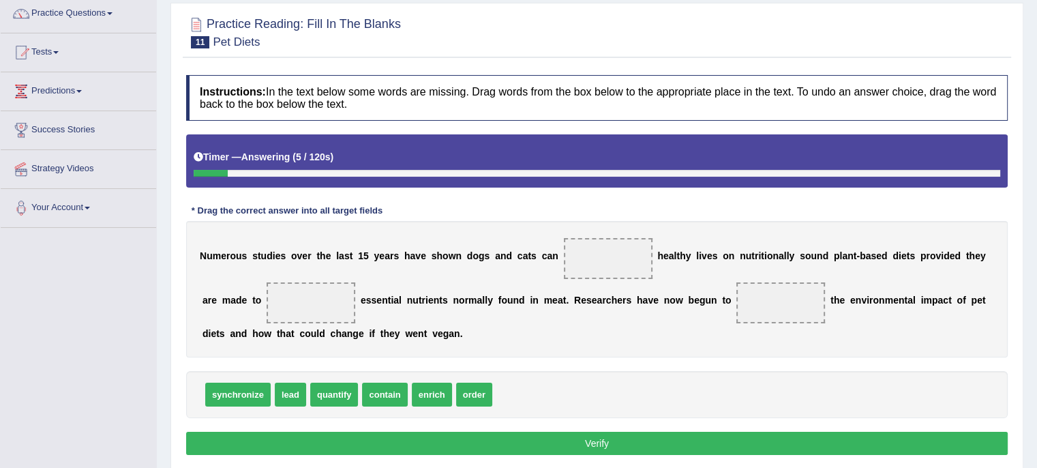
scroll to position [112, 0]
drag, startPoint x: 387, startPoint y: 391, endPoint x: 607, endPoint y: 255, distance: 258.0
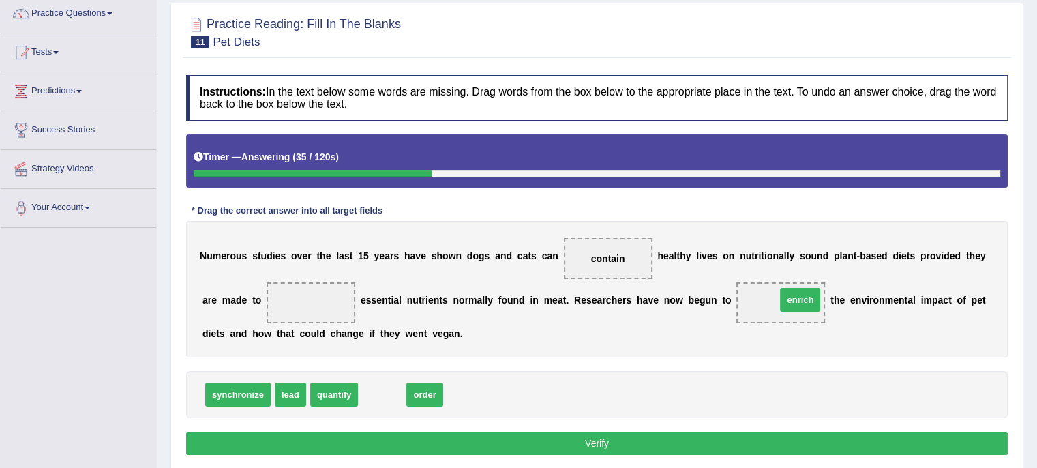
drag, startPoint x: 380, startPoint y: 396, endPoint x: 797, endPoint y: 301, distance: 427.2
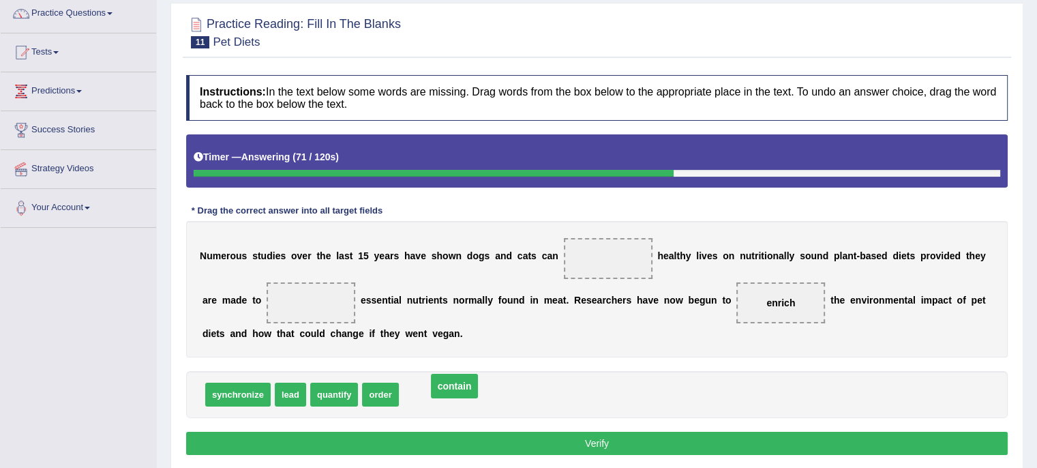
drag, startPoint x: 609, startPoint y: 254, endPoint x: 457, endPoint y: 382, distance: 198.8
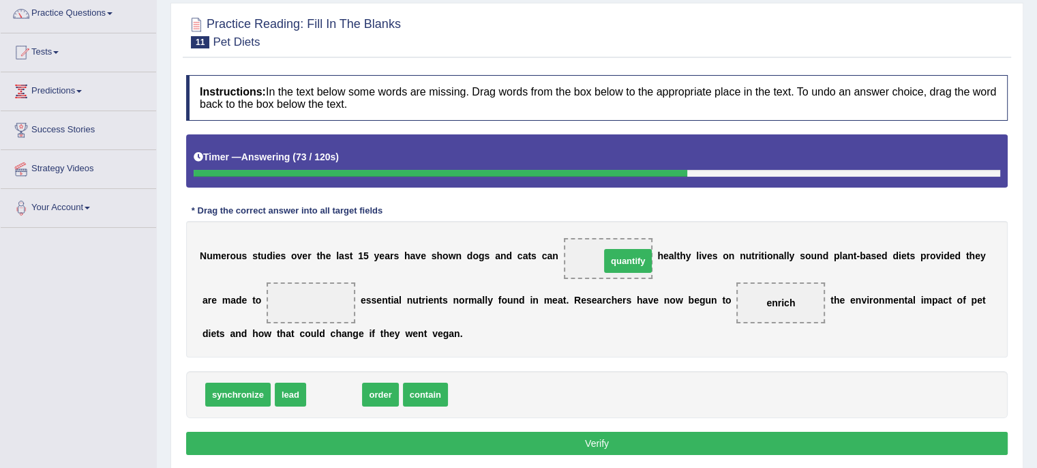
drag, startPoint x: 338, startPoint y: 390, endPoint x: 611, endPoint y: 254, distance: 305.4
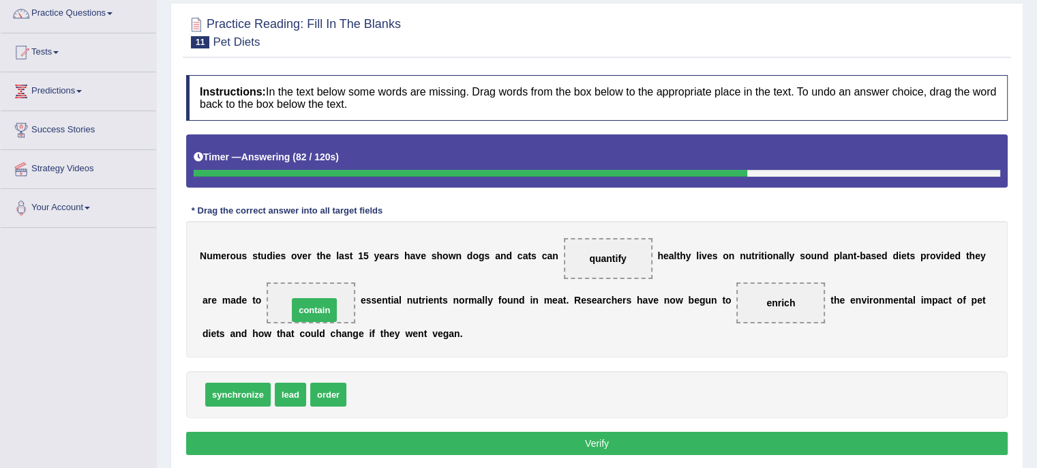
drag, startPoint x: 379, startPoint y: 386, endPoint x: 319, endPoint y: 296, distance: 108.7
click at [532, 442] on button "Verify" at bounding box center [596, 442] width 821 height 23
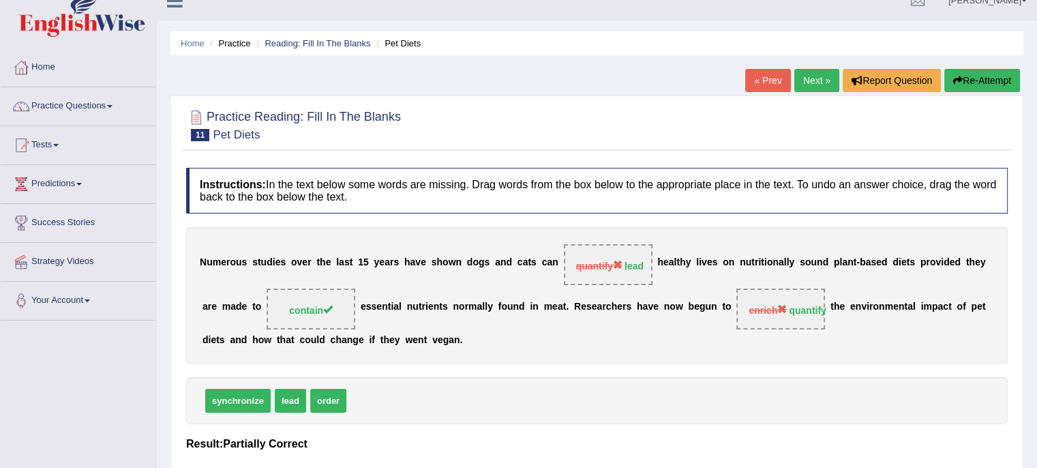
scroll to position [0, 0]
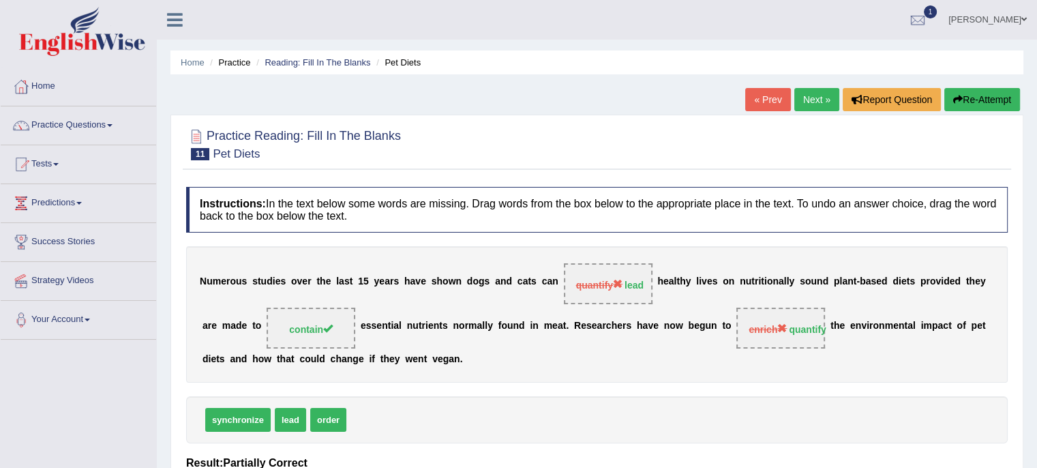
click at [813, 93] on link "Next »" at bounding box center [816, 99] width 45 height 23
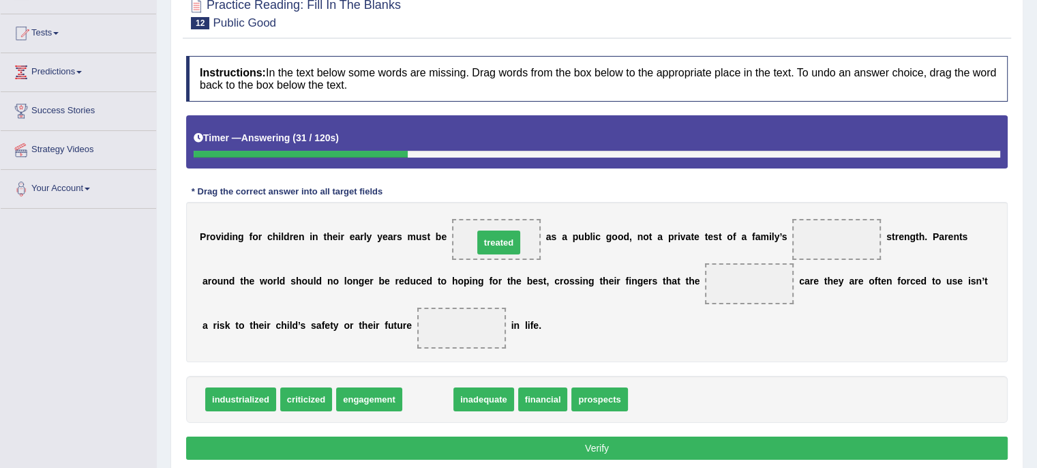
drag, startPoint x: 431, startPoint y: 396, endPoint x: 502, endPoint y: 235, distance: 175.5
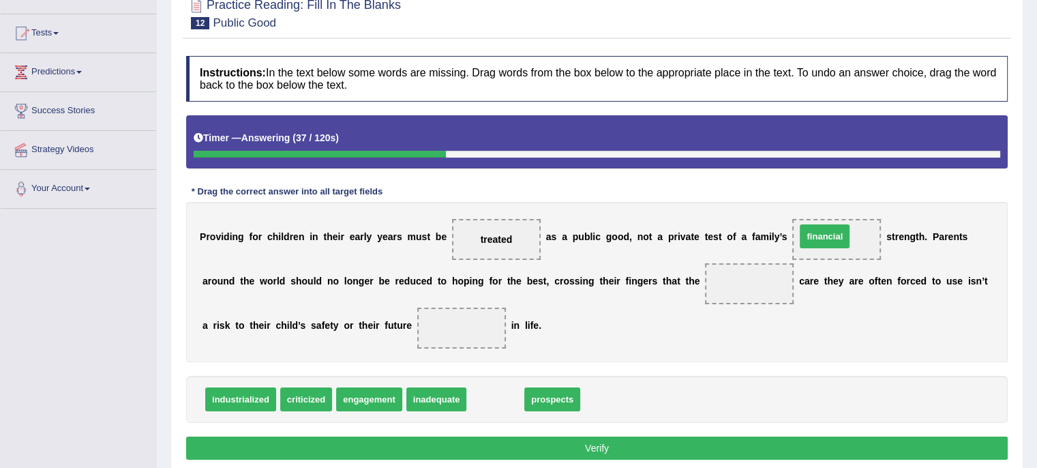
drag, startPoint x: 496, startPoint y: 397, endPoint x: 825, endPoint y: 235, distance: 367.0
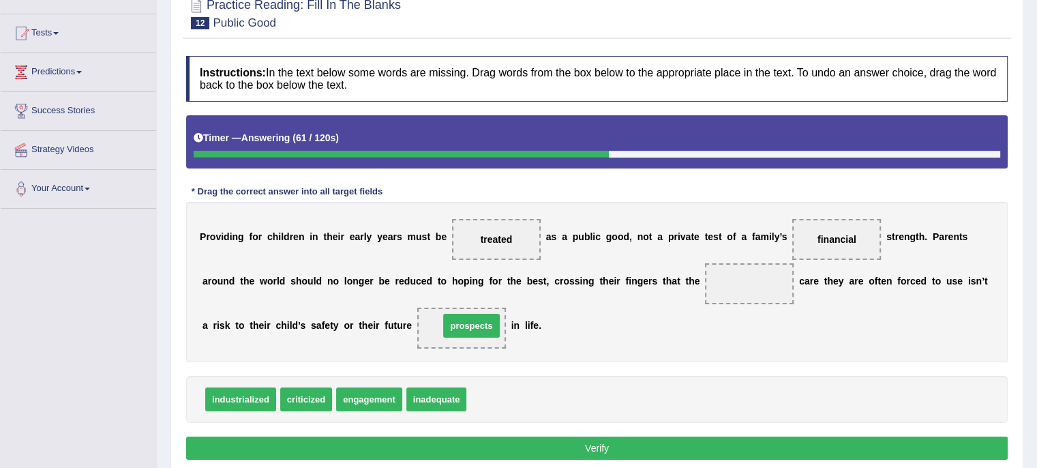
drag, startPoint x: 493, startPoint y: 390, endPoint x: 465, endPoint y: 314, distance: 80.9
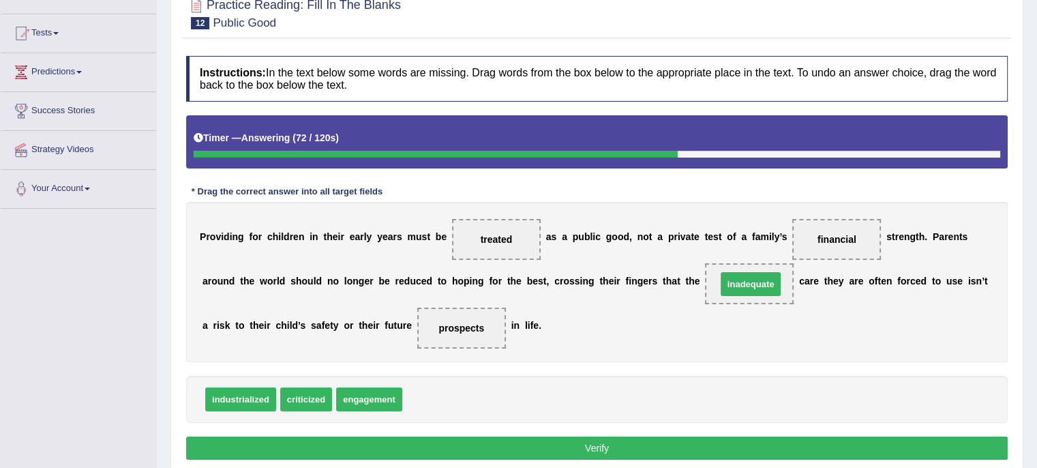
drag, startPoint x: 444, startPoint y: 395, endPoint x: 758, endPoint y: 279, distance: 334.7
click at [658, 442] on button "Verify" at bounding box center [596, 447] width 821 height 23
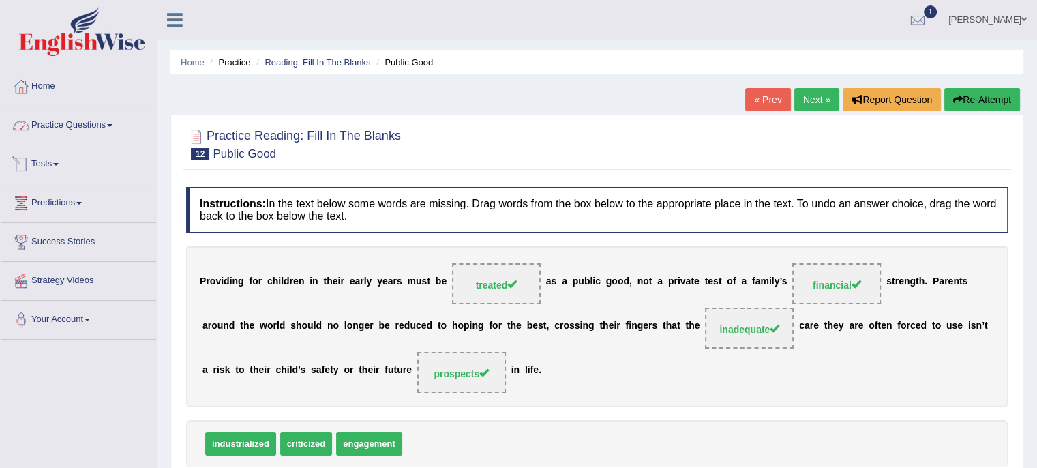
click at [123, 129] on link "Practice Questions" at bounding box center [78, 123] width 155 height 34
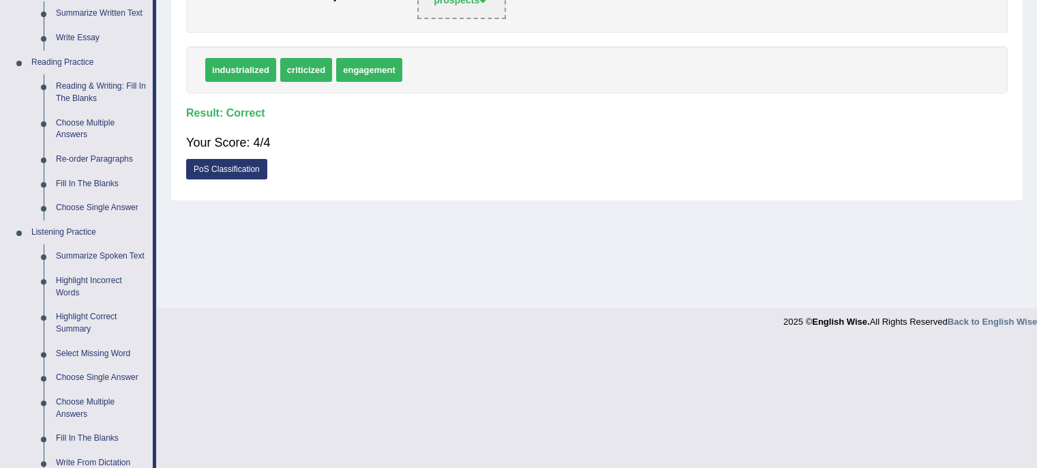
scroll to position [367, 0]
